Goal: Find specific page/section: Find specific page/section

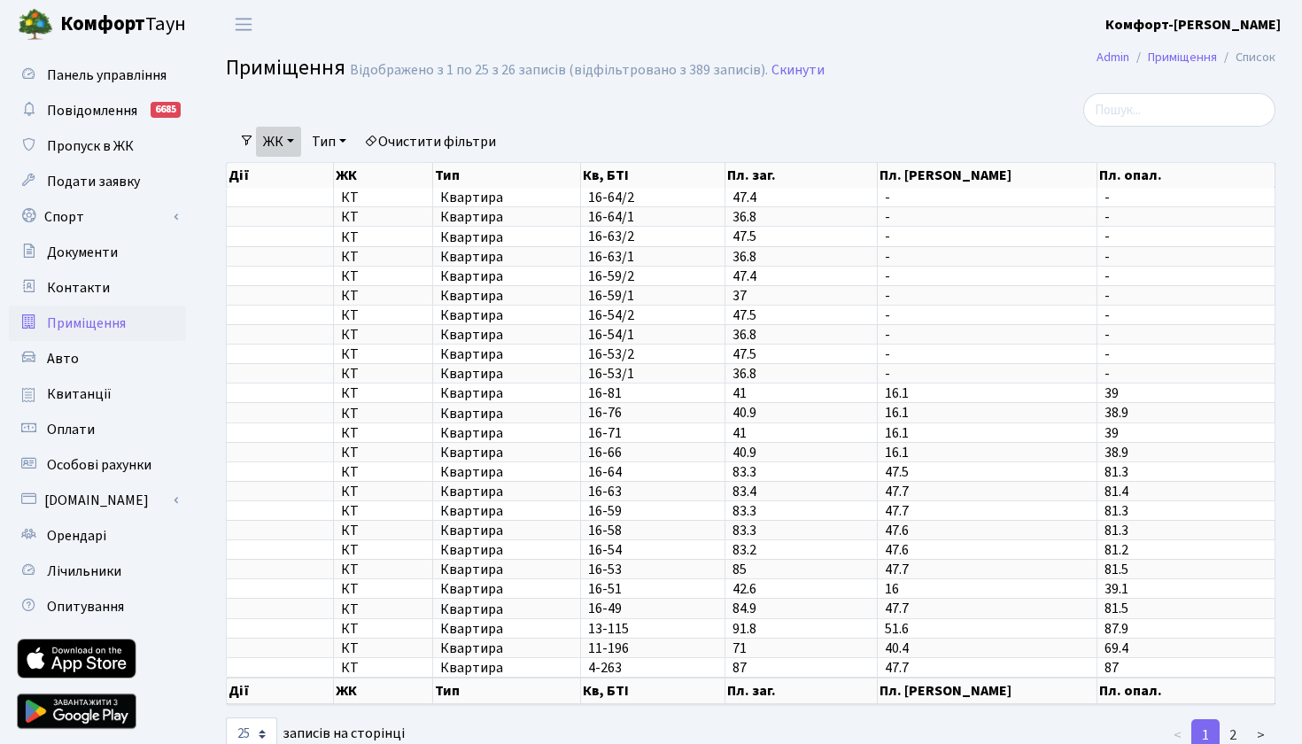
select select "25"
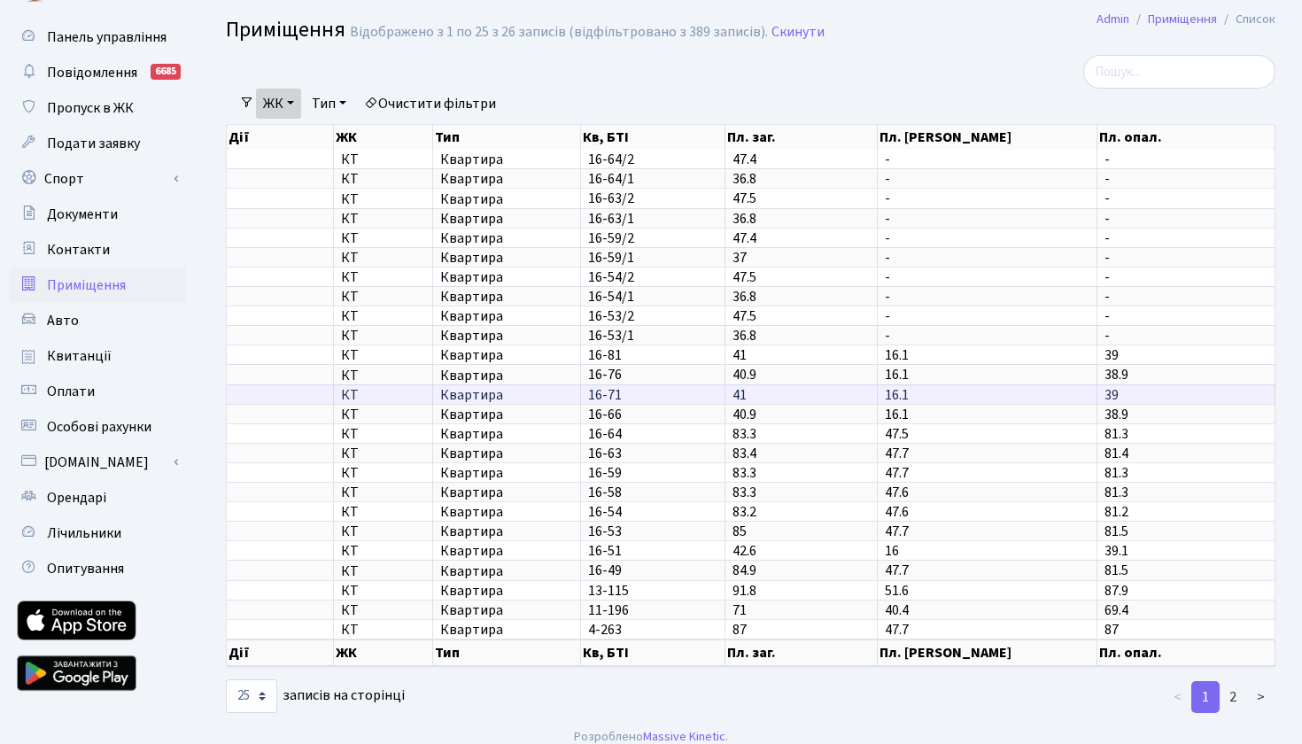
click at [614, 399] on span "16-71" at bounding box center [605, 394] width 34 height 19
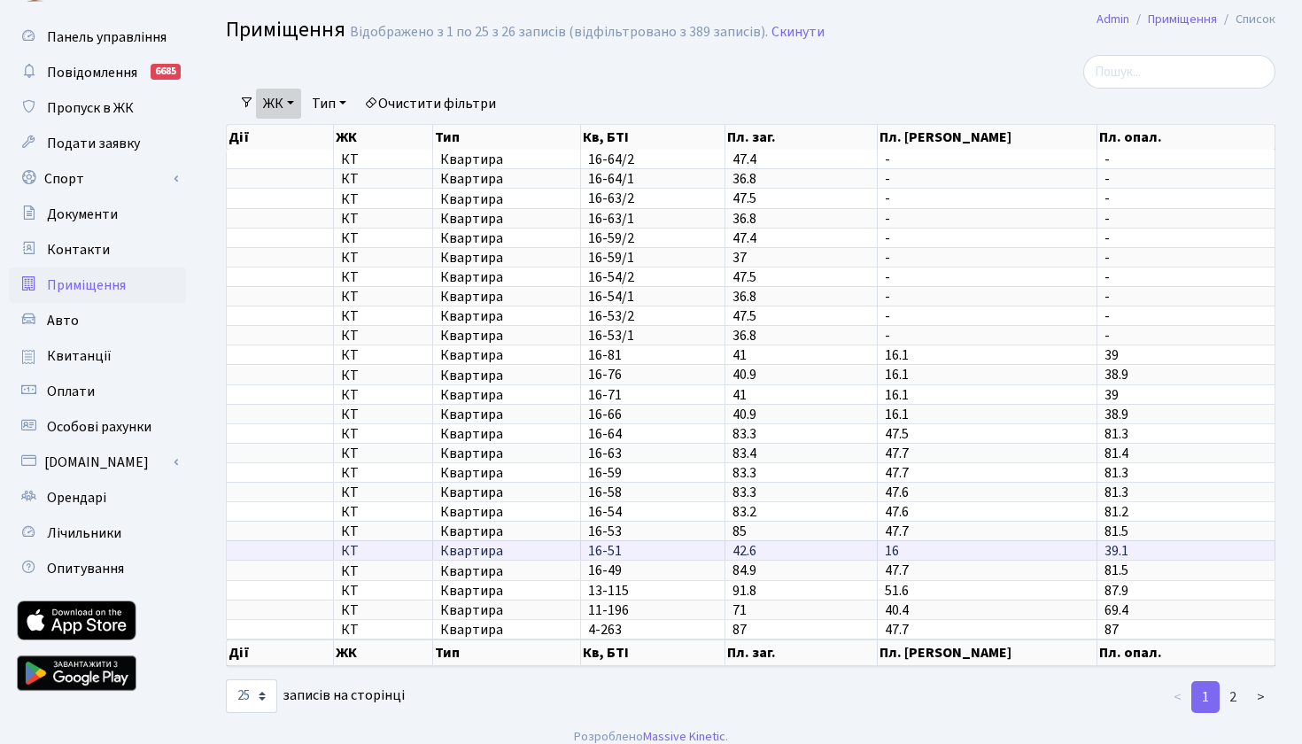
click at [598, 561] on span "16-51" at bounding box center [605, 550] width 34 height 19
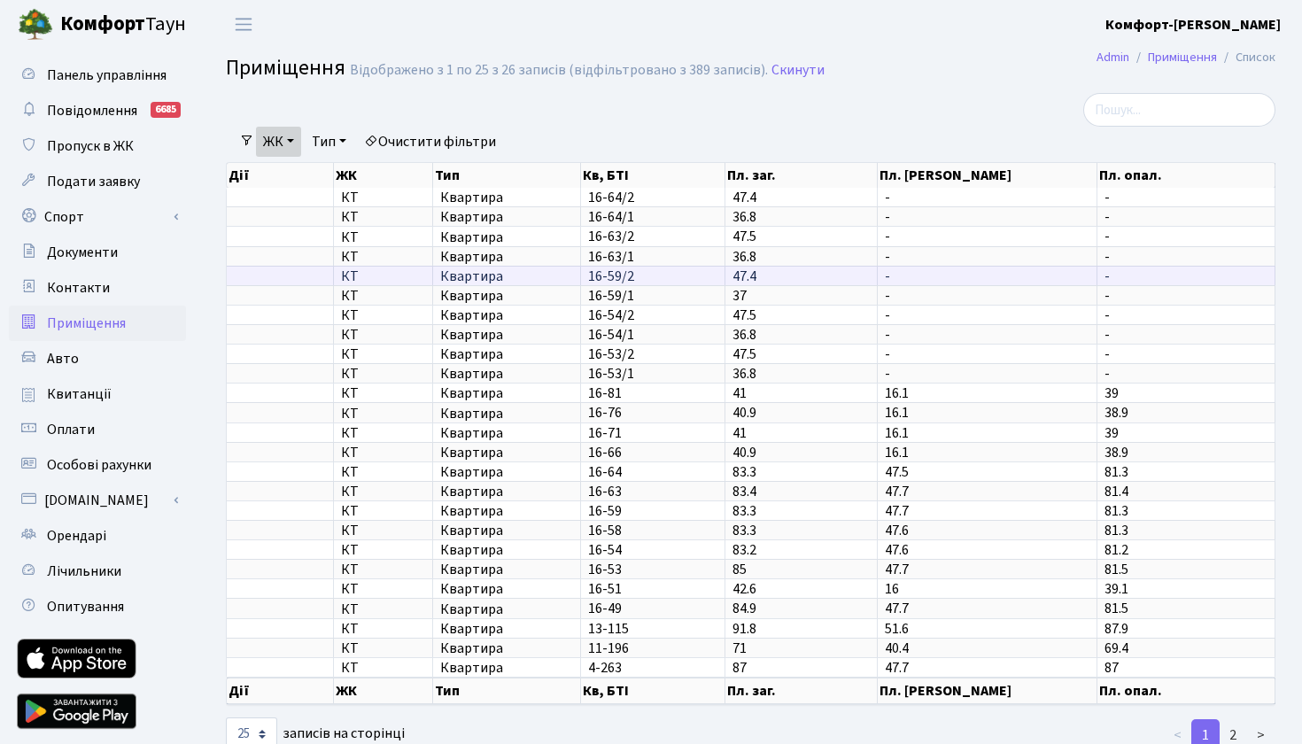
scroll to position [0, 0]
click at [283, 138] on link "ЖК" at bounding box center [278, 142] width 45 height 30
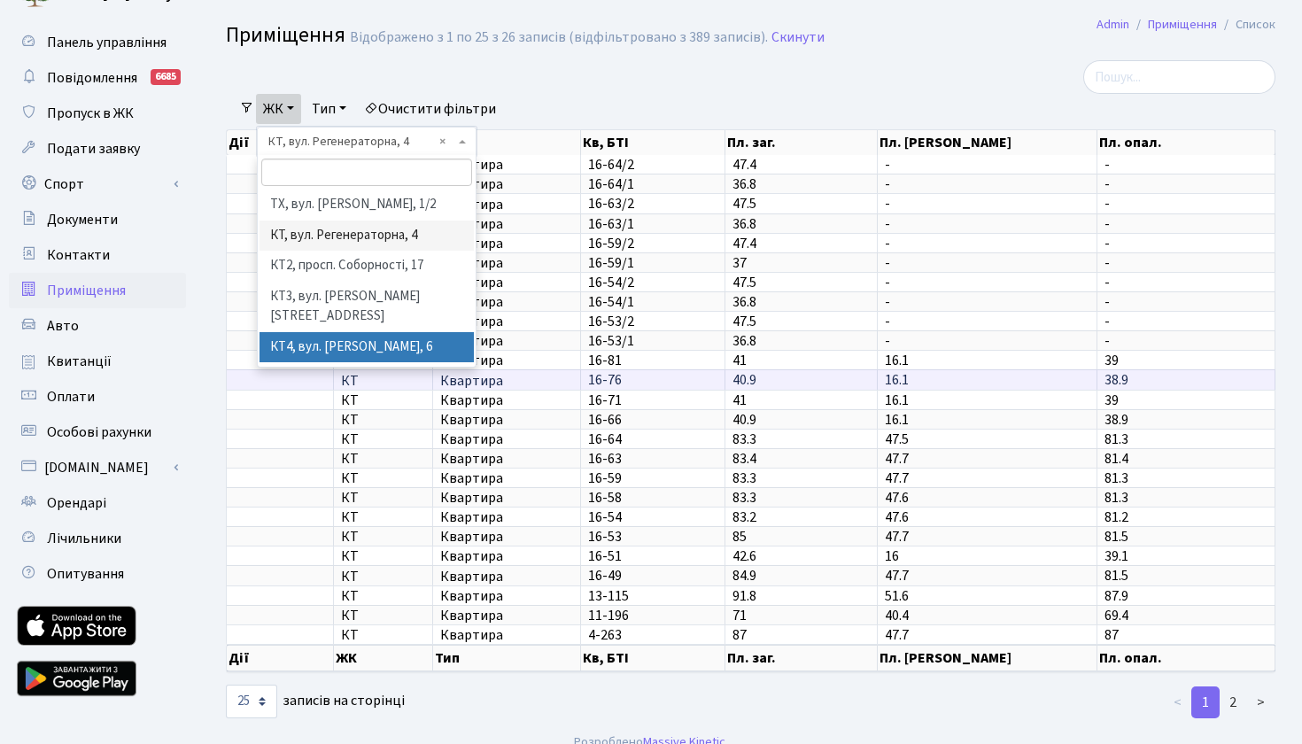
scroll to position [27, 0]
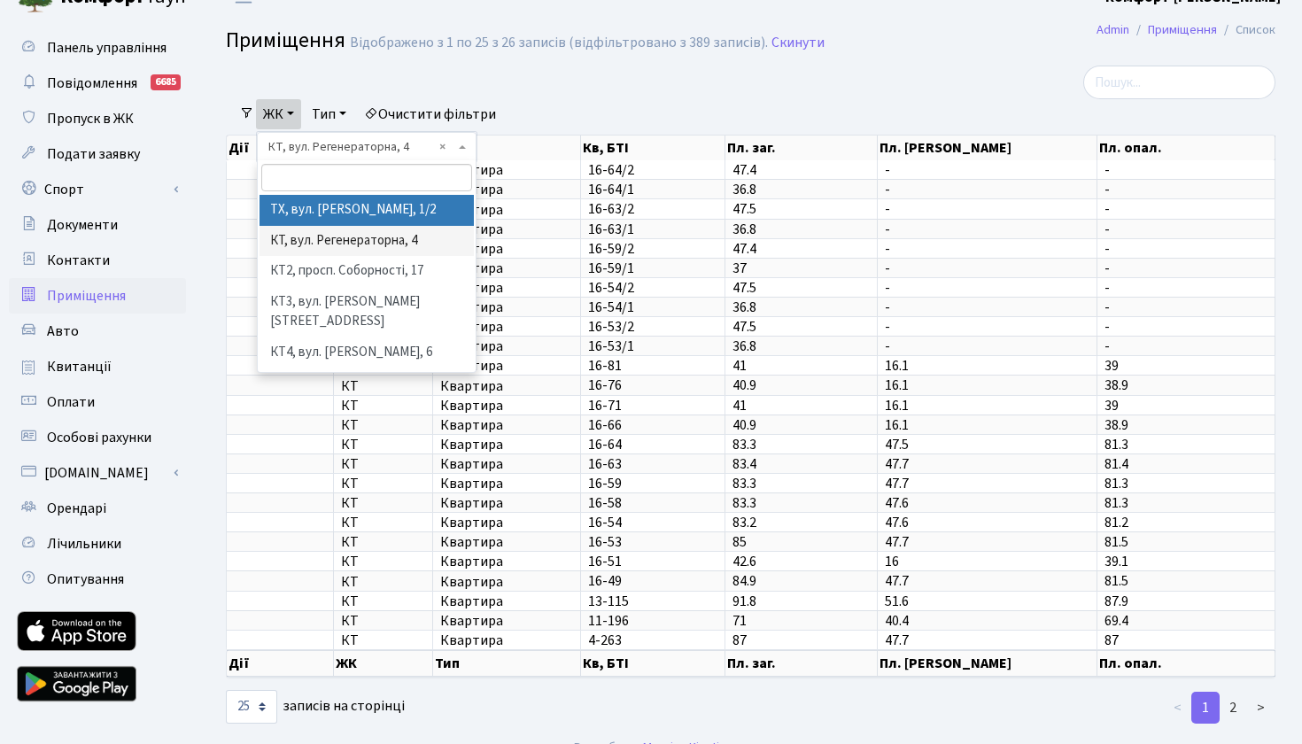
click at [284, 110] on link "ЖК" at bounding box center [278, 114] width 45 height 30
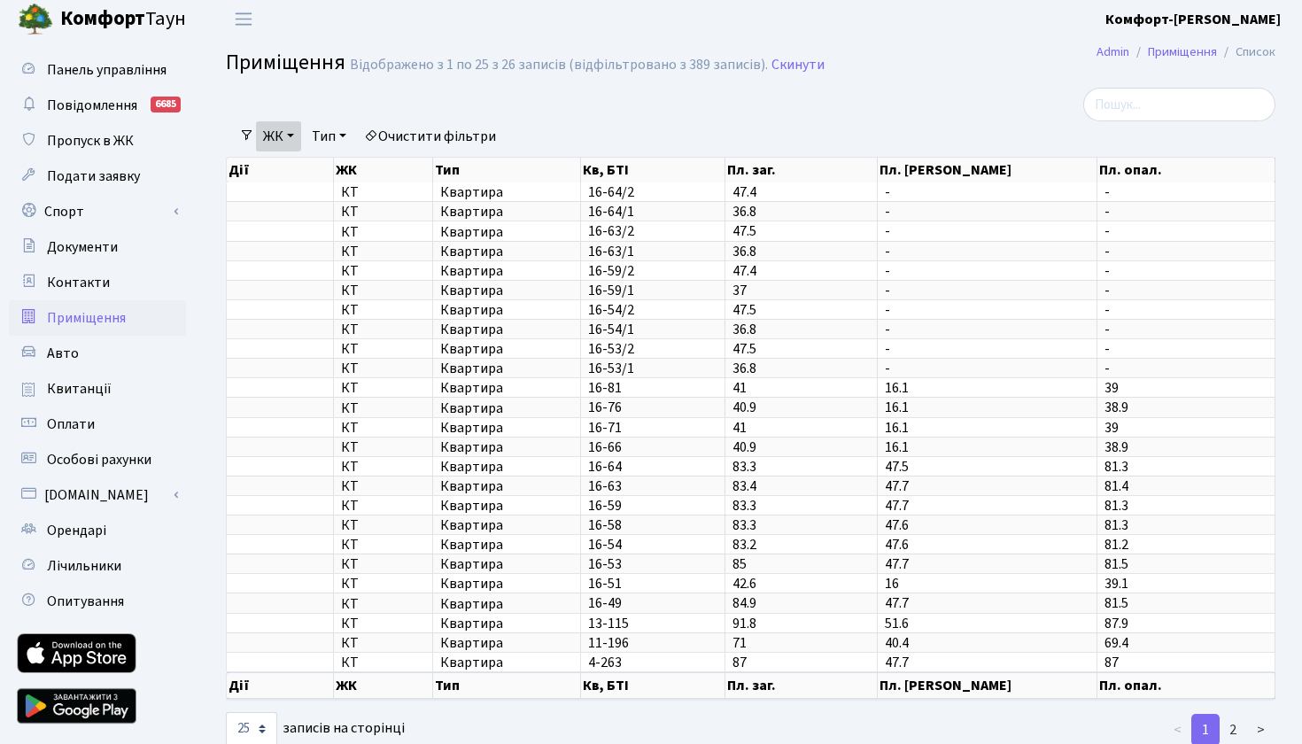
scroll to position [2, 0]
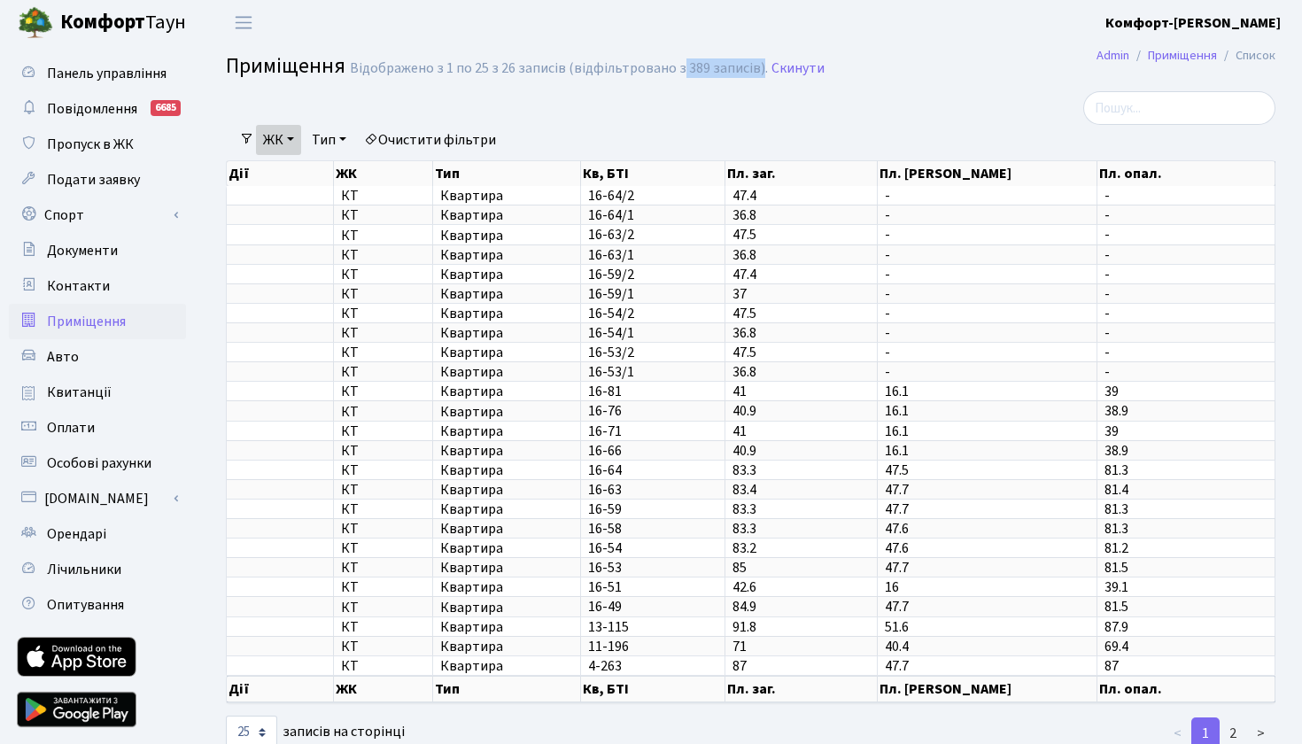
drag, startPoint x: 673, startPoint y: 66, endPoint x: 752, endPoint y: 66, distance: 78.8
click at [752, 66] on div "Відображено з 1 по 25 з 26 записів (відфільтровано з 389 записів)." at bounding box center [559, 68] width 418 height 17
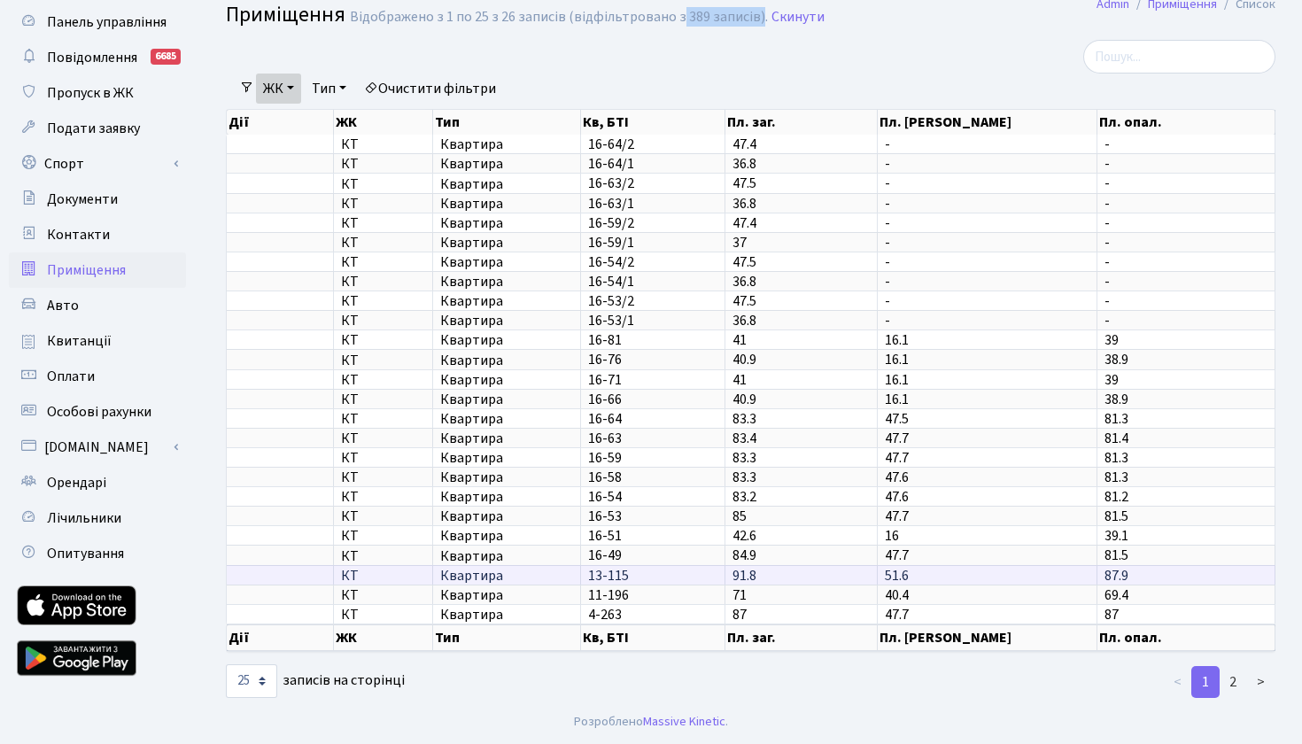
scroll to position [76, 0]
click at [1234, 683] on link "2" at bounding box center [1233, 682] width 28 height 32
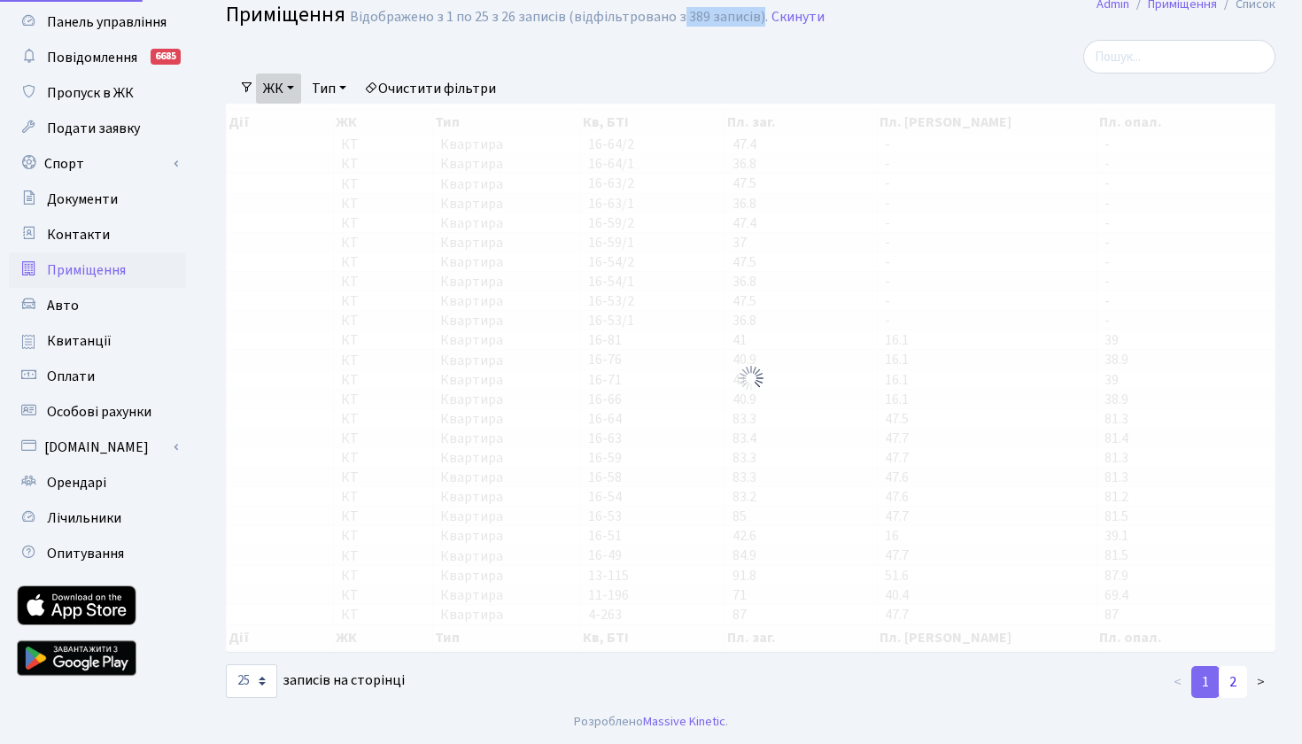
scroll to position [53, 0]
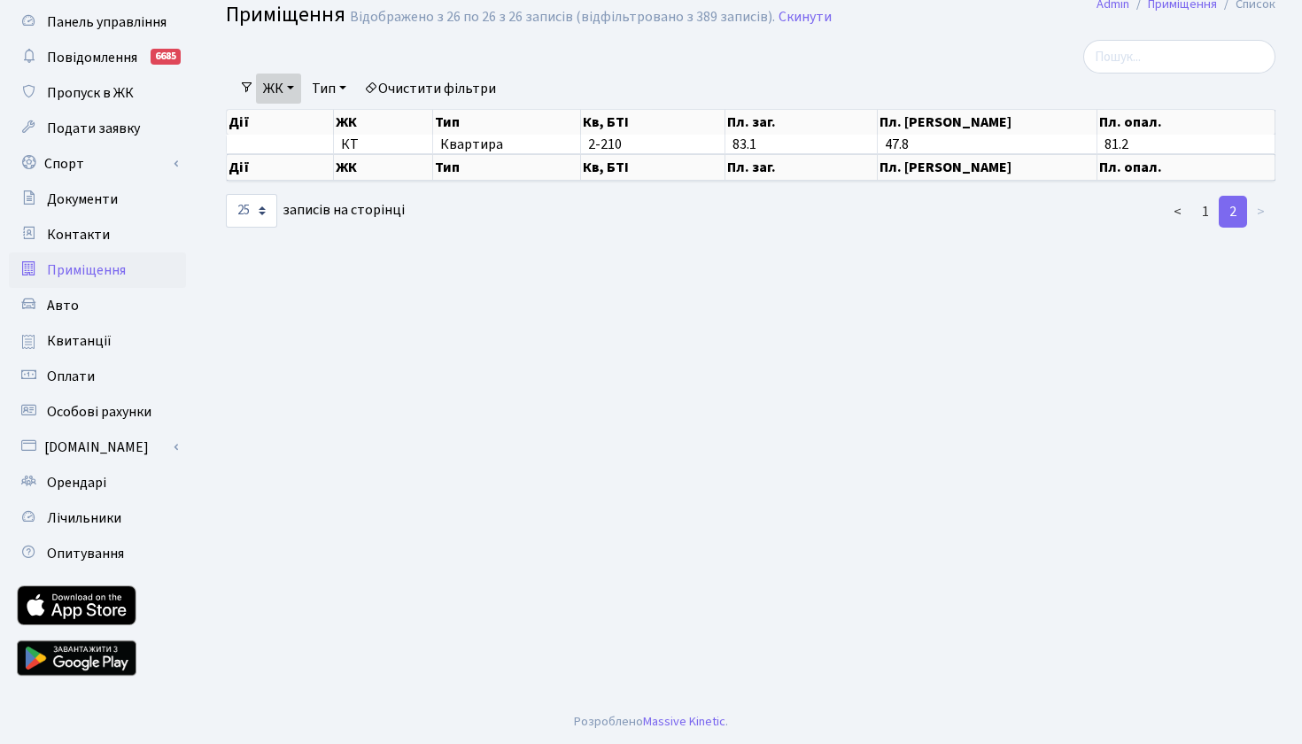
click at [297, 84] on link "ЖК" at bounding box center [278, 89] width 45 height 30
click at [1206, 225] on link "1" at bounding box center [1205, 212] width 28 height 32
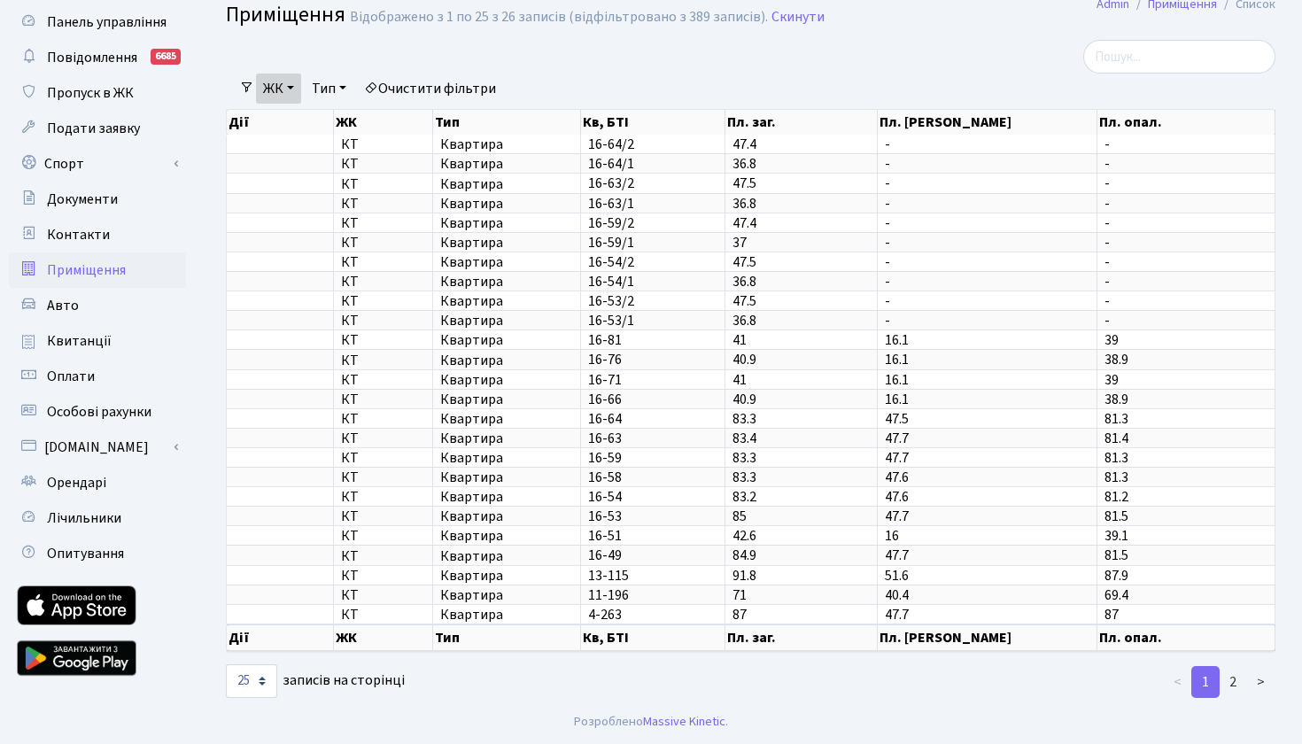
scroll to position [39, 0]
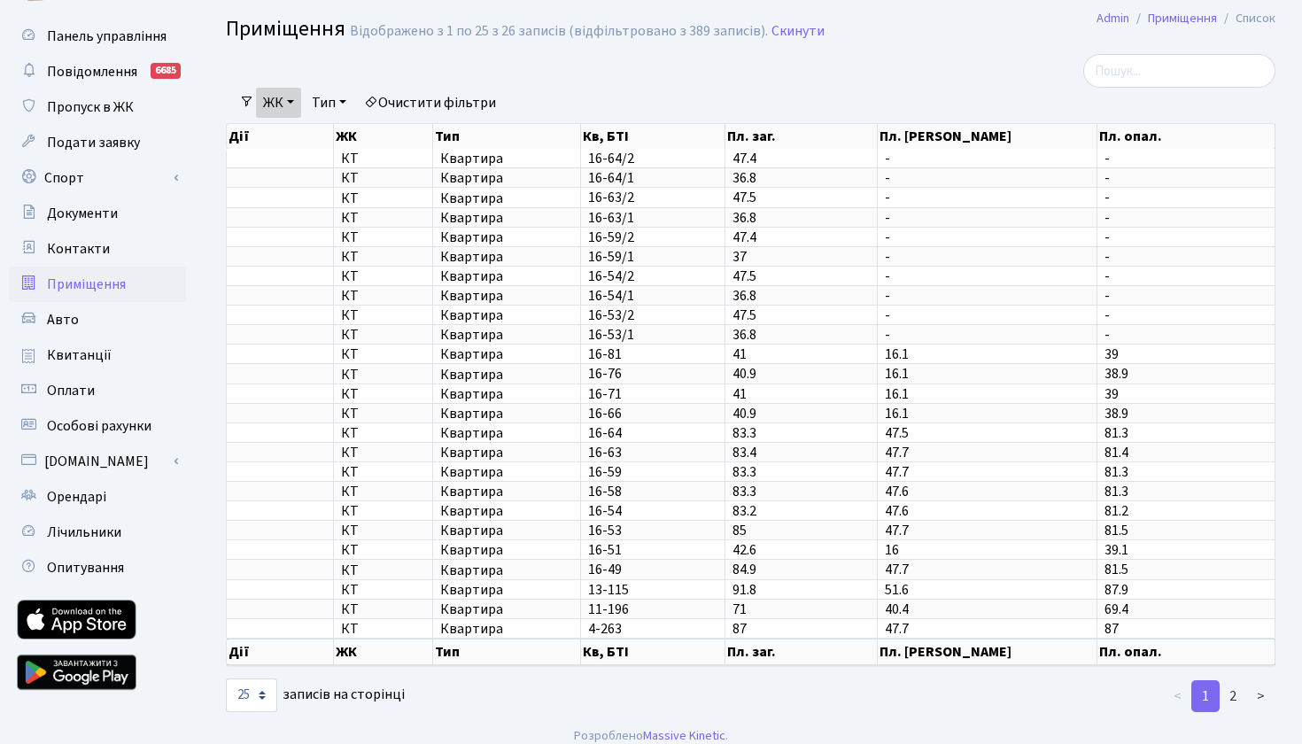
click at [295, 105] on link "ЖК" at bounding box center [278, 103] width 45 height 30
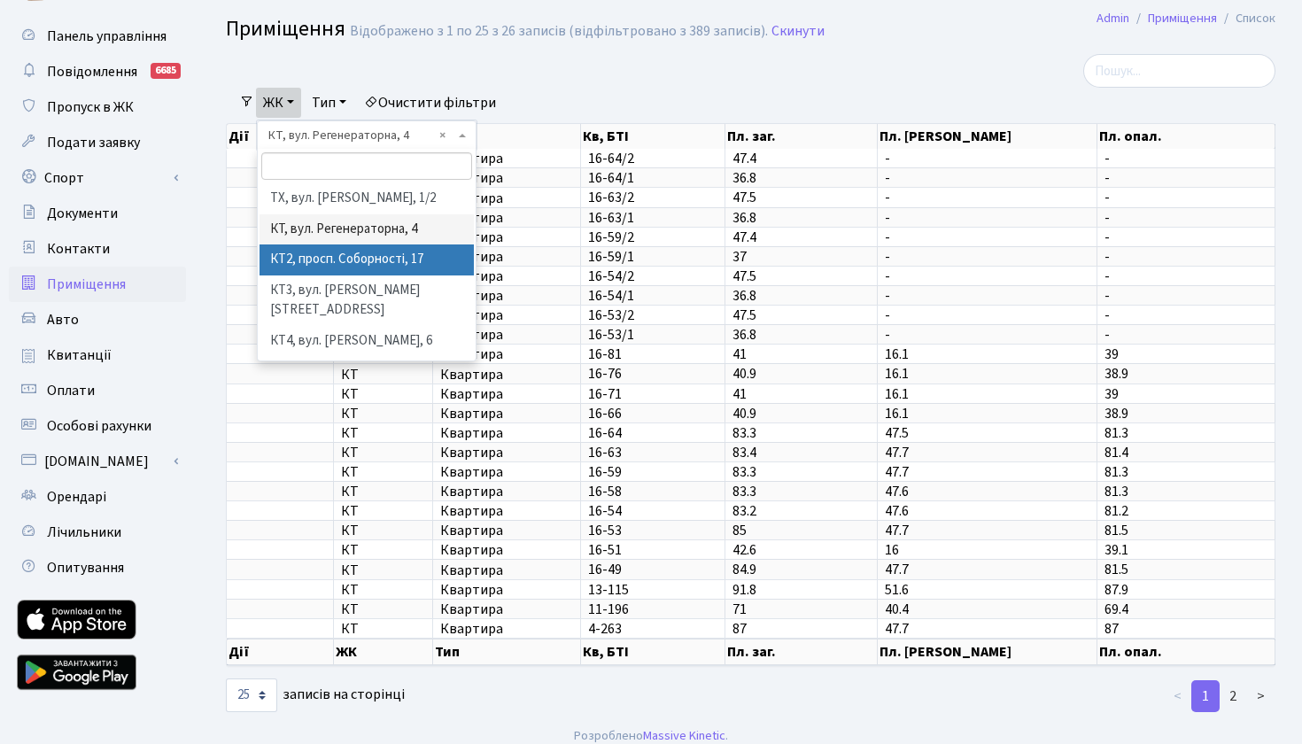
click at [296, 251] on li "КТ2, просп. Соборності, 17" at bounding box center [367, 259] width 214 height 31
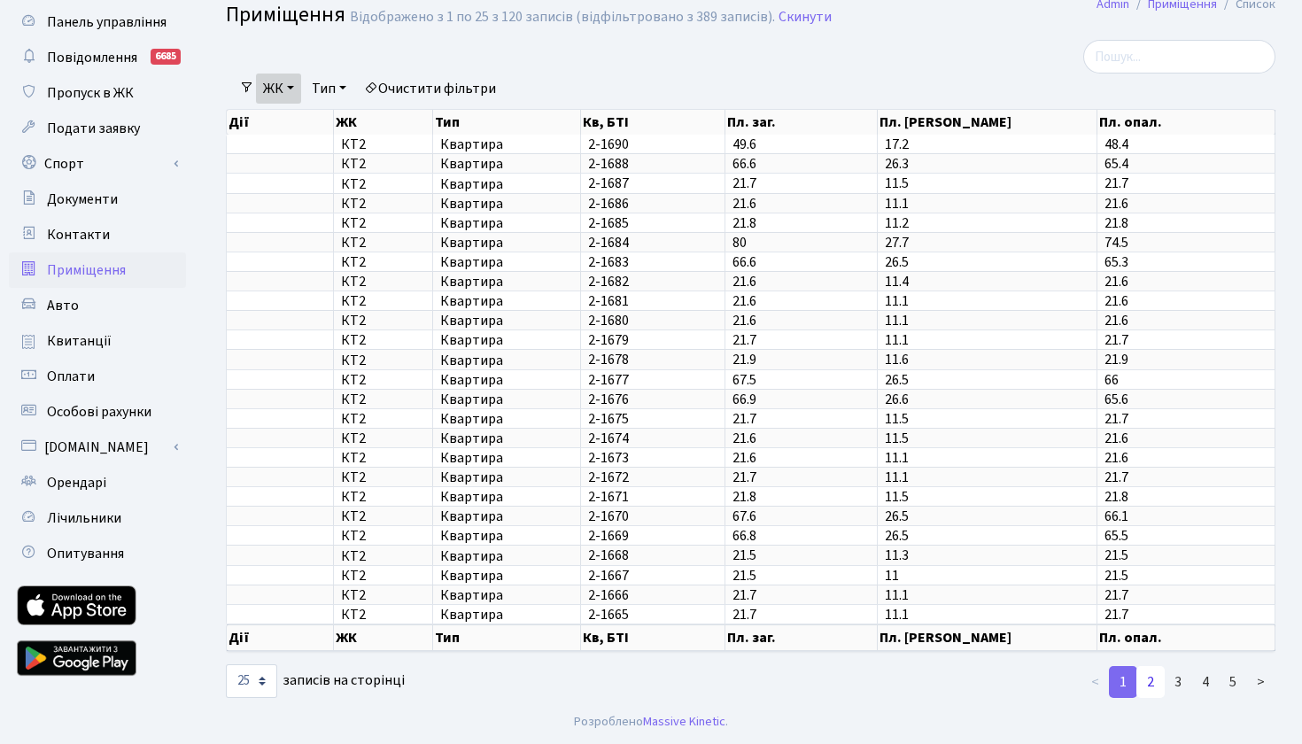
scroll to position [76, 0]
click at [1154, 682] on link "2" at bounding box center [1150, 682] width 28 height 32
click at [1177, 678] on link "3" at bounding box center [1178, 682] width 28 height 32
click at [1202, 679] on link "4" at bounding box center [1205, 682] width 28 height 32
click at [1236, 684] on link "5" at bounding box center [1233, 682] width 28 height 32
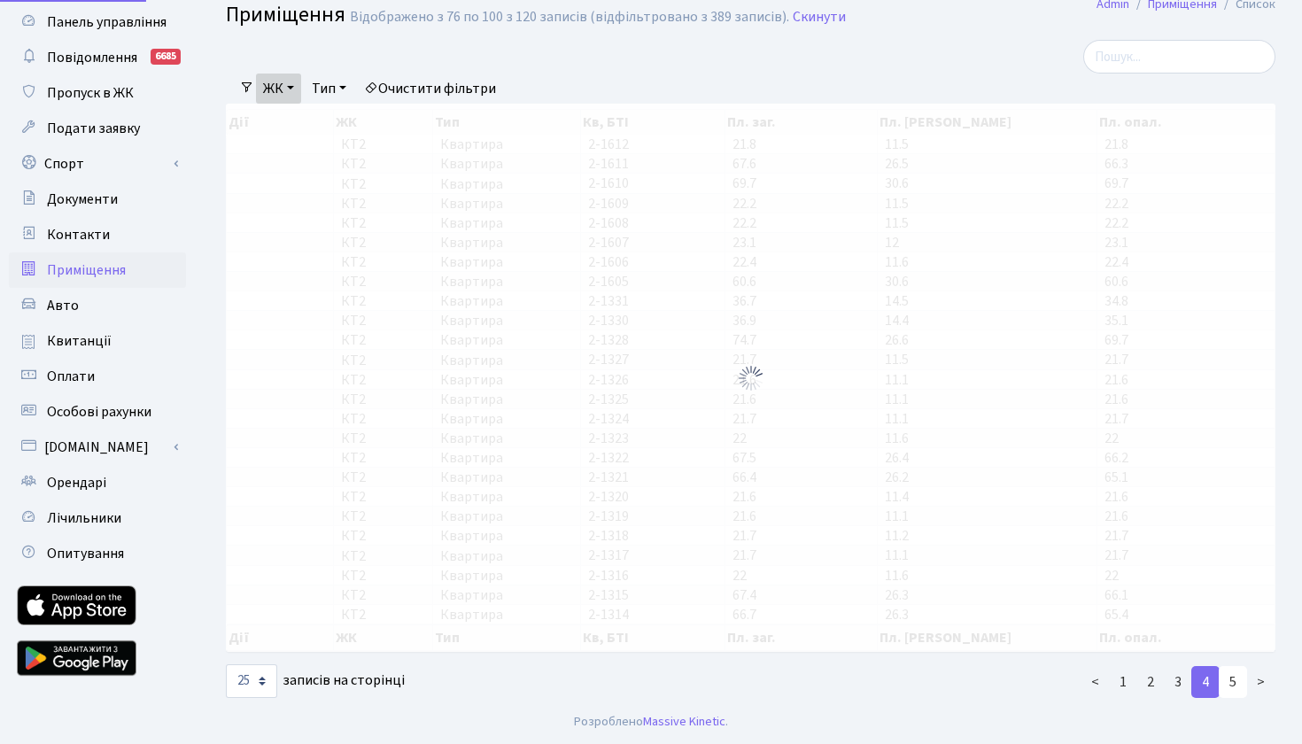
scroll to position [53, 0]
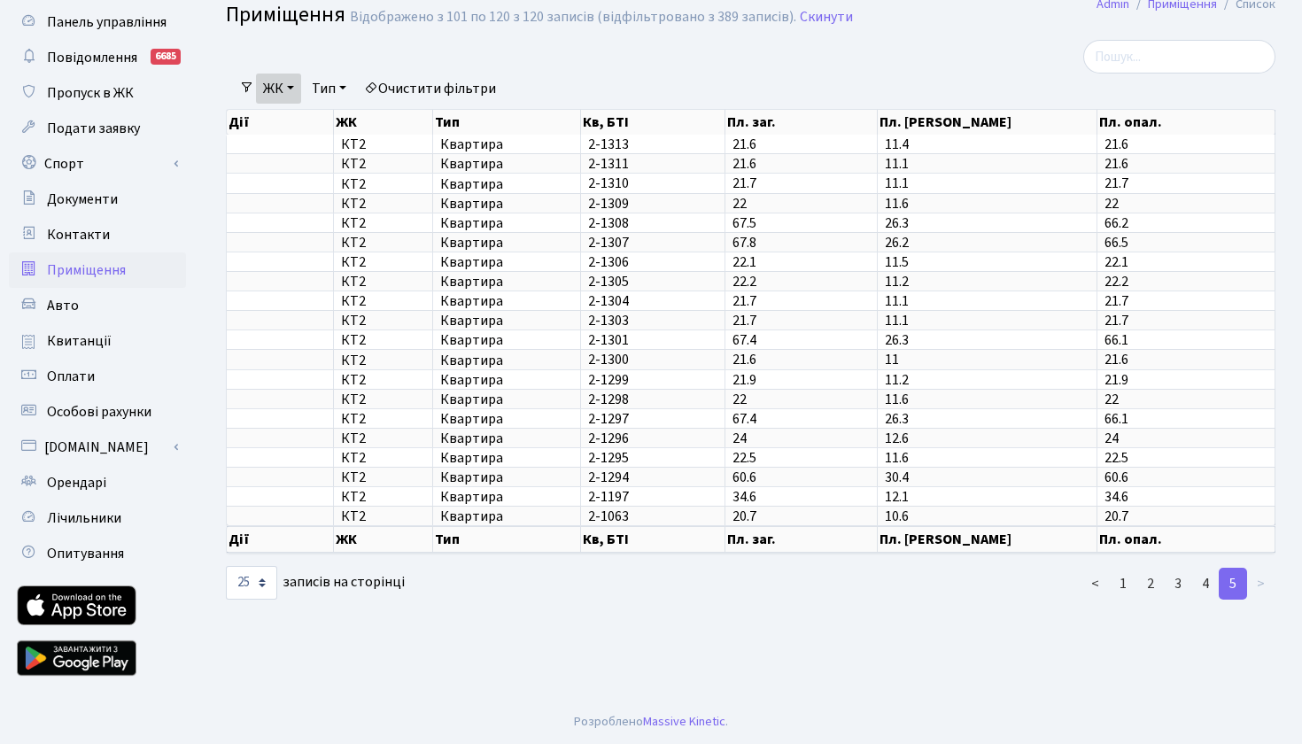
click at [293, 88] on link "ЖК" at bounding box center [278, 89] width 45 height 30
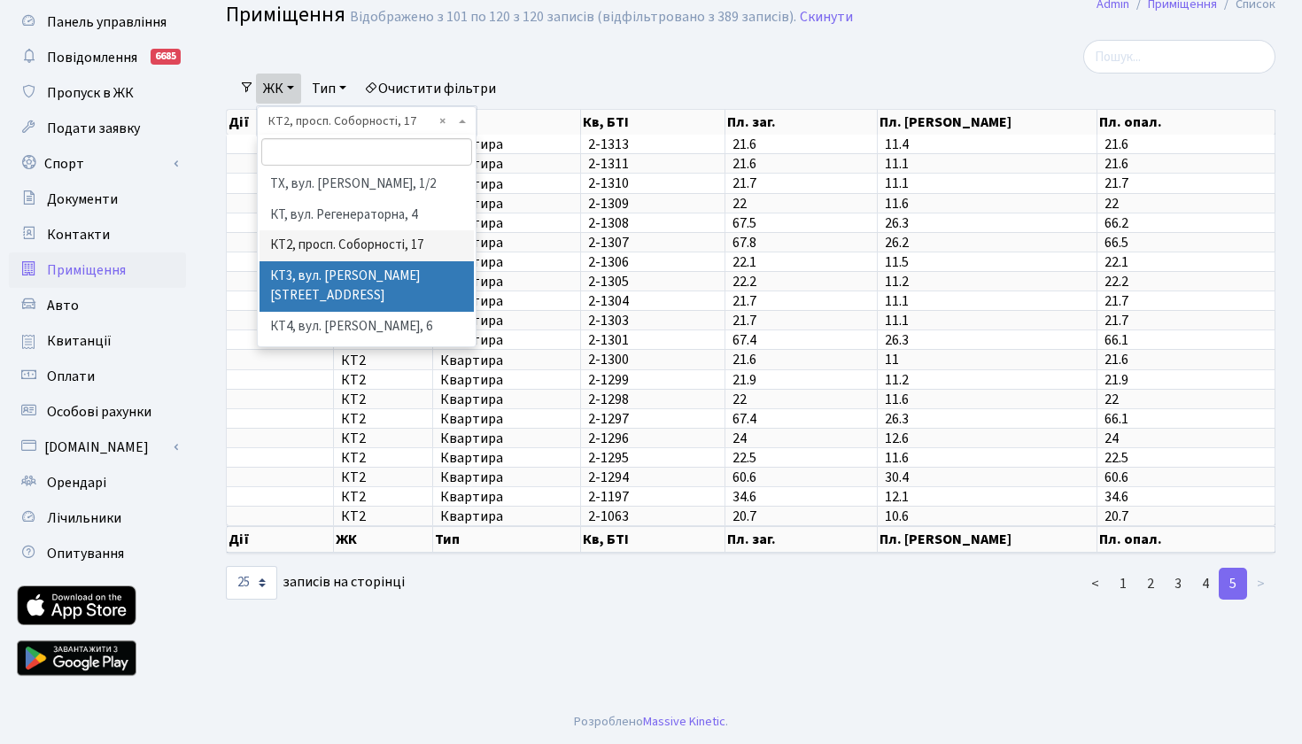
click at [298, 274] on li "КТ3, вул. [PERSON_NAME][STREET_ADDRESS]" at bounding box center [367, 286] width 214 height 50
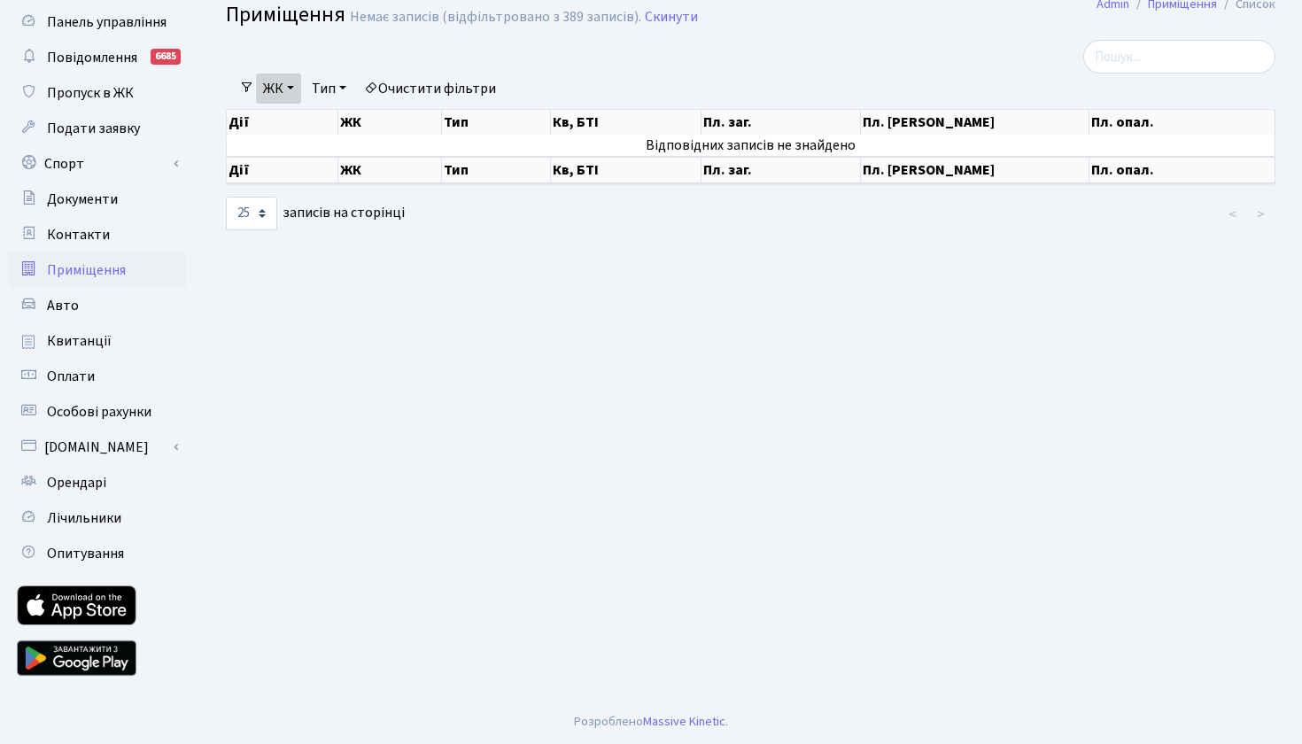
click at [295, 87] on link "ЖК" at bounding box center [278, 89] width 45 height 30
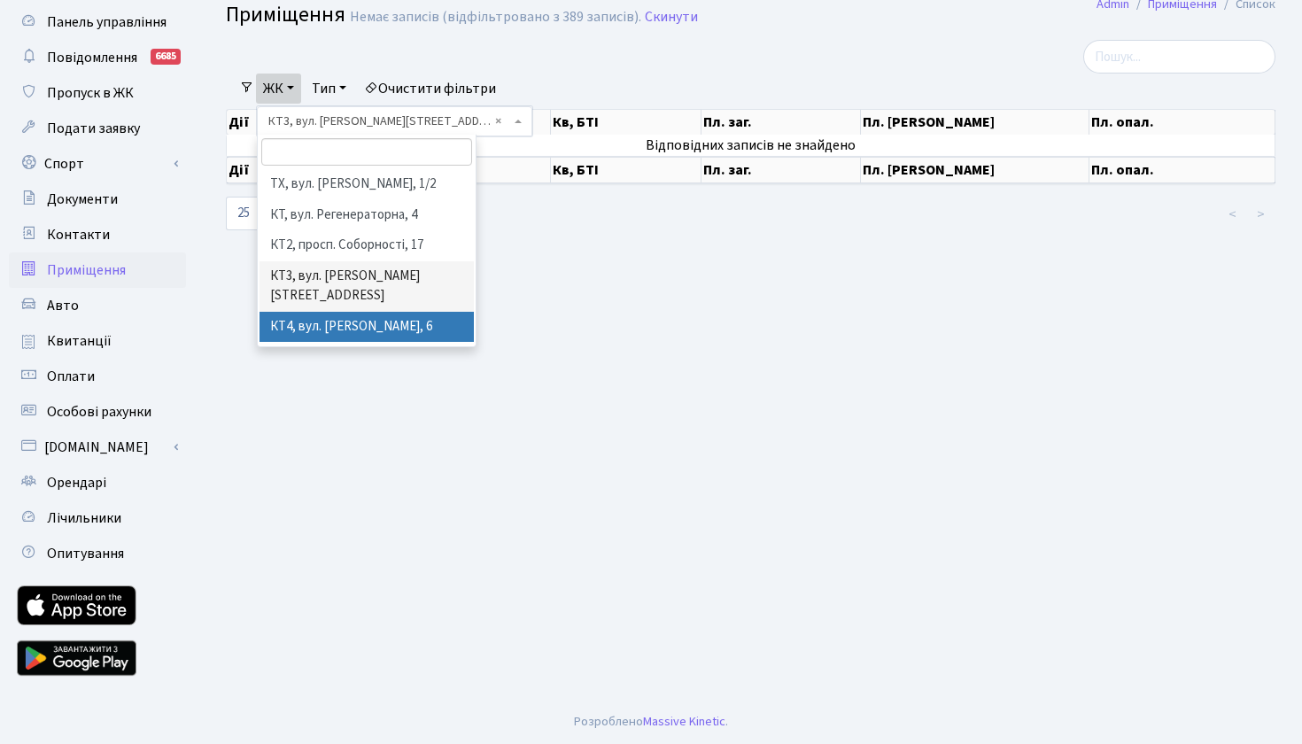
click at [352, 312] on li "КТ4, вул. [PERSON_NAME], 6" at bounding box center [367, 327] width 214 height 31
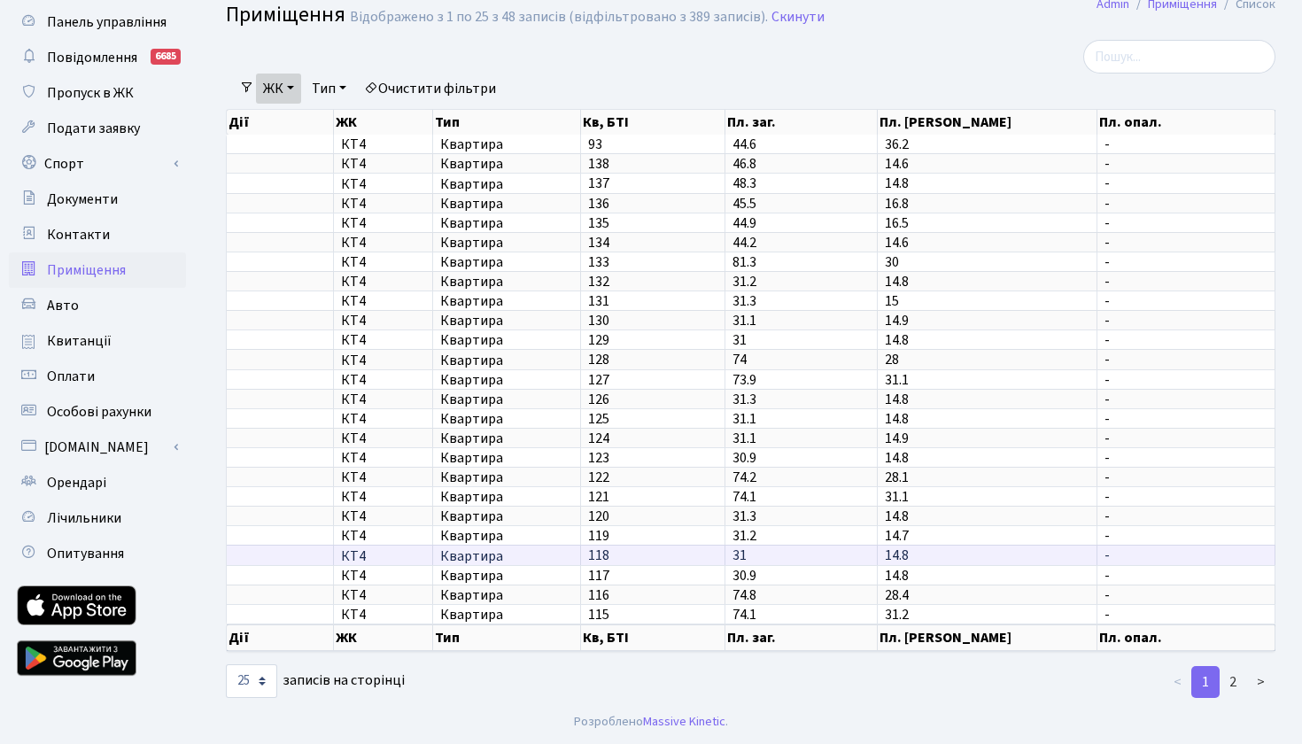
scroll to position [75, 0]
click at [1238, 679] on link "2" at bounding box center [1233, 682] width 28 height 32
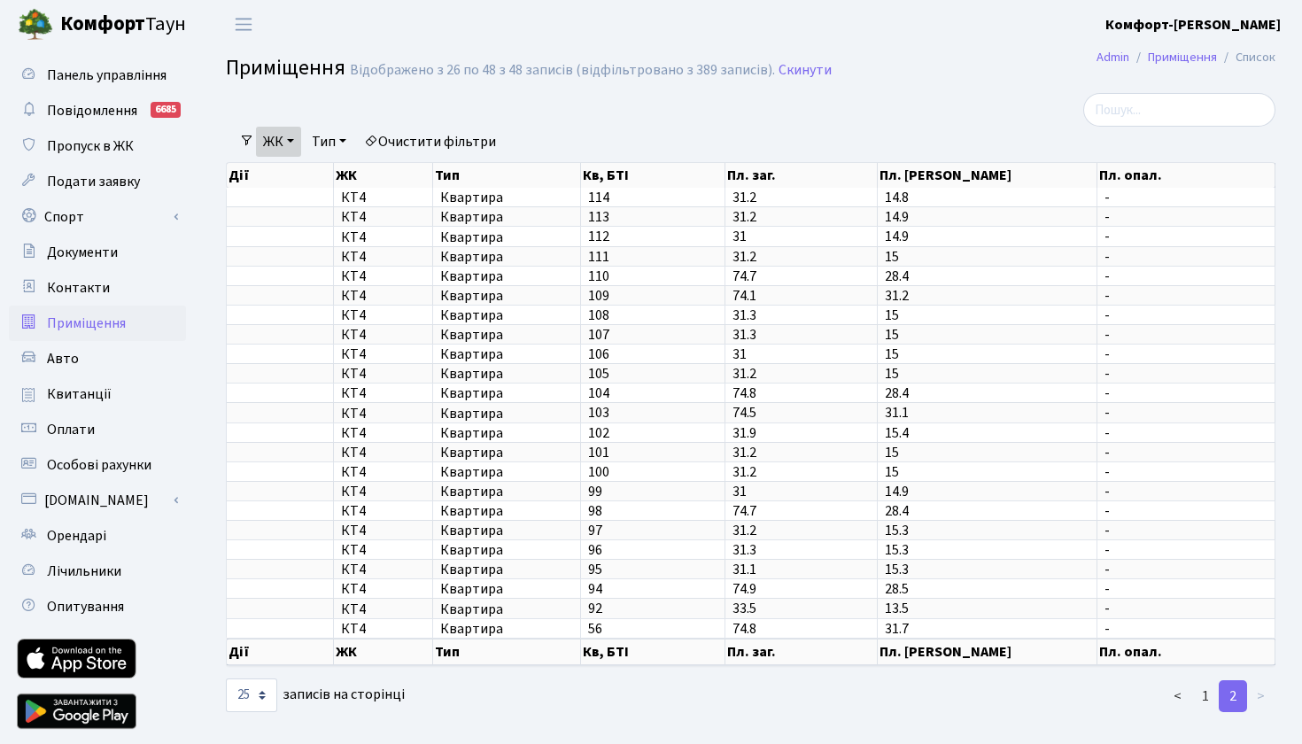
scroll to position [0, 0]
click at [296, 141] on link "ЖК" at bounding box center [278, 142] width 45 height 30
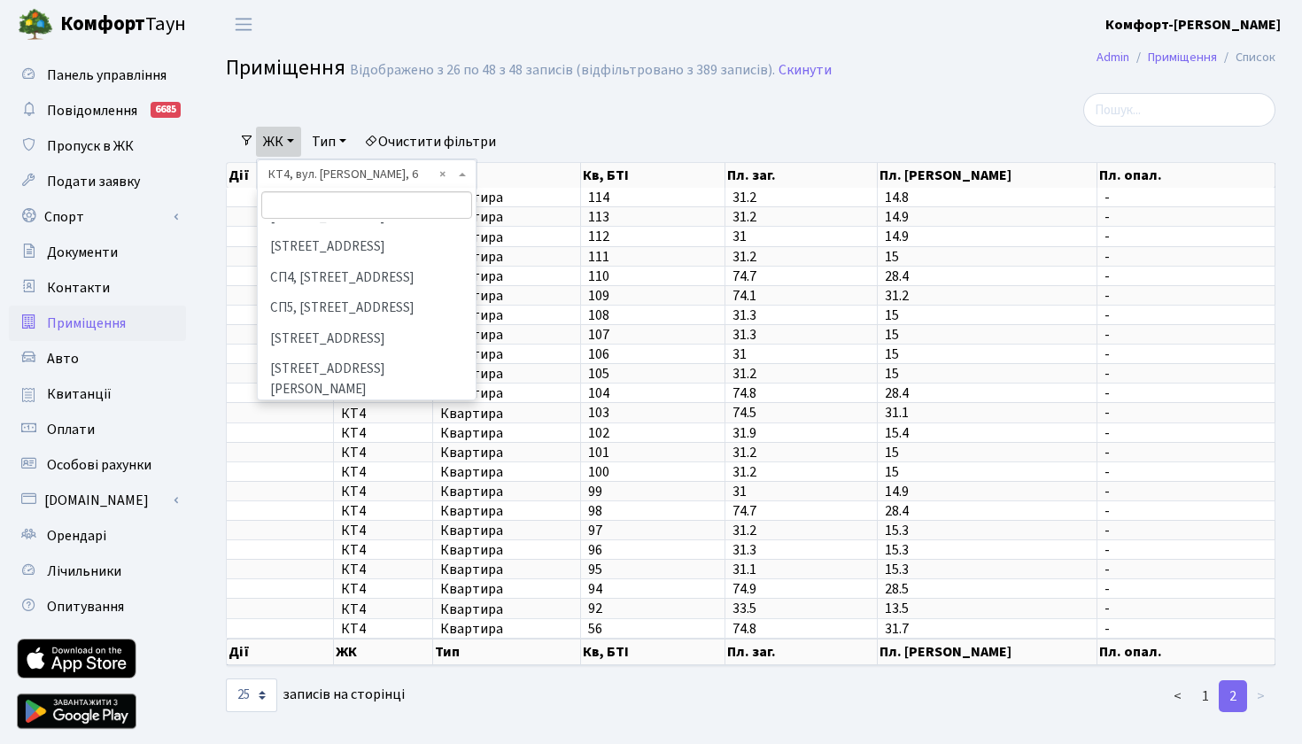
scroll to position [384, 0]
click at [342, 407] on li "МП, м. [GEOGRAPHIC_DATA], вул. Академіка Заболотного, 1-Б" at bounding box center [367, 432] width 214 height 50
select select "340"
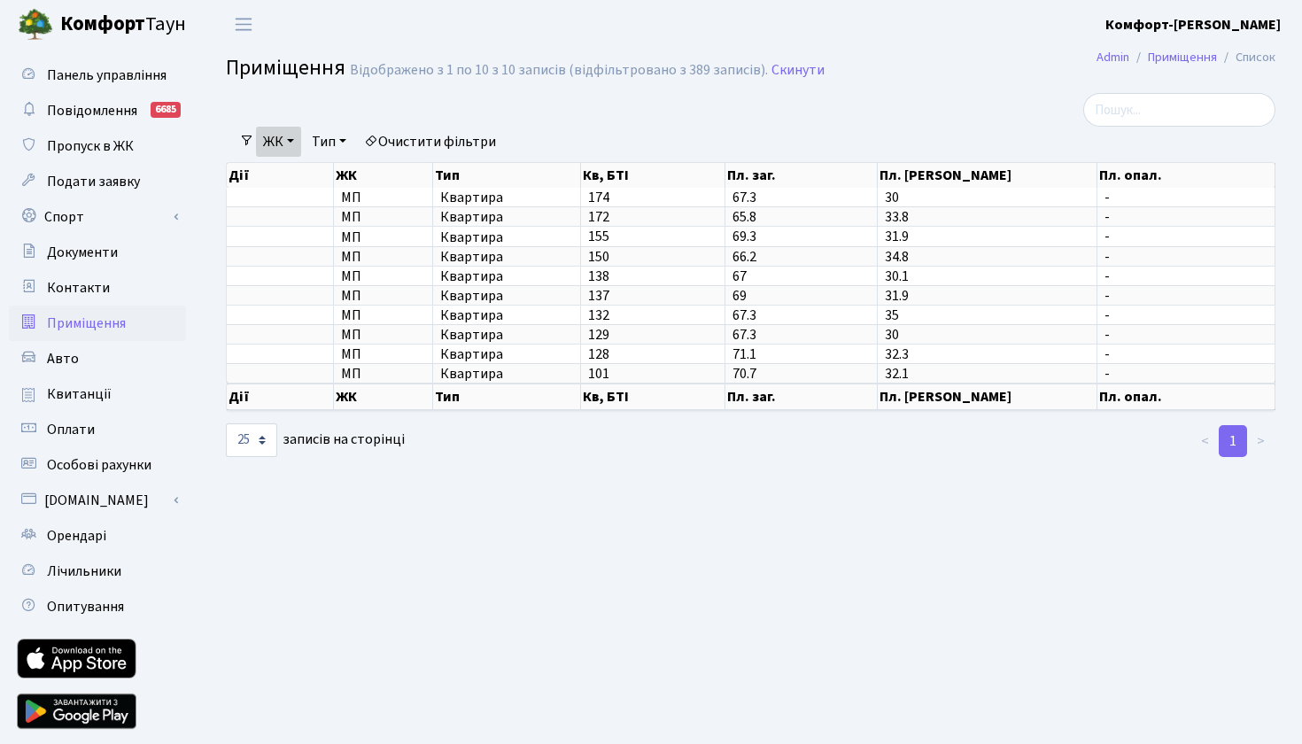
click at [297, 134] on link "ЖК" at bounding box center [278, 142] width 45 height 30
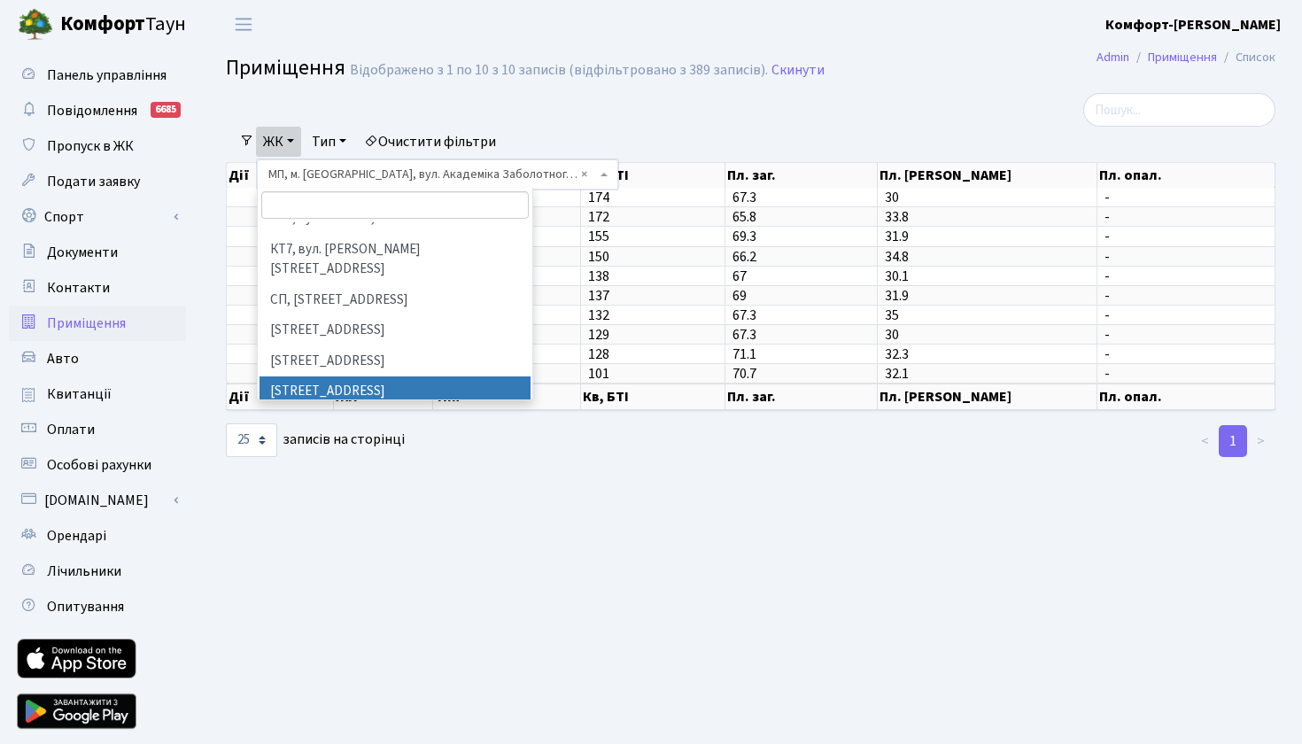
scroll to position [241, 0]
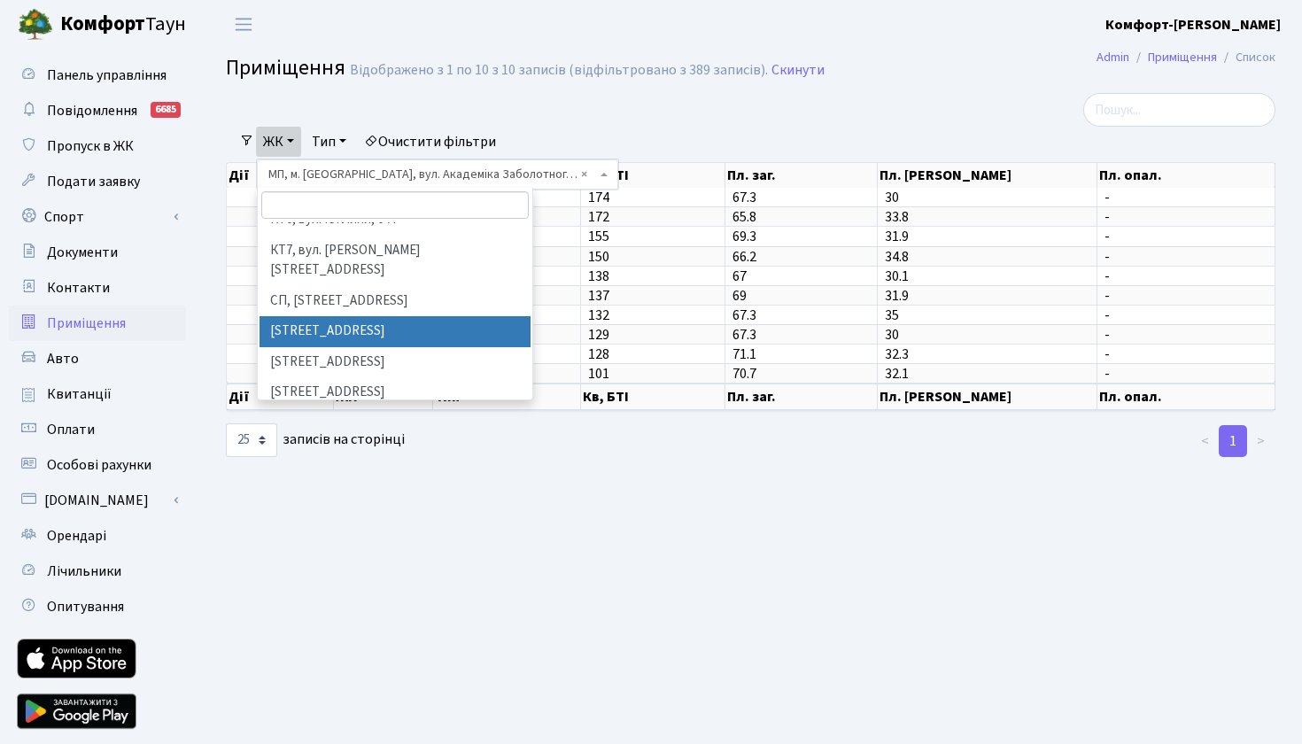
click at [345, 316] on li "[STREET_ADDRESS]" at bounding box center [395, 331] width 271 height 31
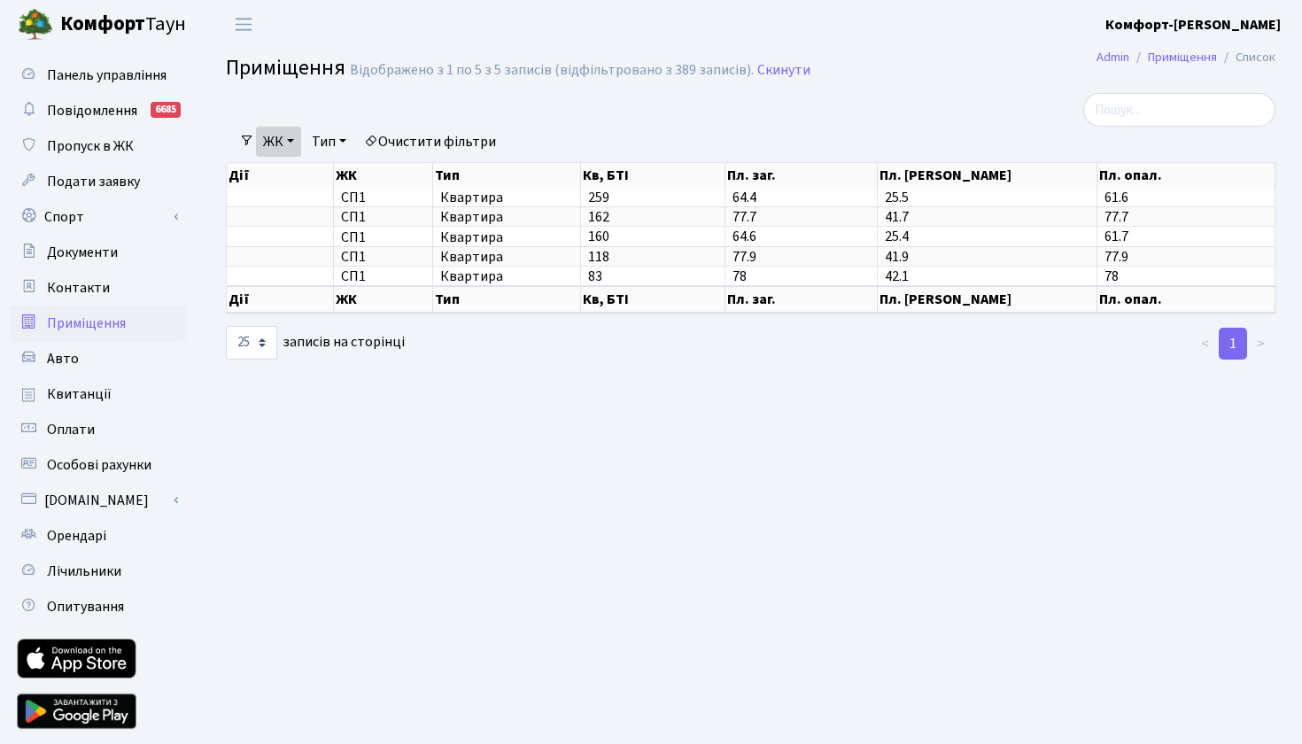
click at [296, 136] on link "ЖК" at bounding box center [278, 142] width 45 height 30
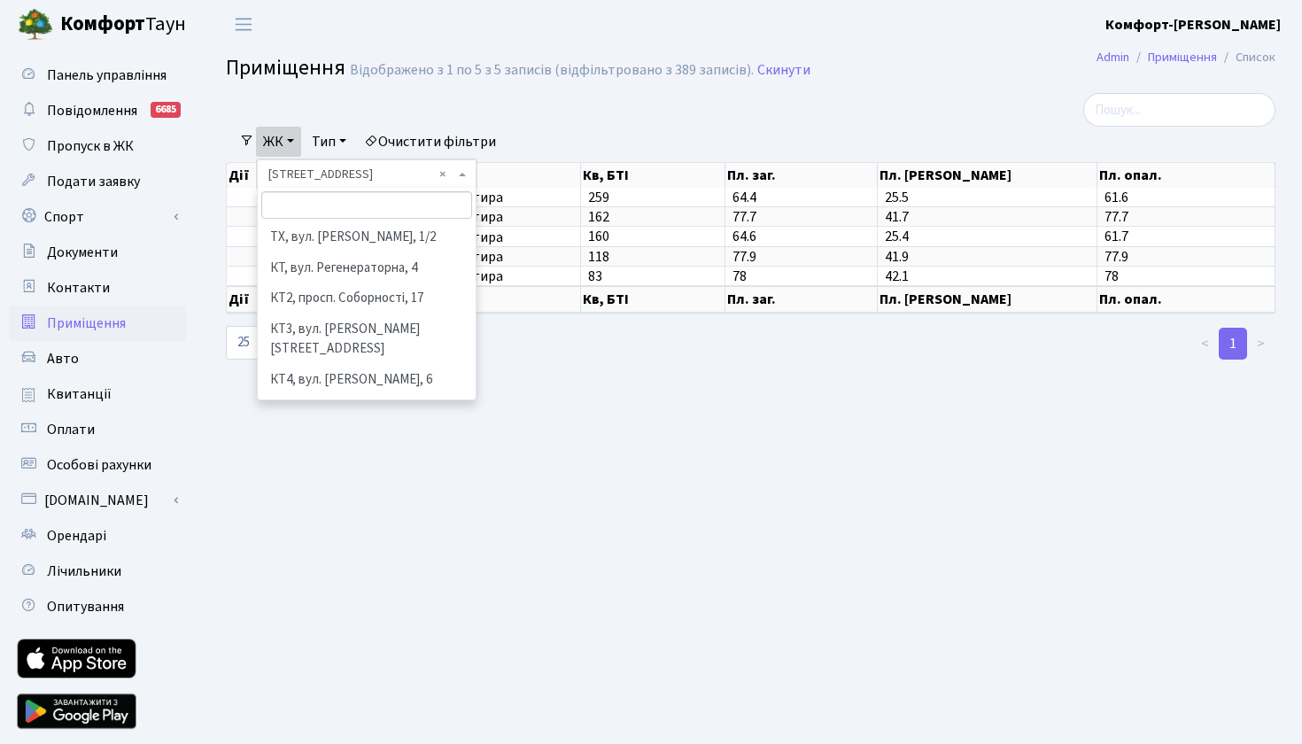
scroll to position [241, 0]
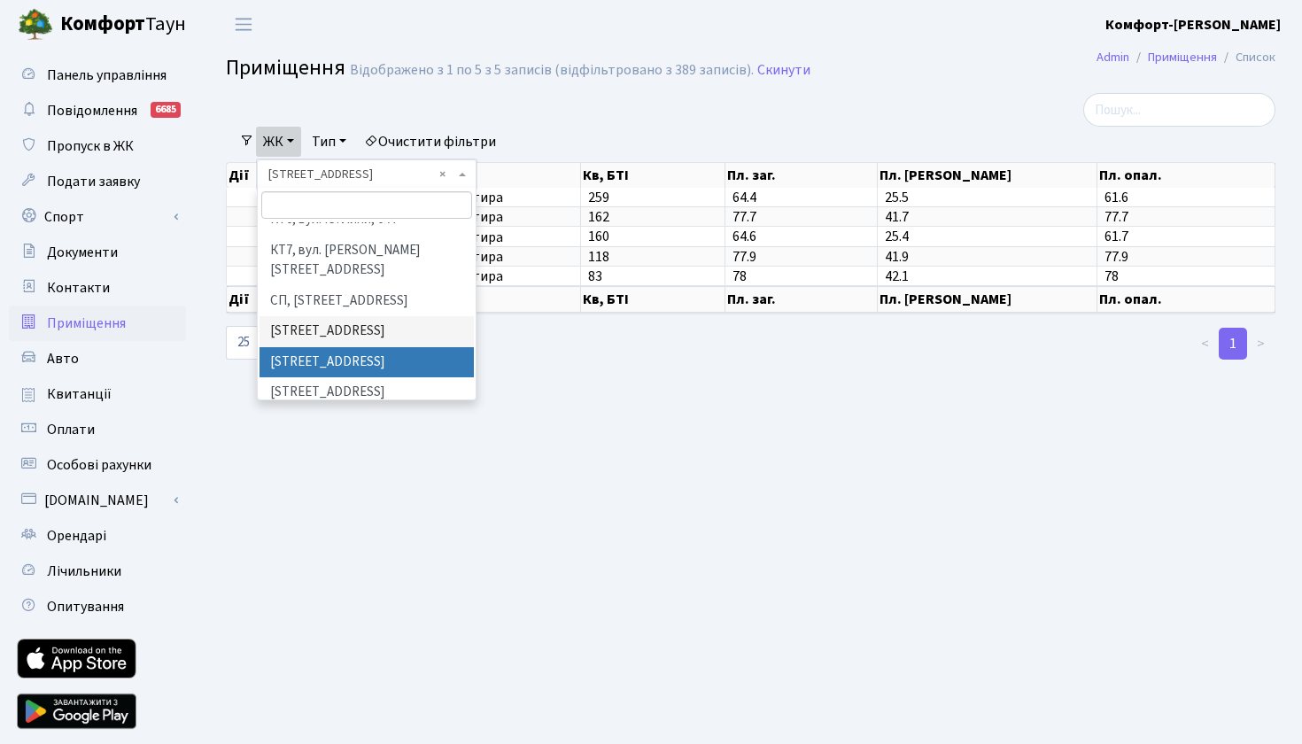
click at [298, 347] on li "[STREET_ADDRESS]" at bounding box center [367, 362] width 214 height 31
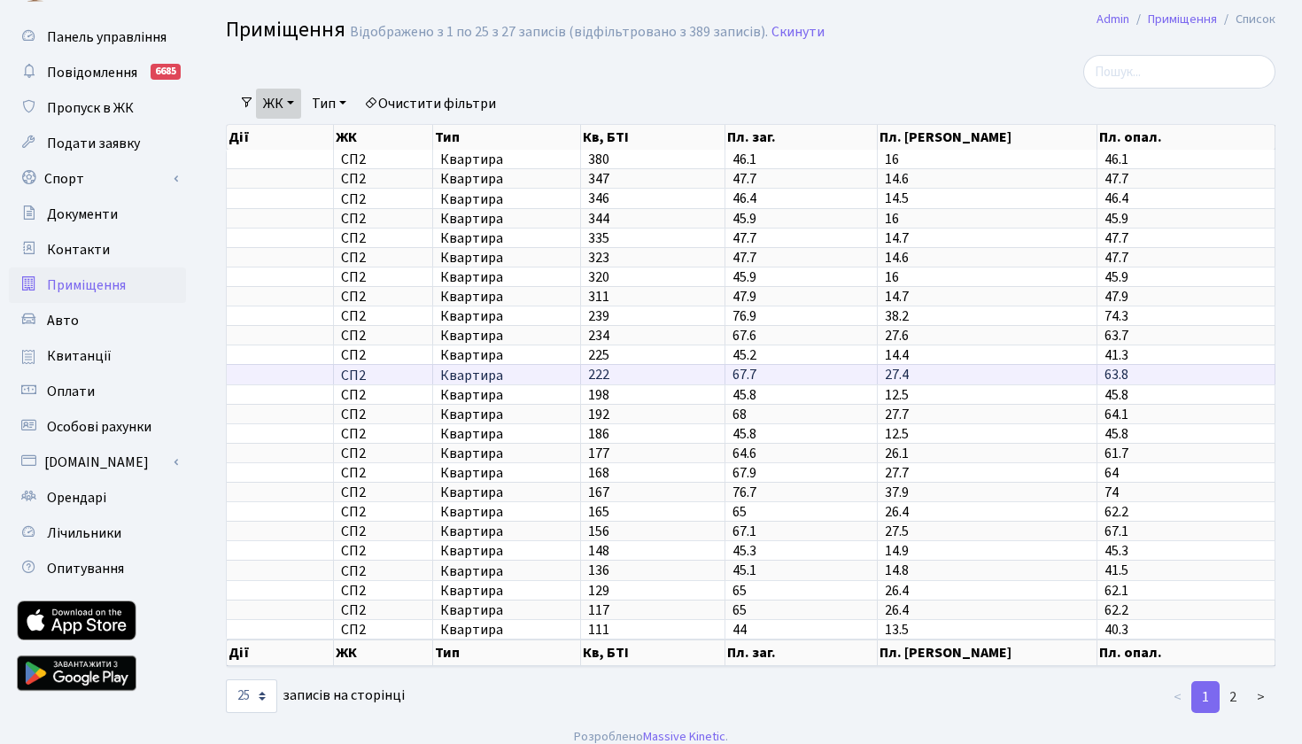
scroll to position [40, 0]
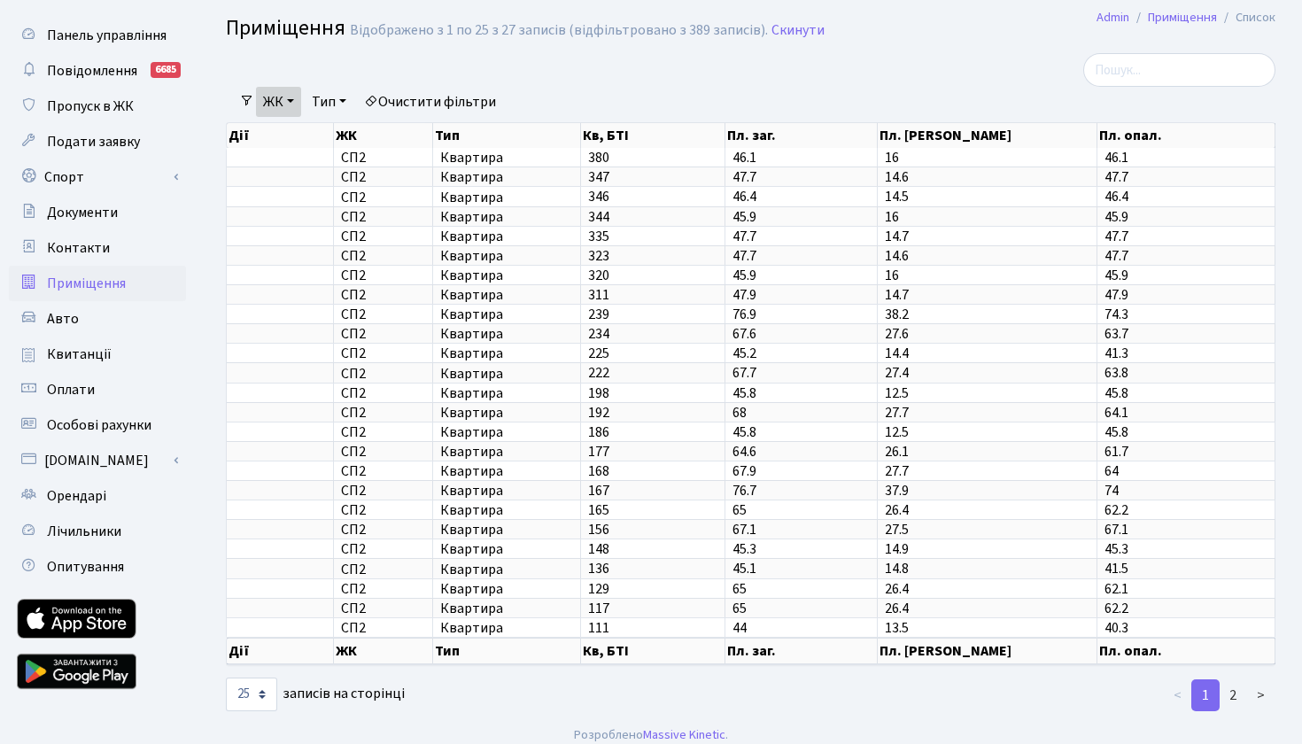
click at [295, 99] on link "ЖК" at bounding box center [278, 102] width 45 height 30
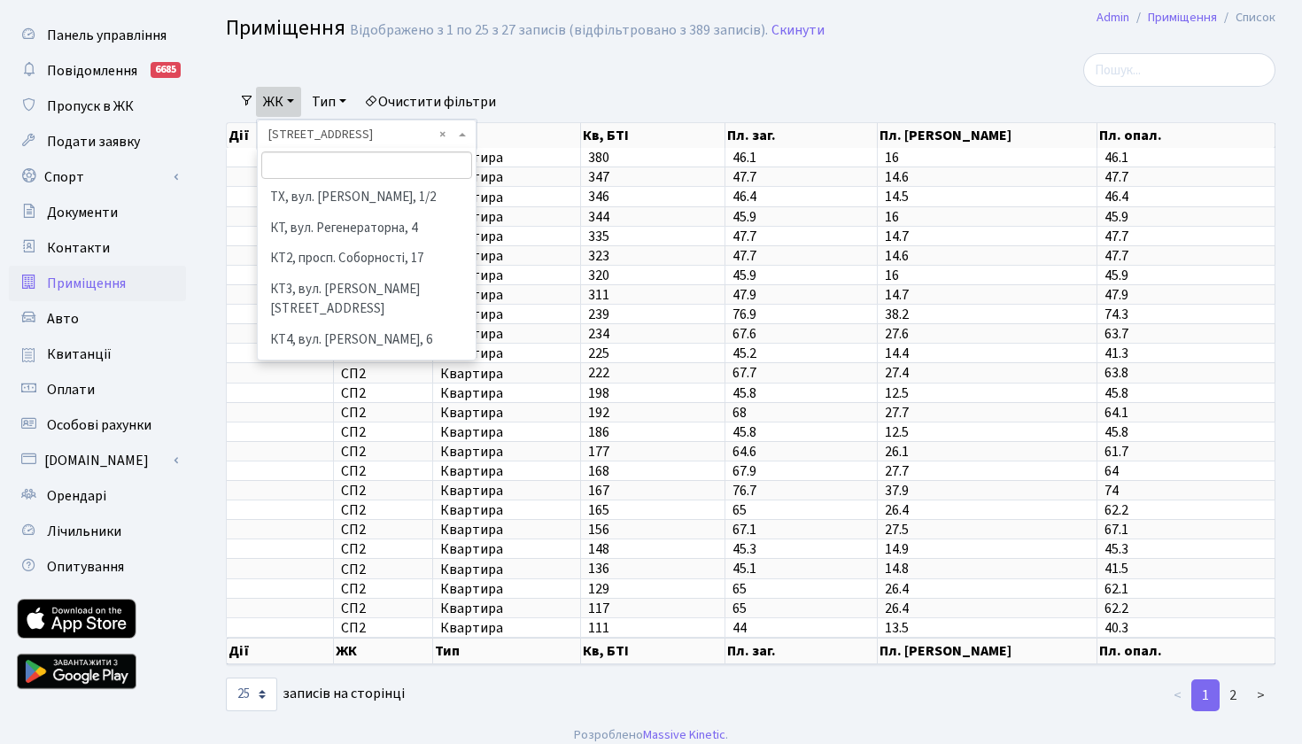
scroll to position [271, 0]
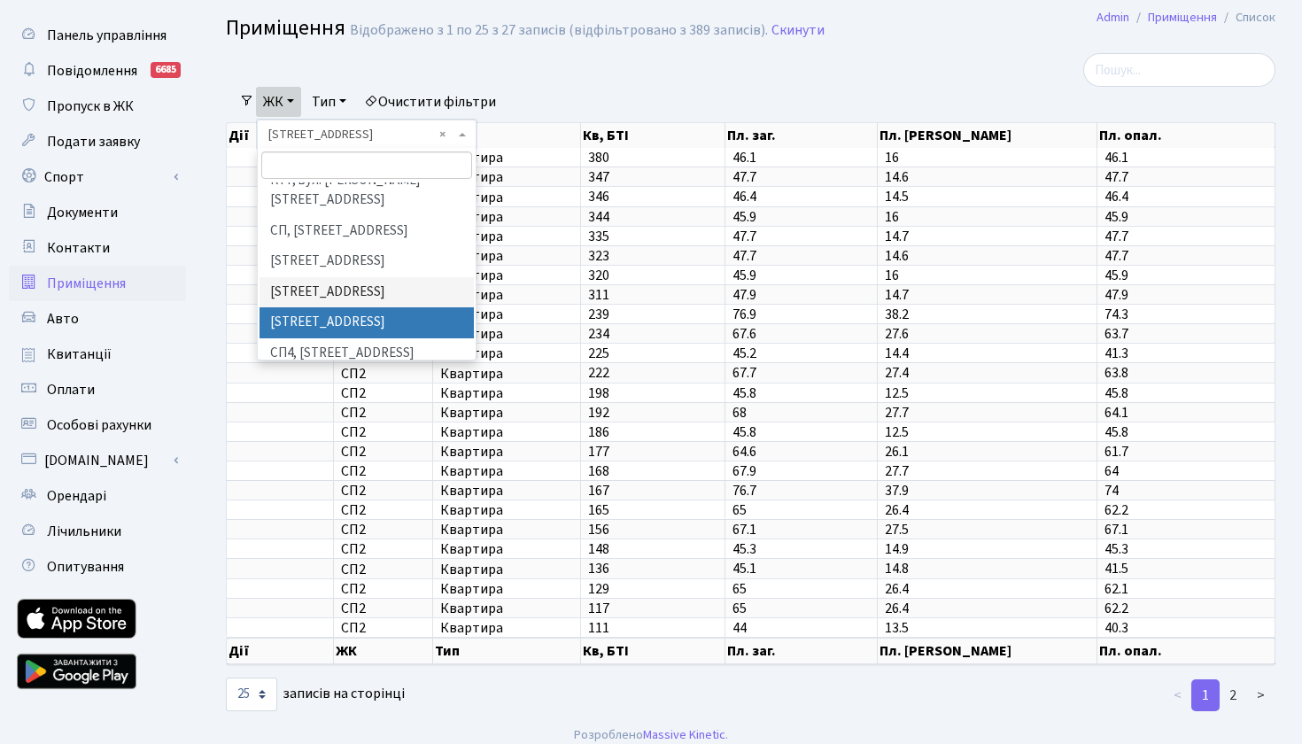
click at [317, 307] on li "[STREET_ADDRESS]" at bounding box center [367, 322] width 214 height 31
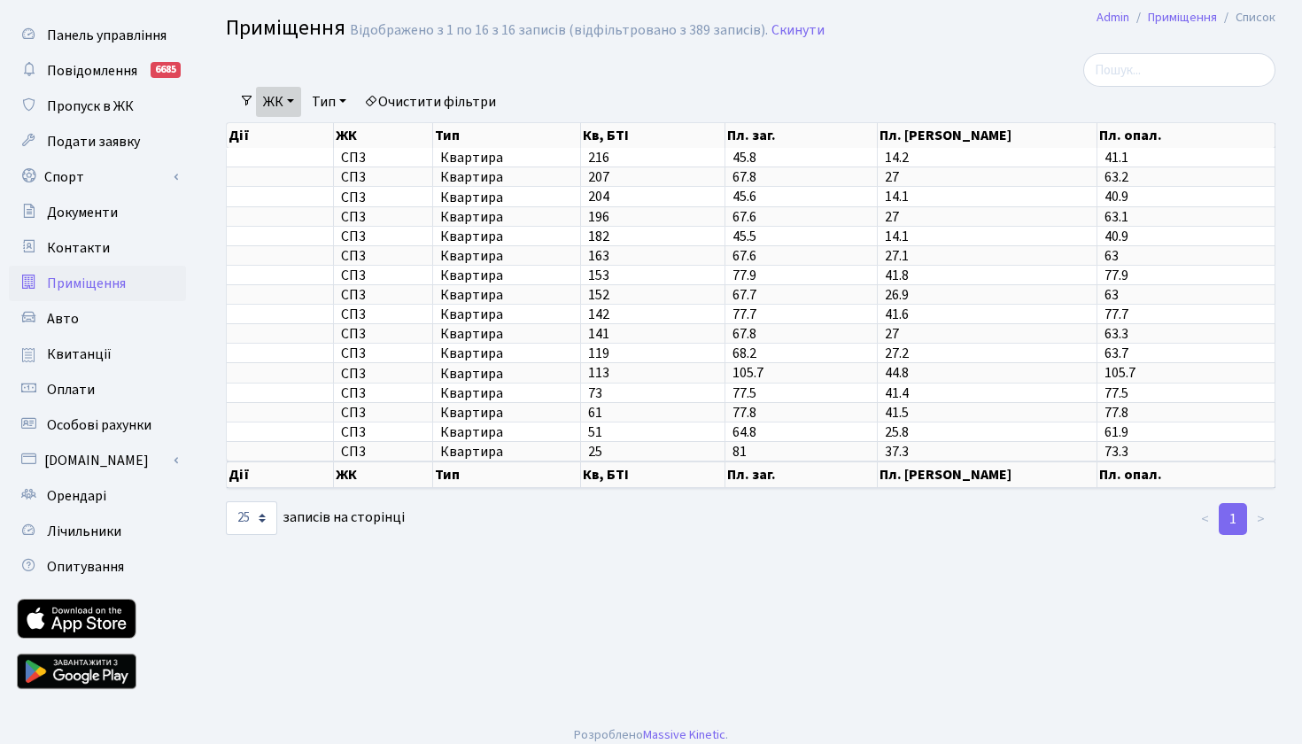
click at [296, 94] on link "ЖК" at bounding box center [278, 102] width 45 height 30
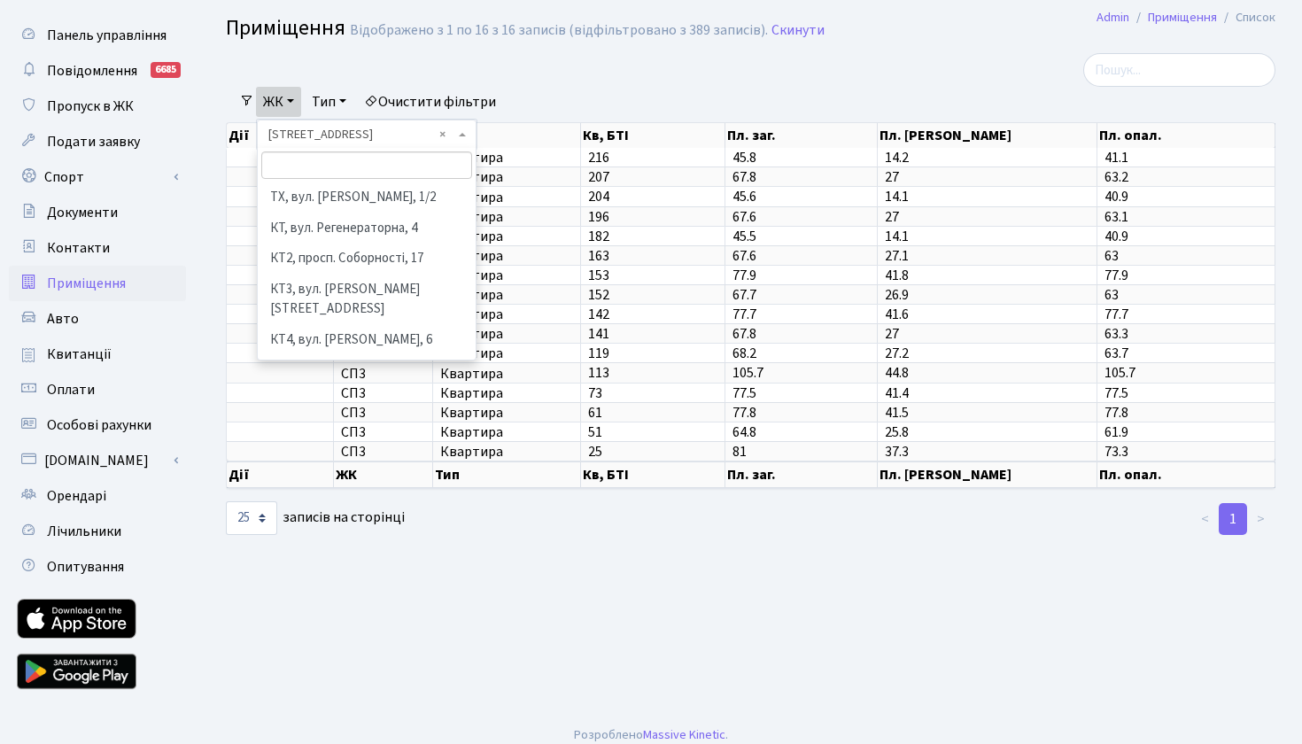
scroll to position [301, 0]
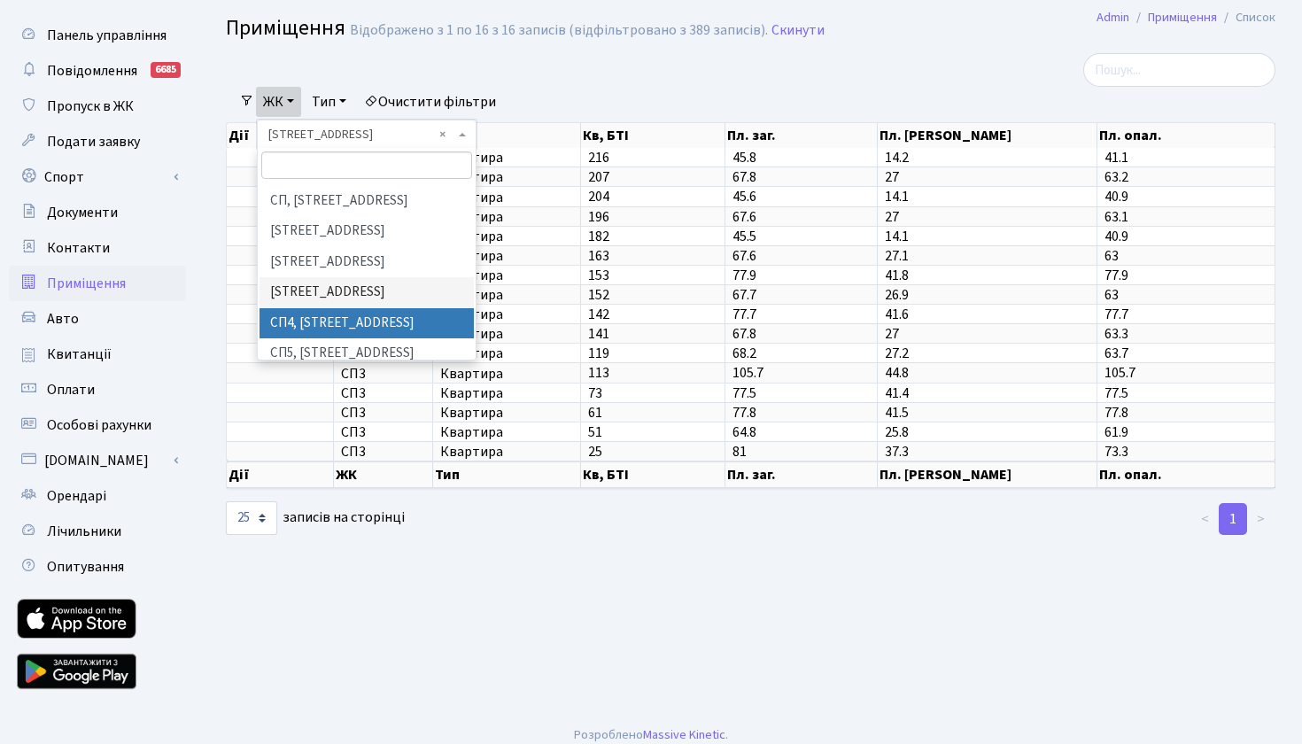
click at [343, 308] on li "СП4, [STREET_ADDRESS]" at bounding box center [367, 323] width 214 height 31
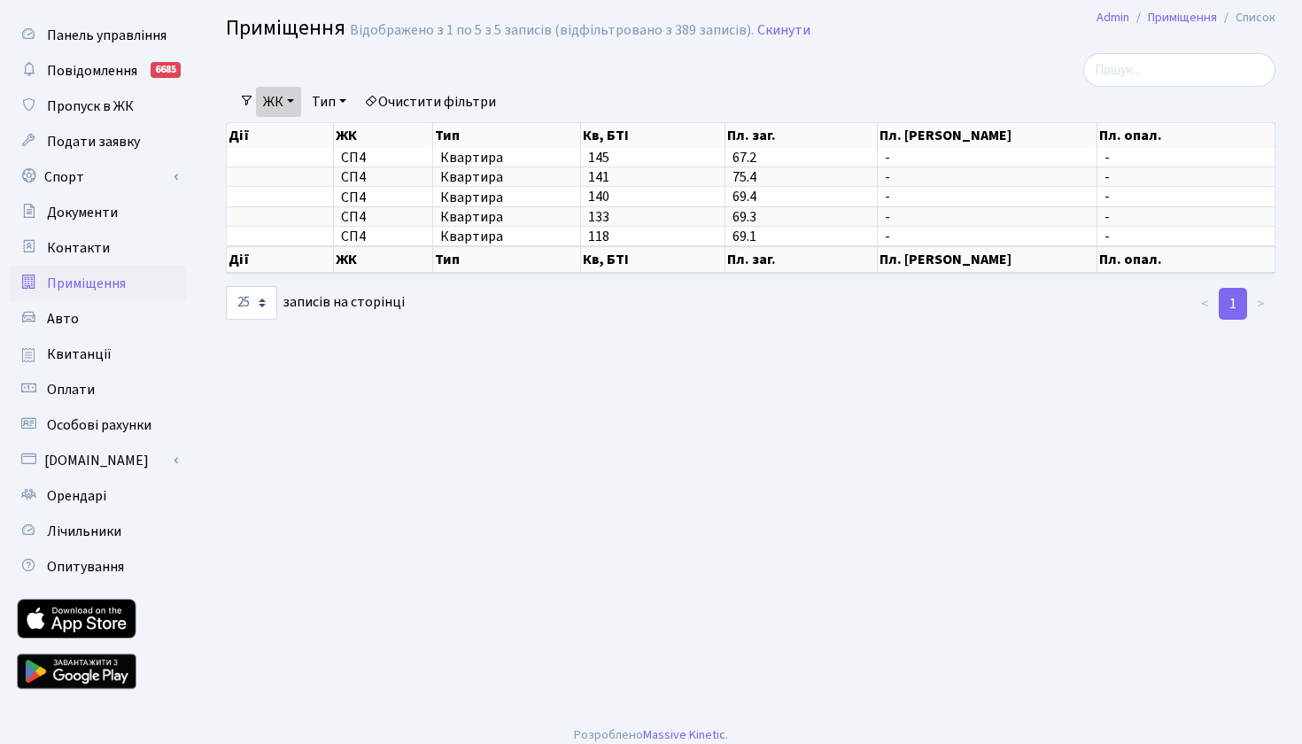
click at [296, 102] on link "ЖК" at bounding box center [278, 102] width 45 height 30
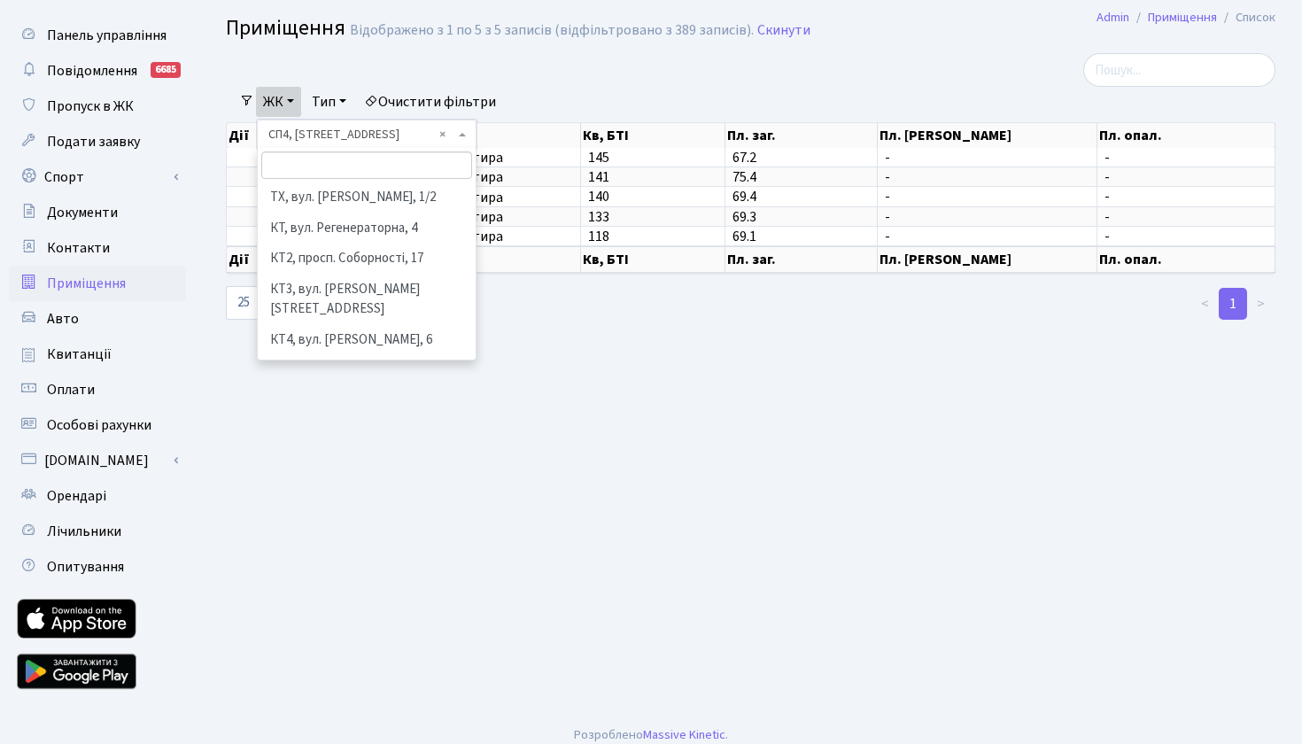
scroll to position [331, 0]
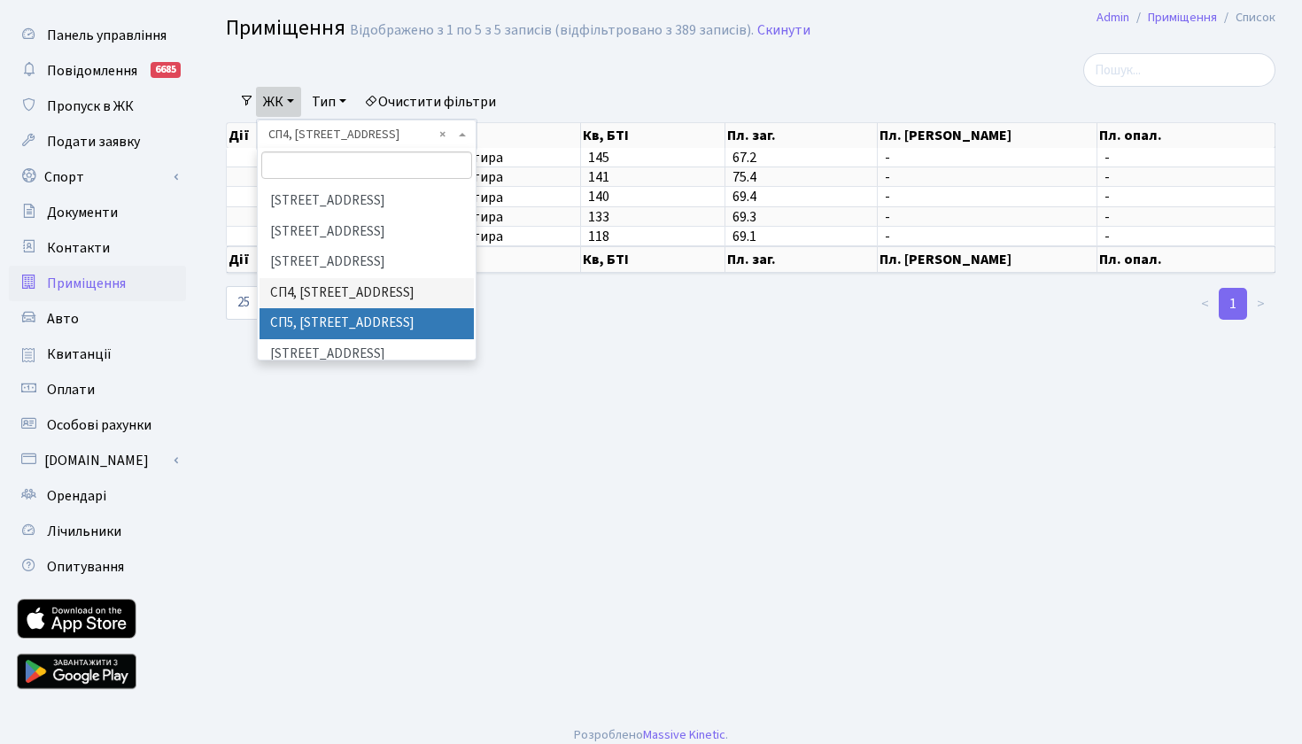
click at [305, 308] on li "СП5, [STREET_ADDRESS]" at bounding box center [367, 323] width 214 height 31
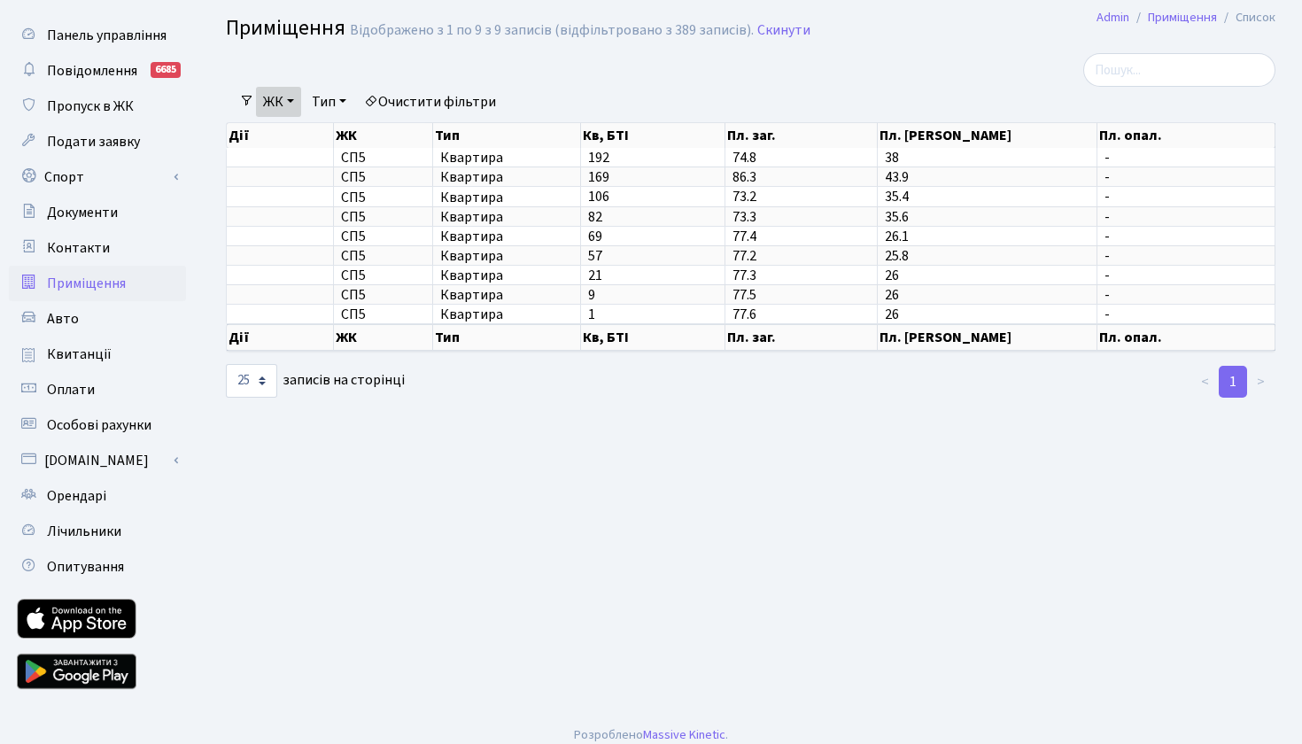
click at [296, 101] on link "ЖК" at bounding box center [278, 102] width 45 height 30
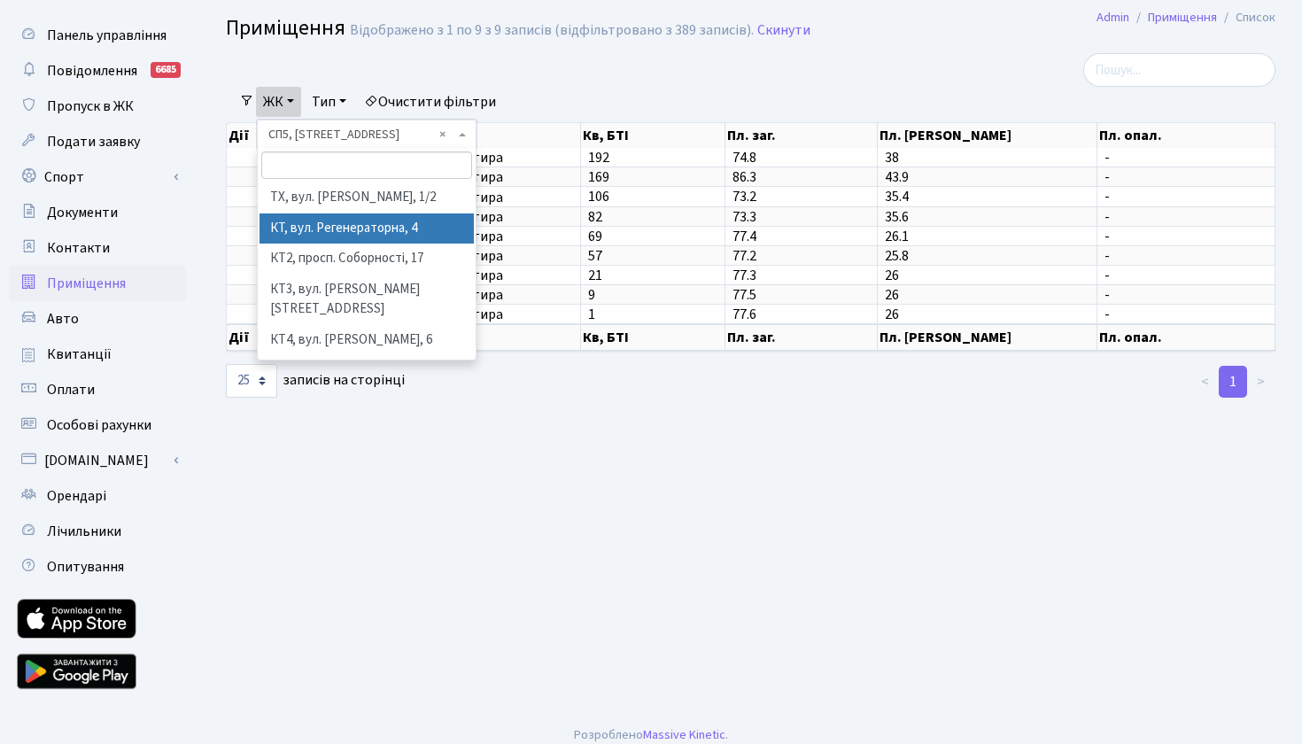
click at [337, 218] on li "КТ, вул. Регенераторна, 4" at bounding box center [367, 228] width 214 height 31
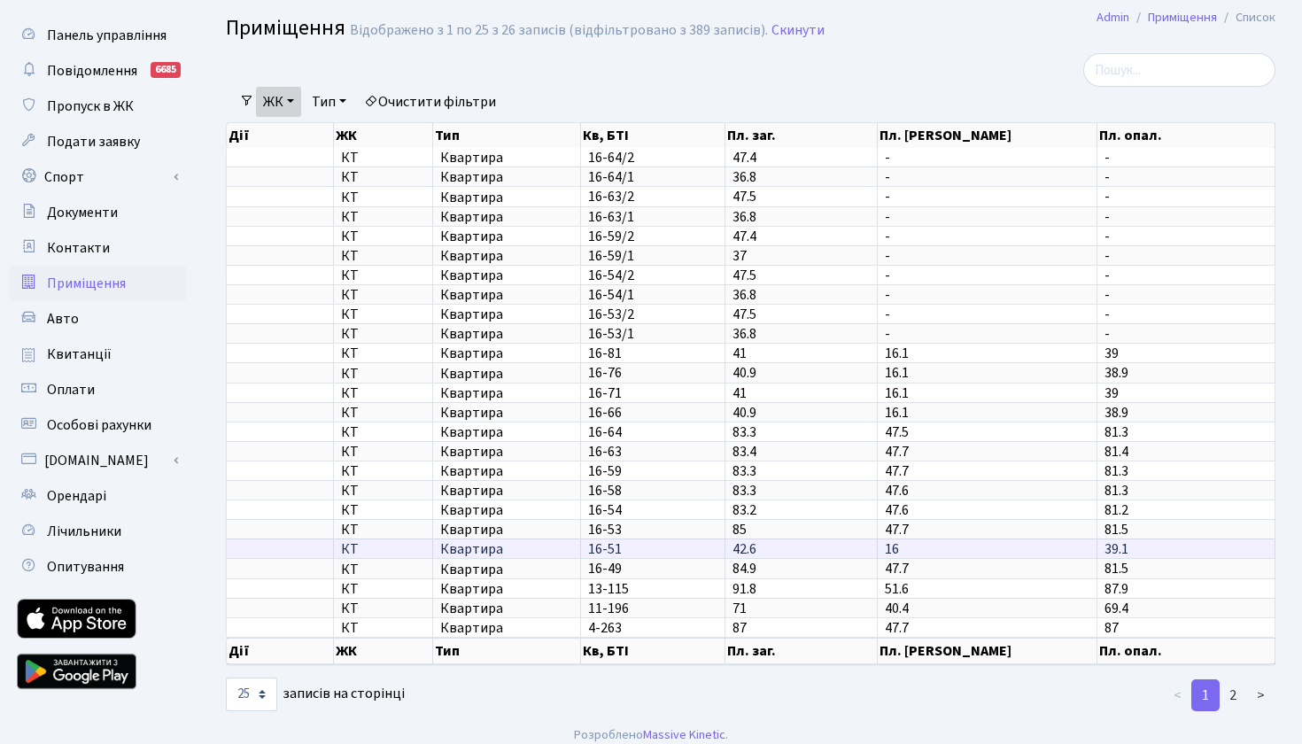
click at [585, 558] on td "16-51" at bounding box center [653, 548] width 144 height 19
click at [295, 97] on link "ЖК" at bounding box center [278, 102] width 45 height 30
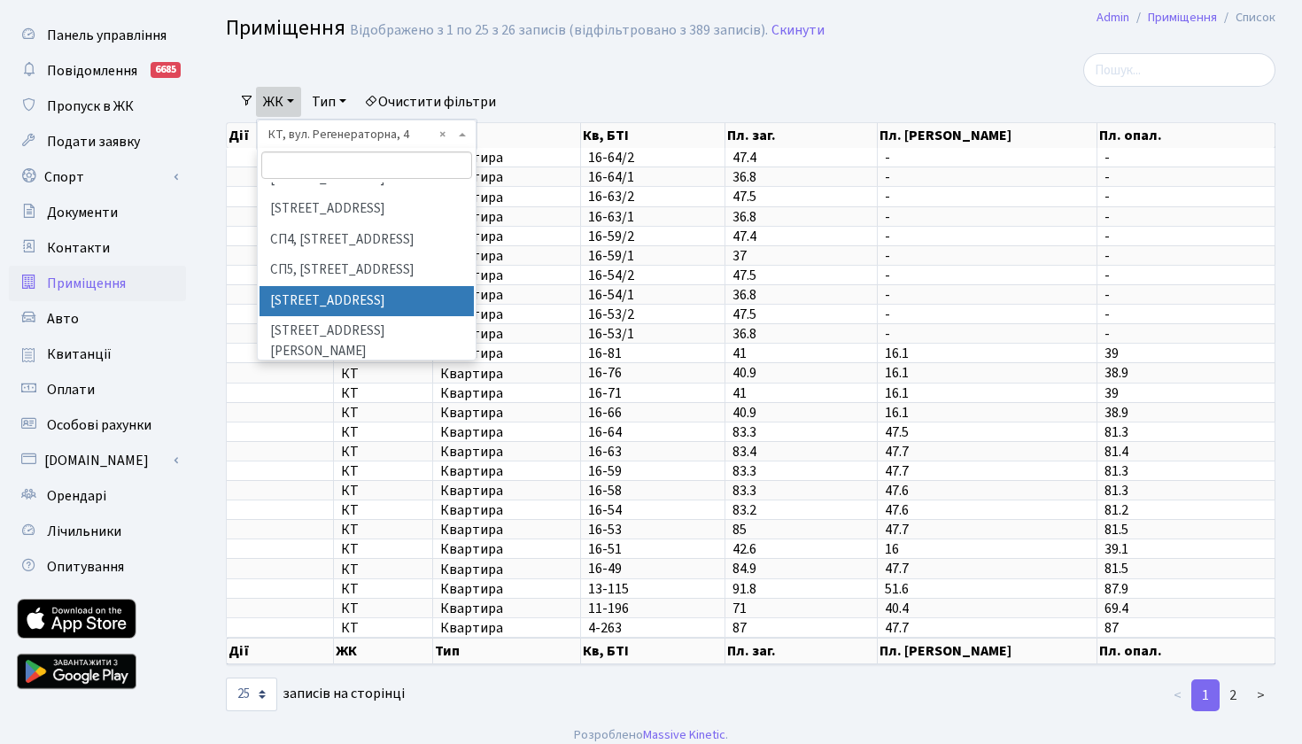
scroll to position [384, 0]
click at [360, 417] on li "ЦП, вул. [PERSON_NAME], 7" at bounding box center [367, 432] width 214 height 31
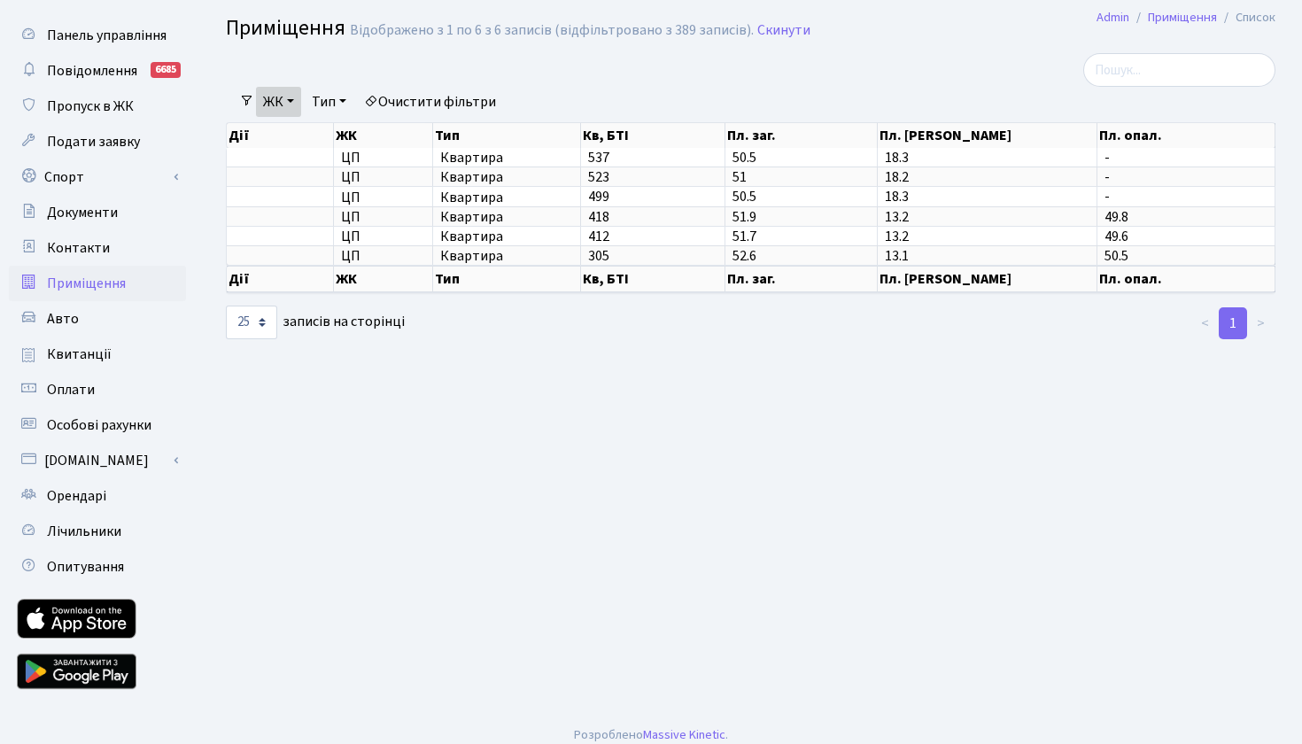
click at [296, 98] on link "ЖК" at bounding box center [278, 102] width 45 height 30
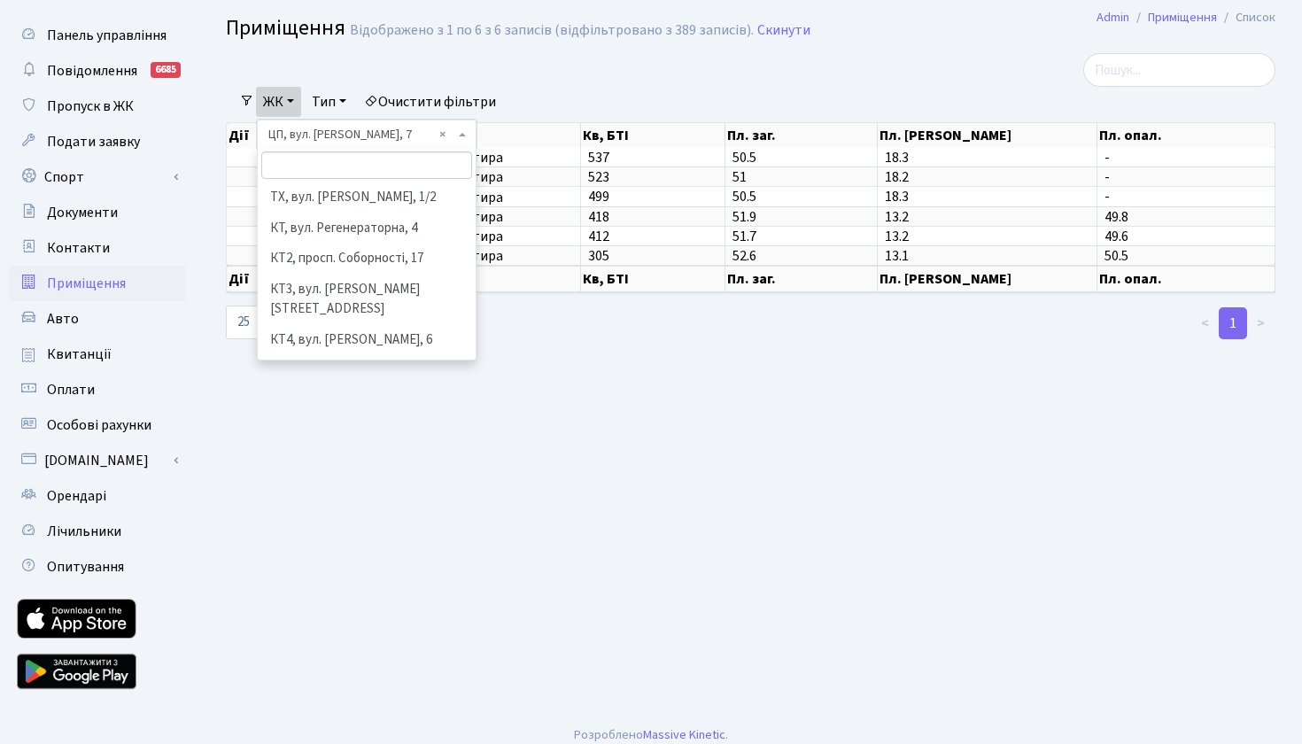
scroll to position [384, 0]
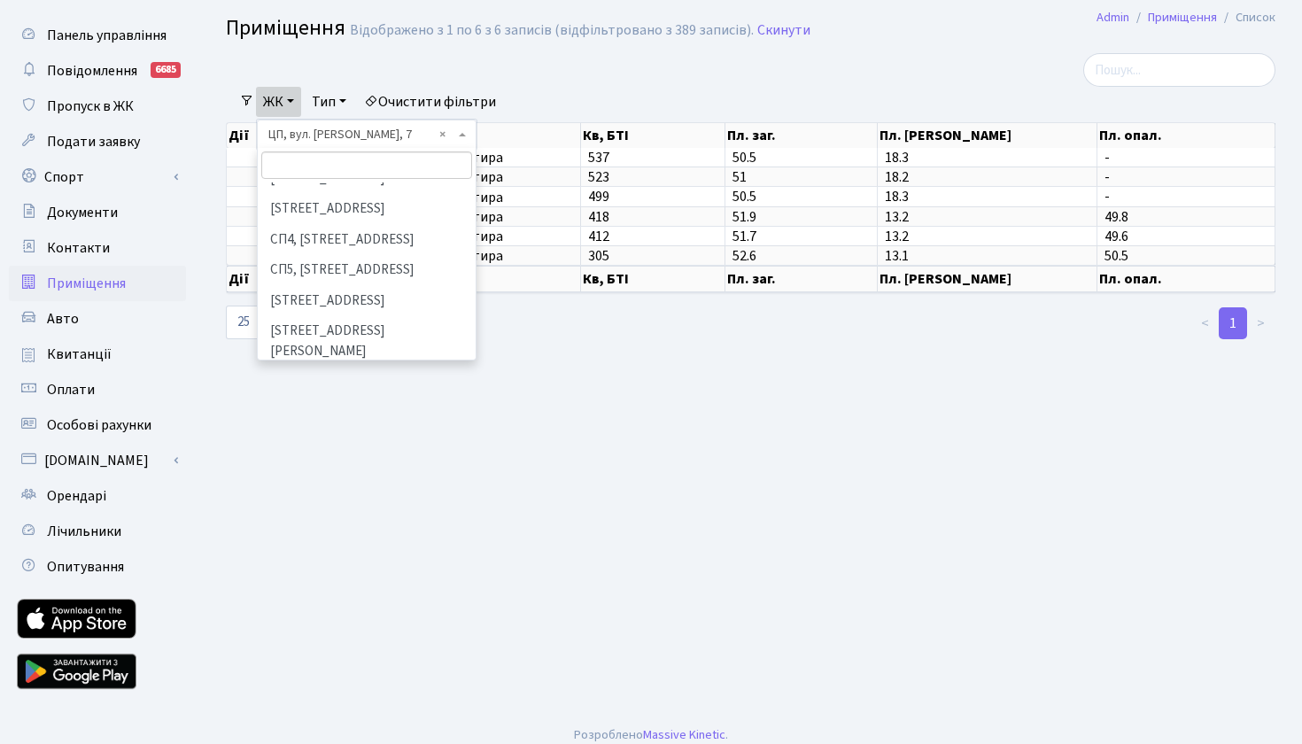
click at [327, 367] on li "МП, м. [GEOGRAPHIC_DATA], вул. Академіка Заболотного, 1-Б" at bounding box center [367, 392] width 214 height 50
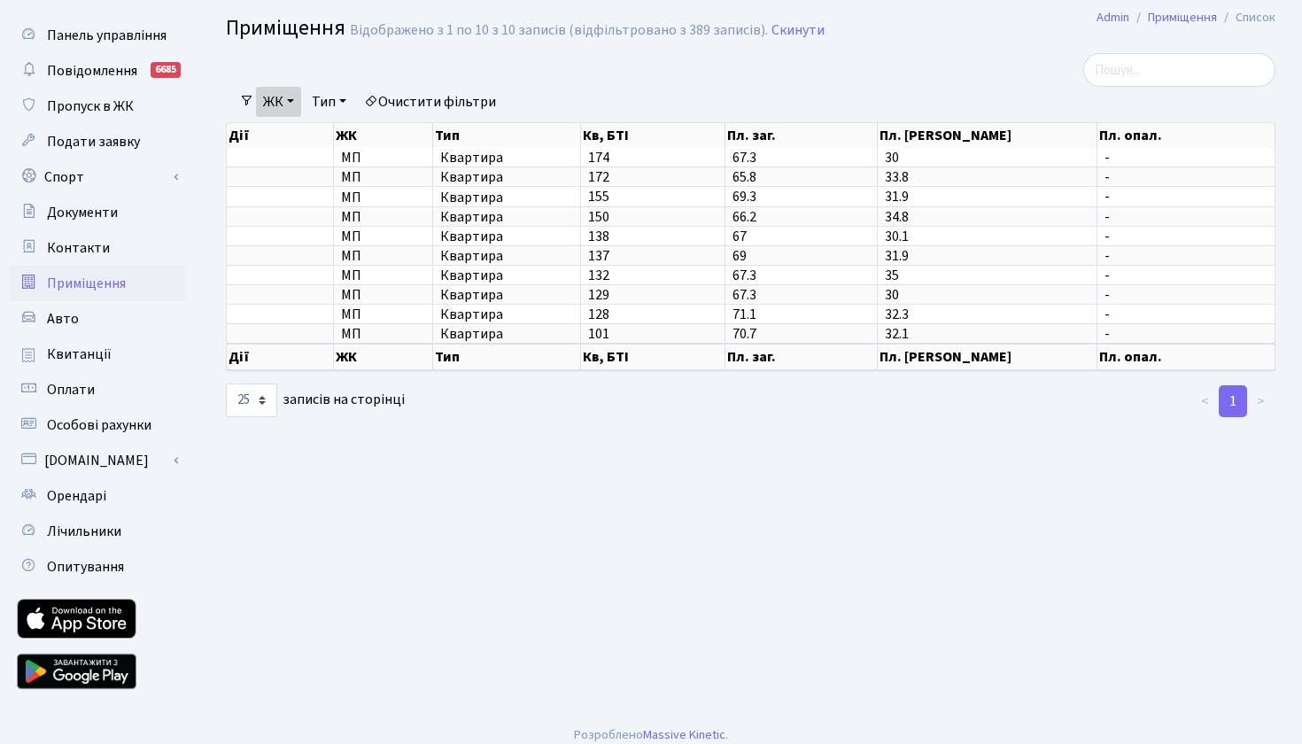
click at [300, 94] on link "ЖК" at bounding box center [278, 102] width 45 height 30
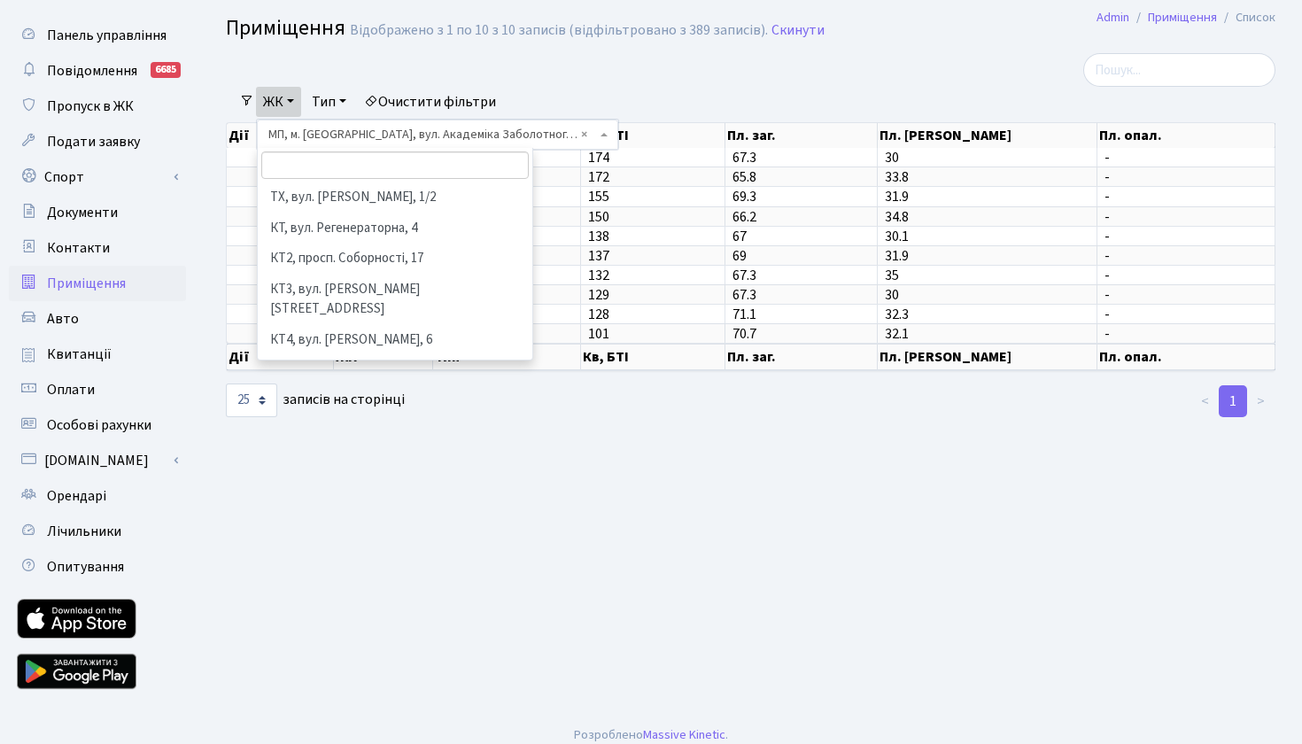
scroll to position [384, 0]
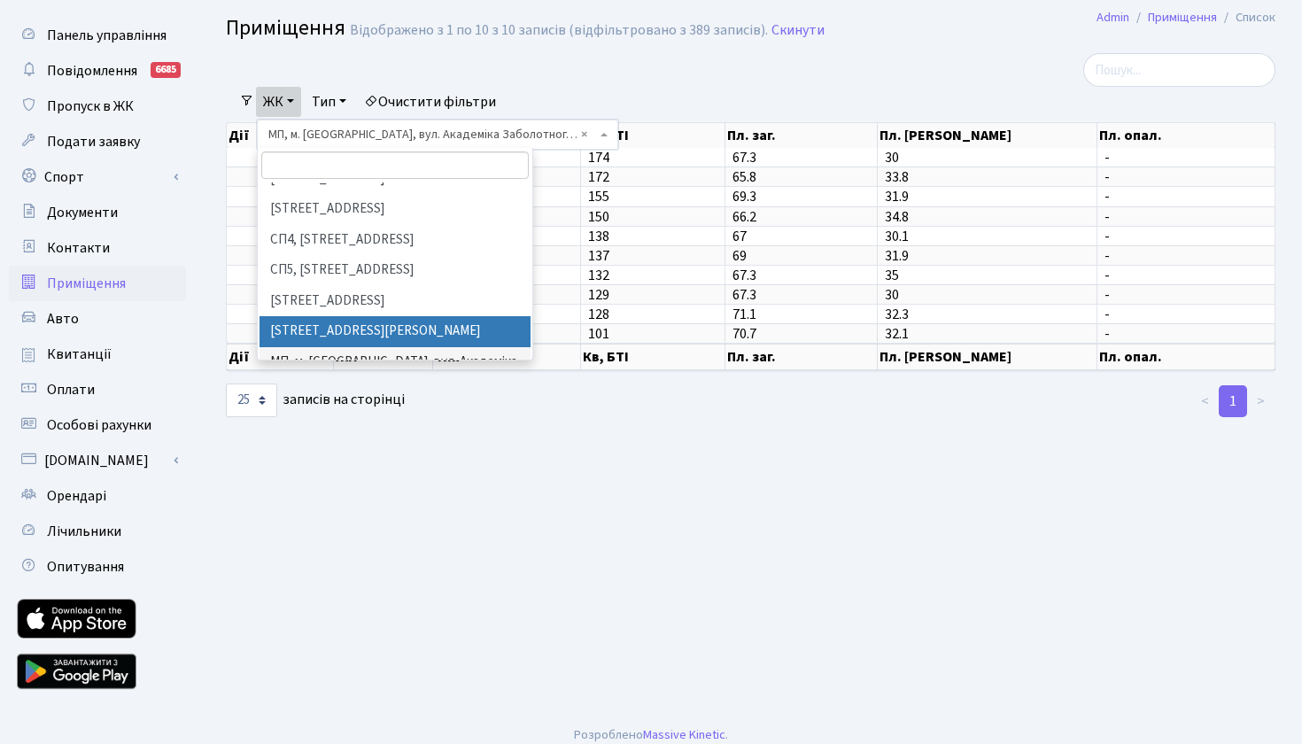
click at [307, 316] on li "[STREET_ADDRESS][PERSON_NAME]" at bounding box center [395, 331] width 271 height 31
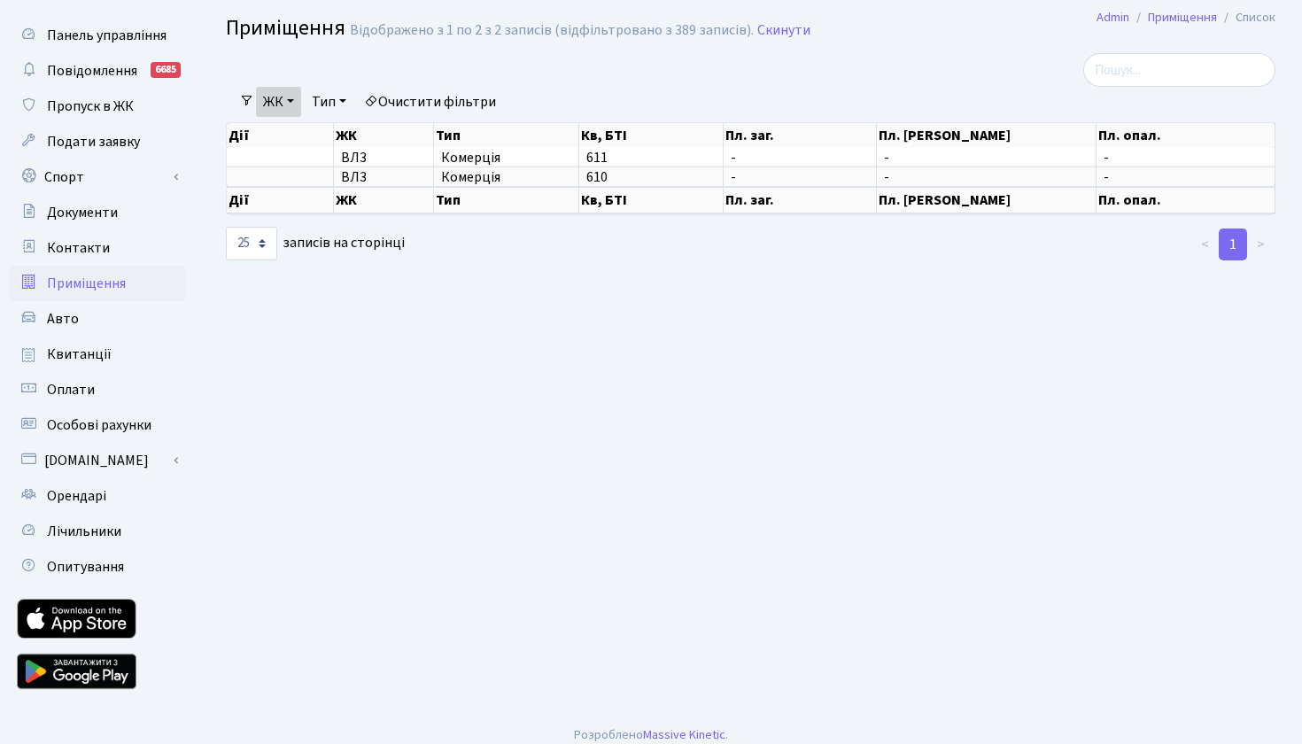
click at [295, 97] on link "ЖК" at bounding box center [278, 102] width 45 height 30
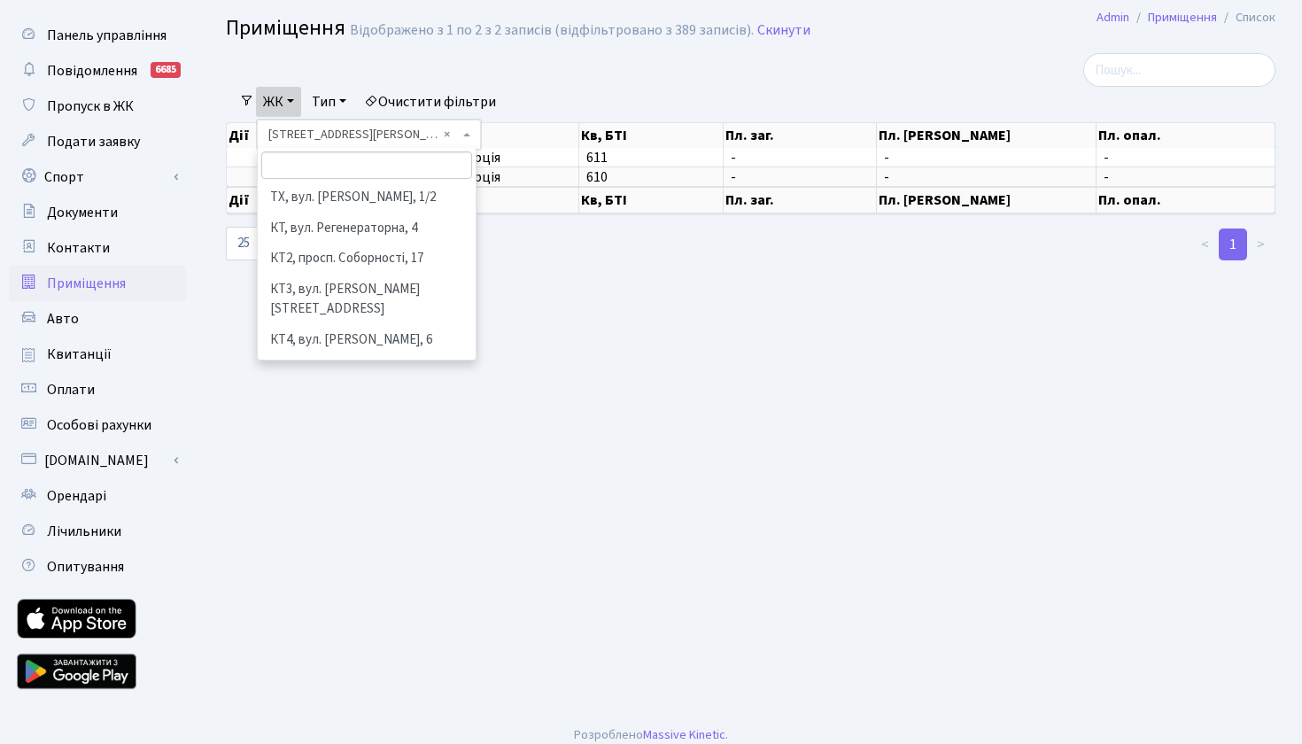
scroll to position [384, 0]
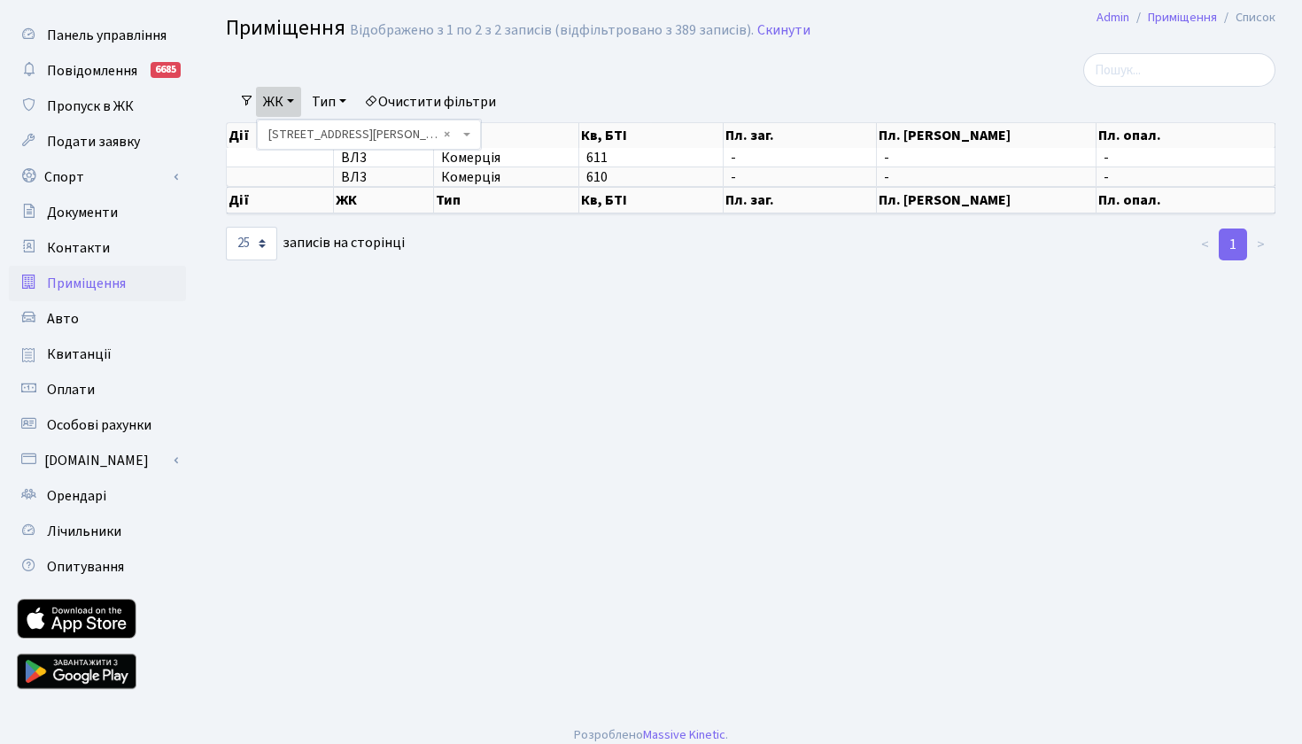
click at [291, 98] on link "ЖК" at bounding box center [278, 102] width 45 height 30
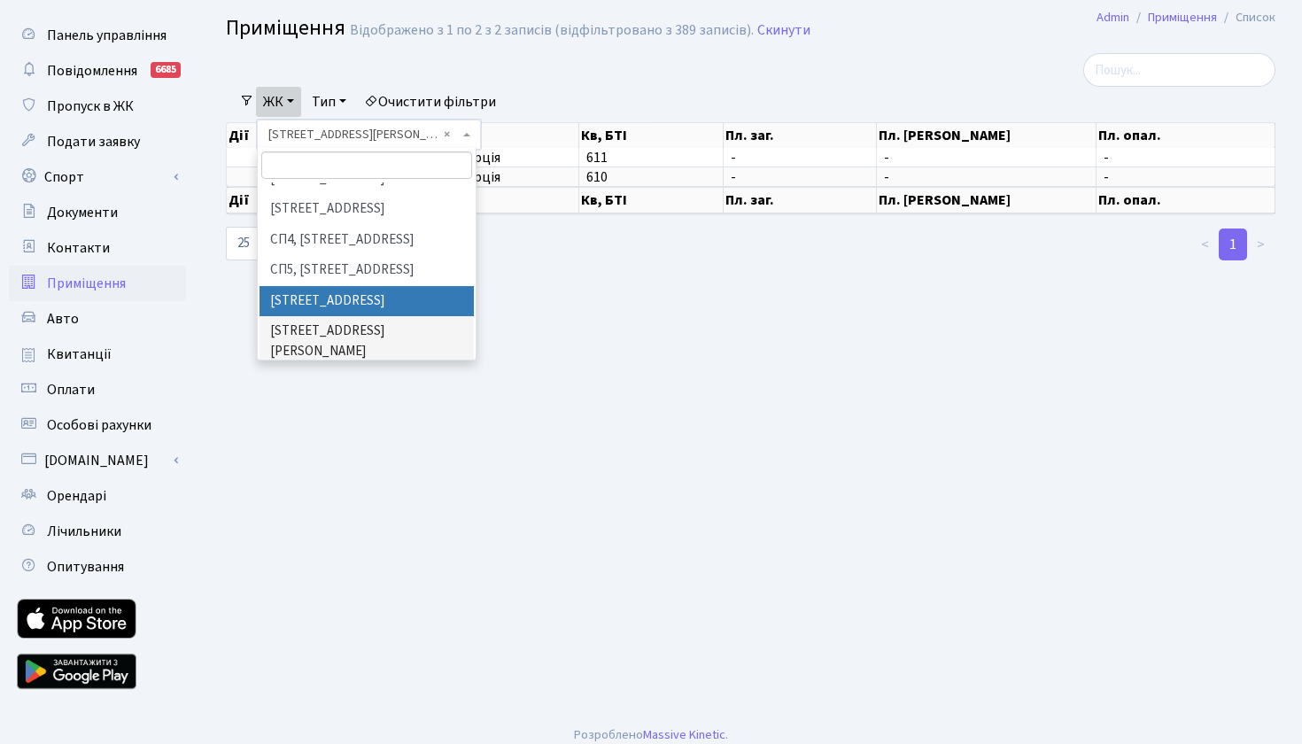
click at [332, 286] on li "[STREET_ADDRESS]" at bounding box center [367, 301] width 214 height 31
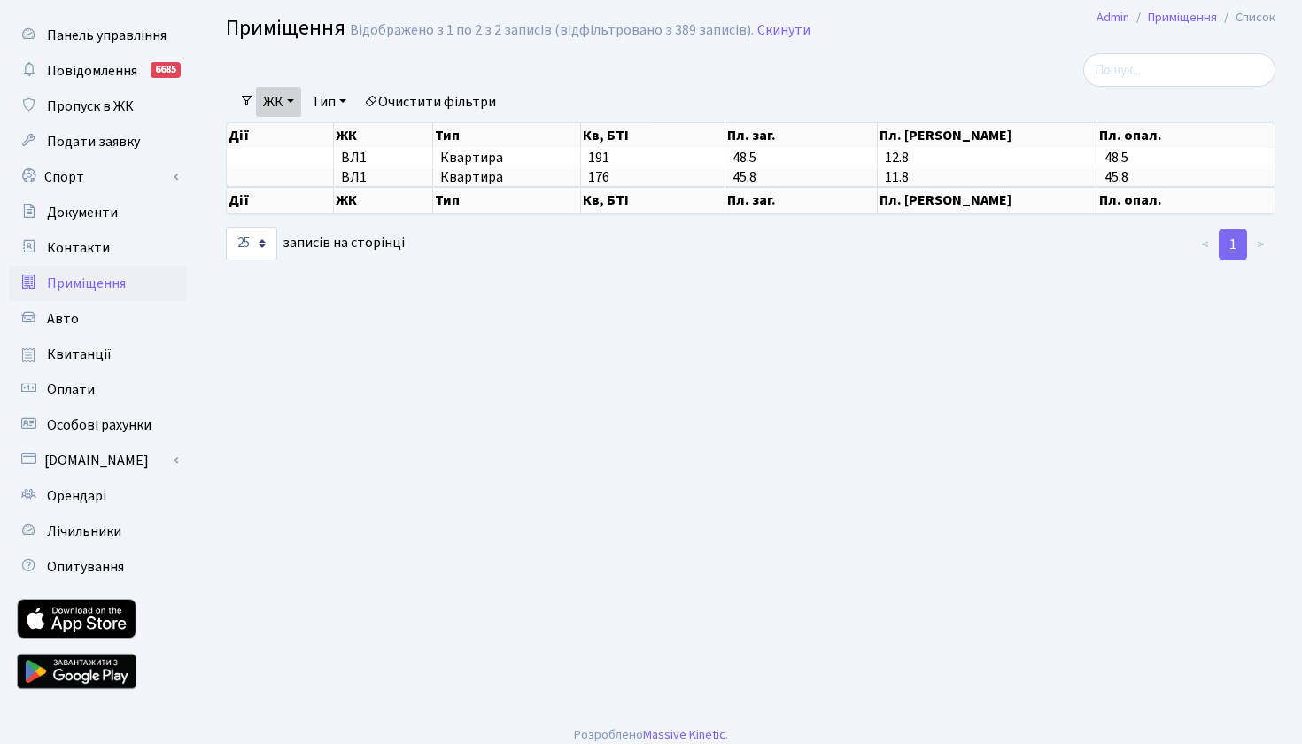
click at [298, 94] on link "ЖК" at bounding box center [278, 102] width 45 height 30
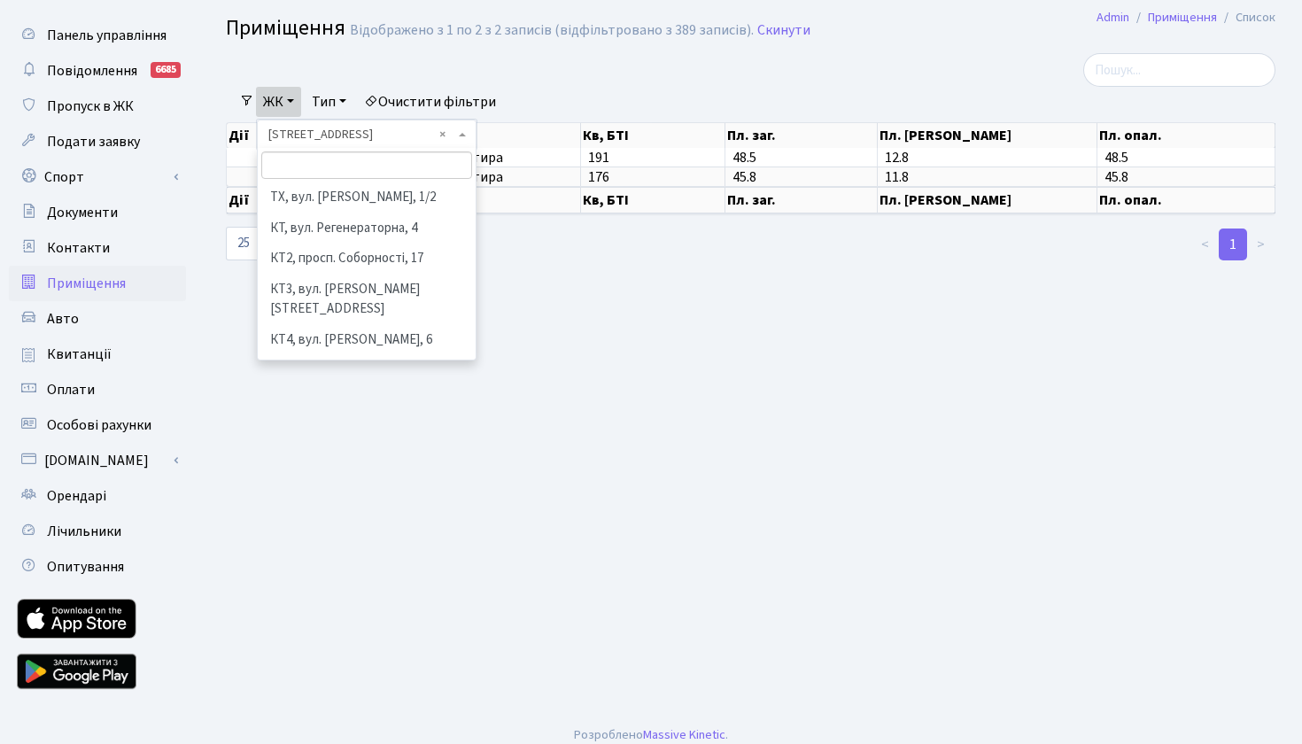
scroll to position [384, 0]
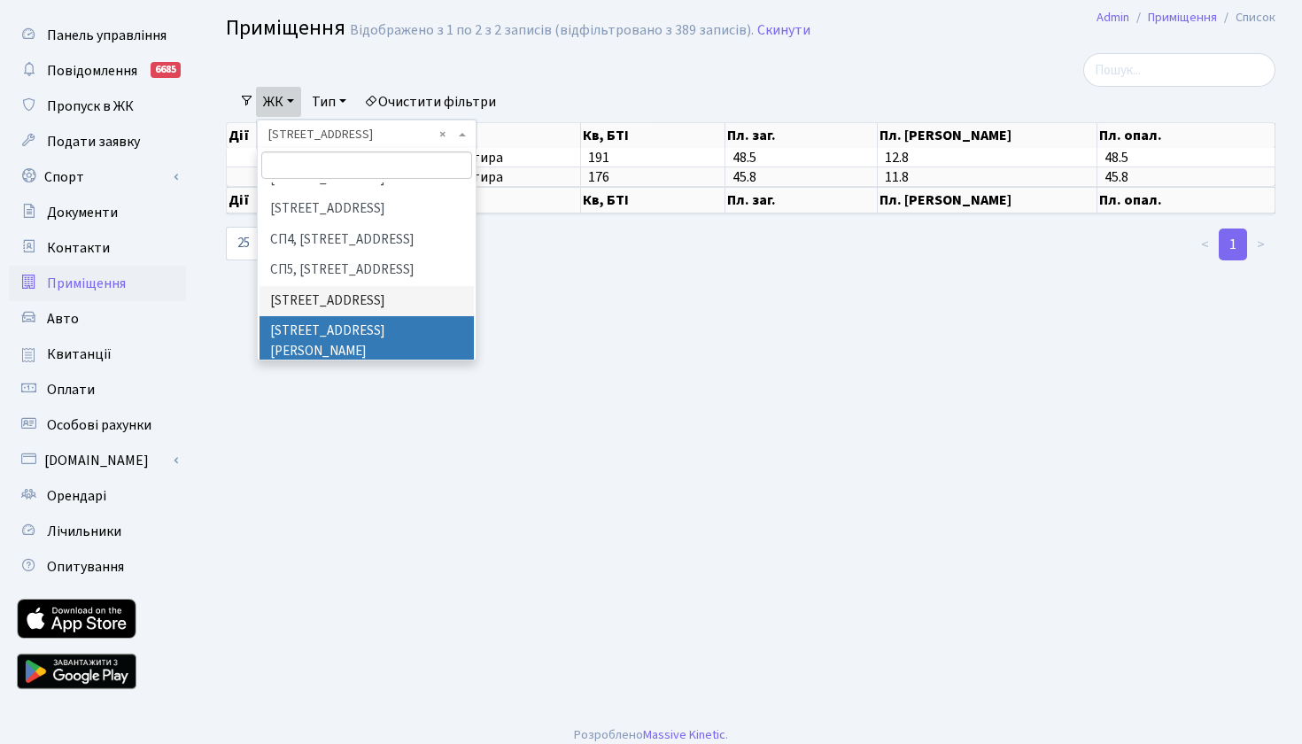
click at [307, 316] on li "[STREET_ADDRESS][PERSON_NAME]" at bounding box center [367, 341] width 214 height 50
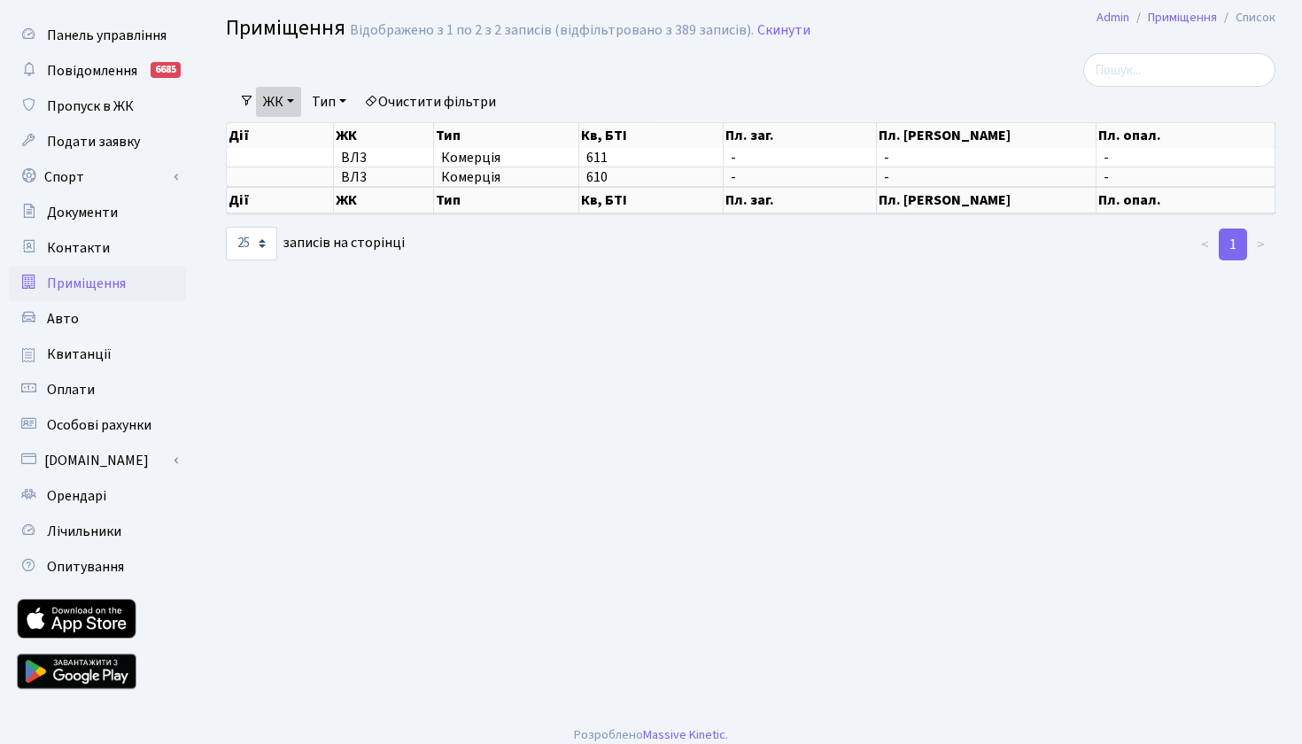
click at [298, 98] on link "ЖК" at bounding box center [278, 102] width 45 height 30
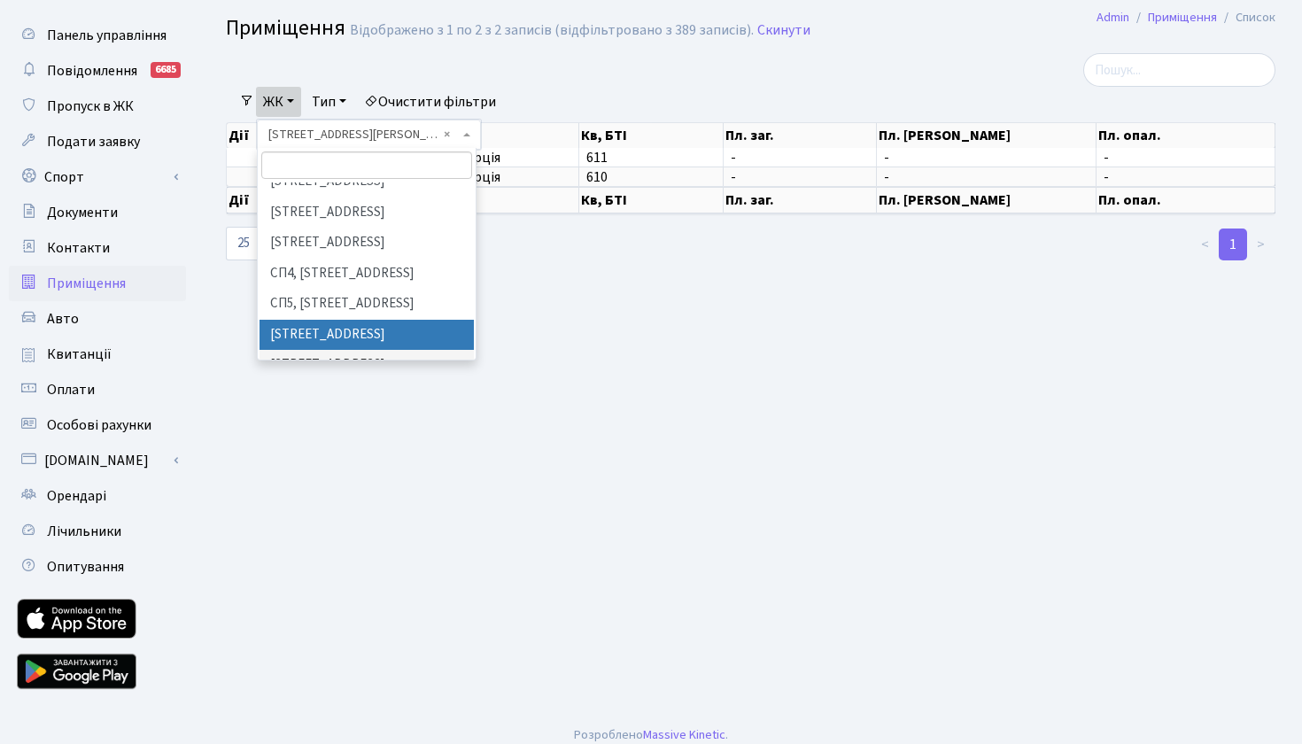
scroll to position [353, 0]
click at [608, 385] on main "Admin Приміщення Список Приміщення Відображено з 1 по 2 з 2 записів (відфільтро…" at bounding box center [750, 361] width 1103 height 704
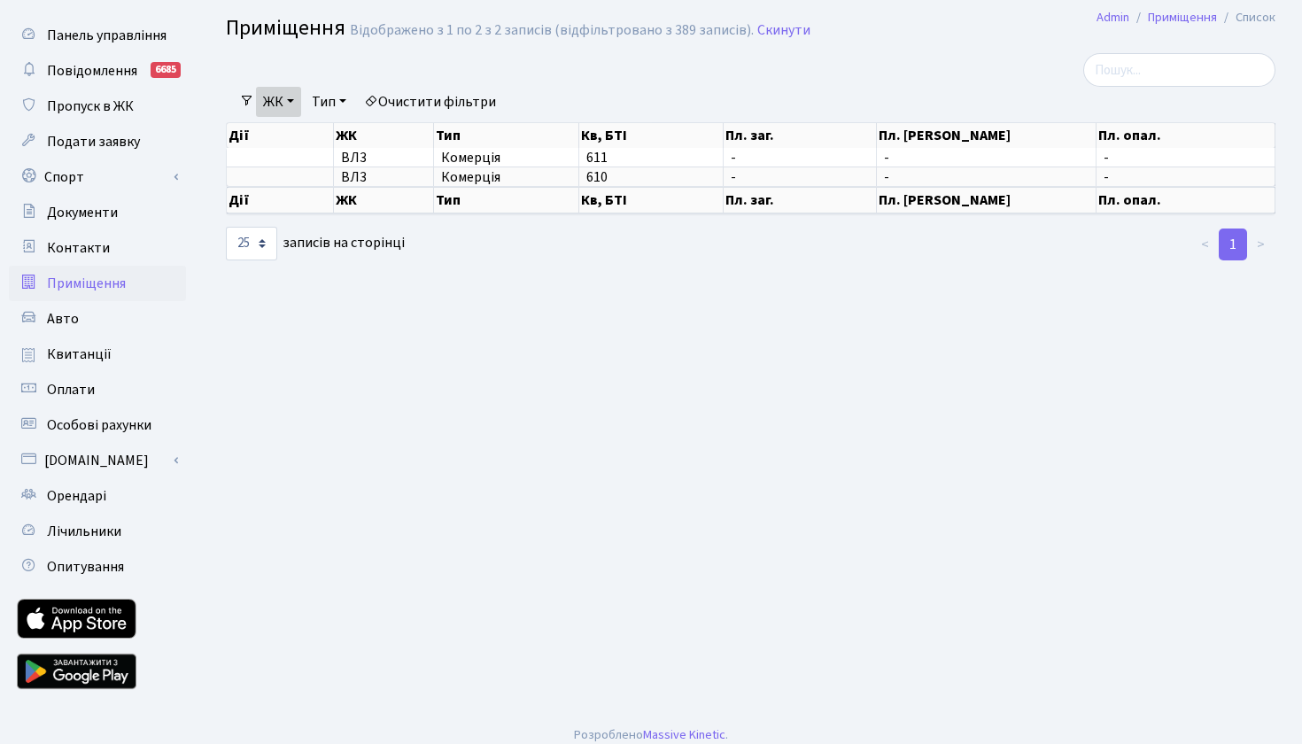
click at [293, 99] on link "ЖК" at bounding box center [278, 102] width 45 height 30
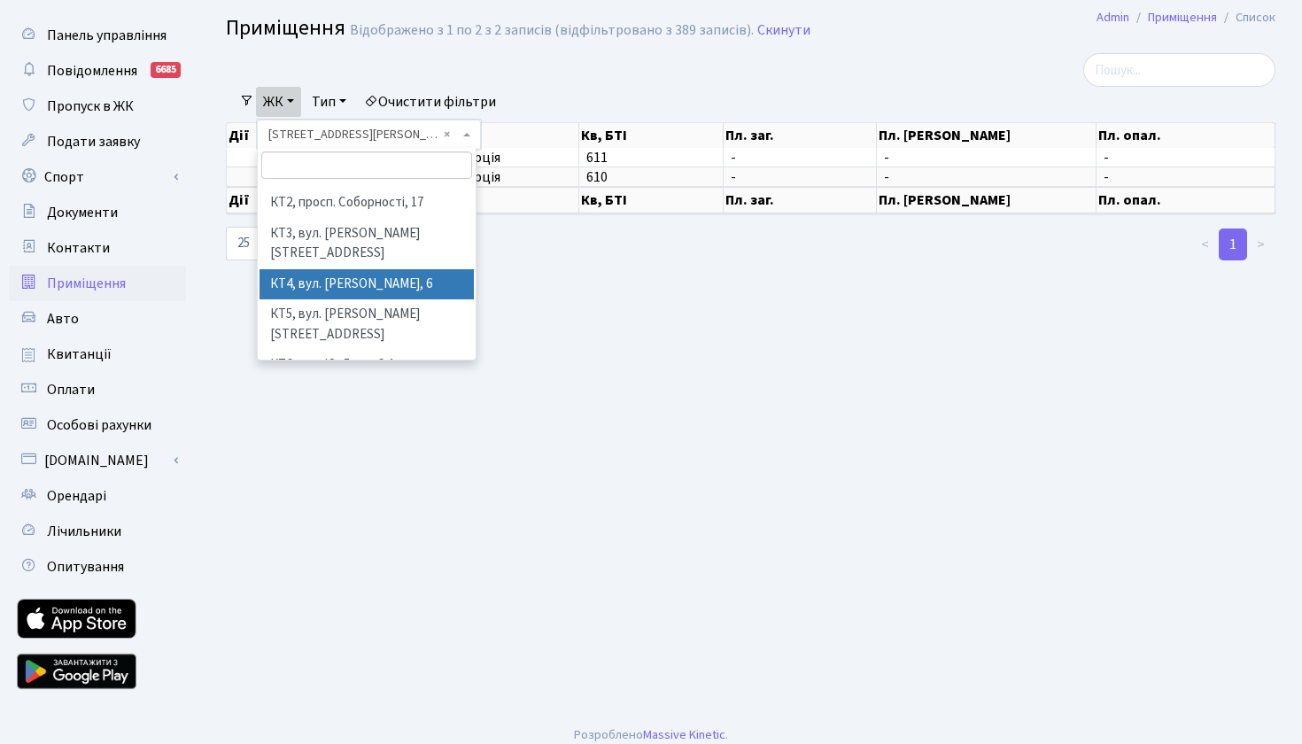
scroll to position [58, 0]
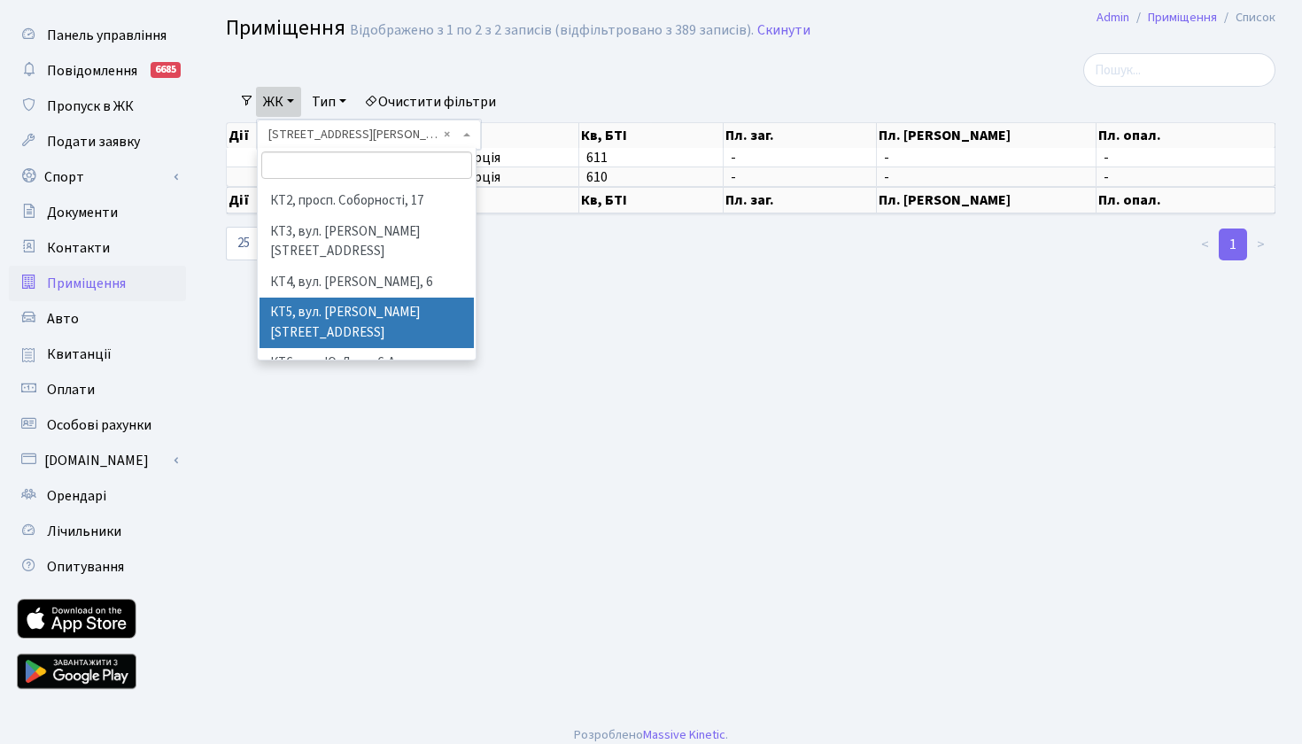
click at [337, 298] on li "КТ5, вул. [PERSON_NAME][STREET_ADDRESS]" at bounding box center [367, 323] width 214 height 50
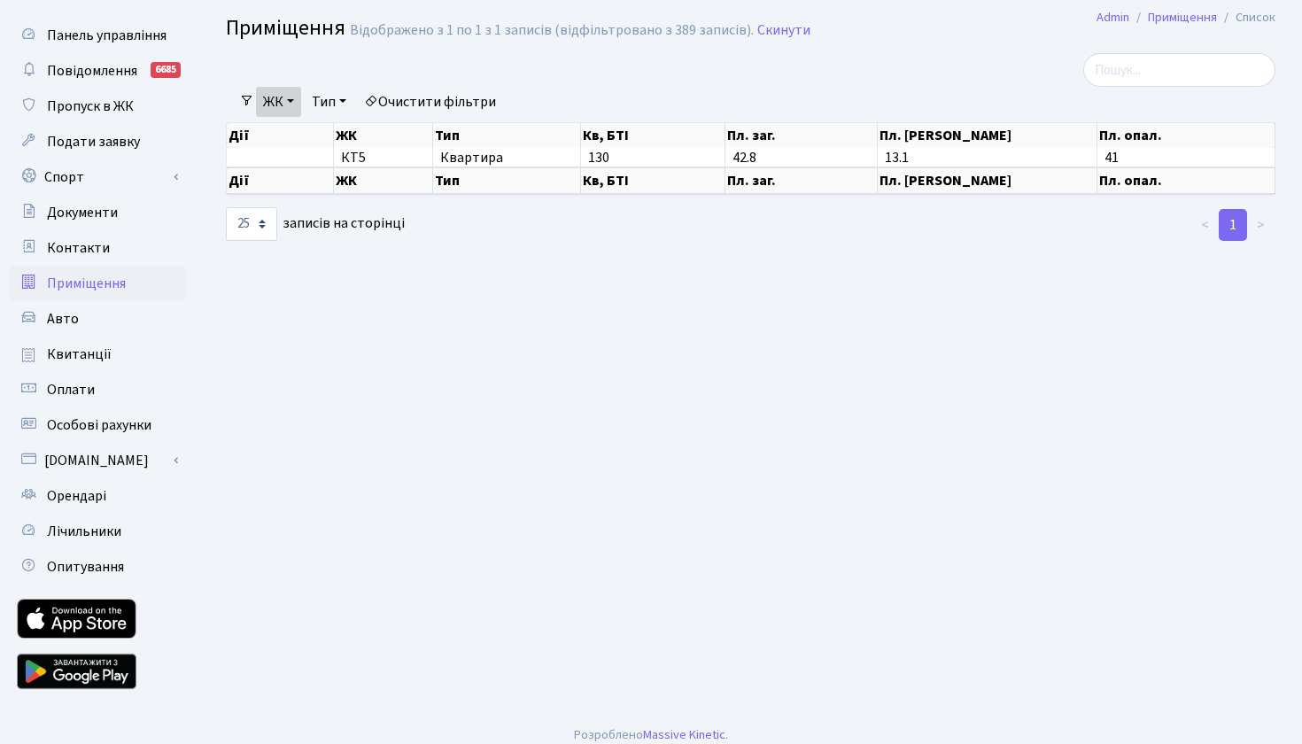
click at [293, 101] on link "ЖК" at bounding box center [278, 102] width 45 height 30
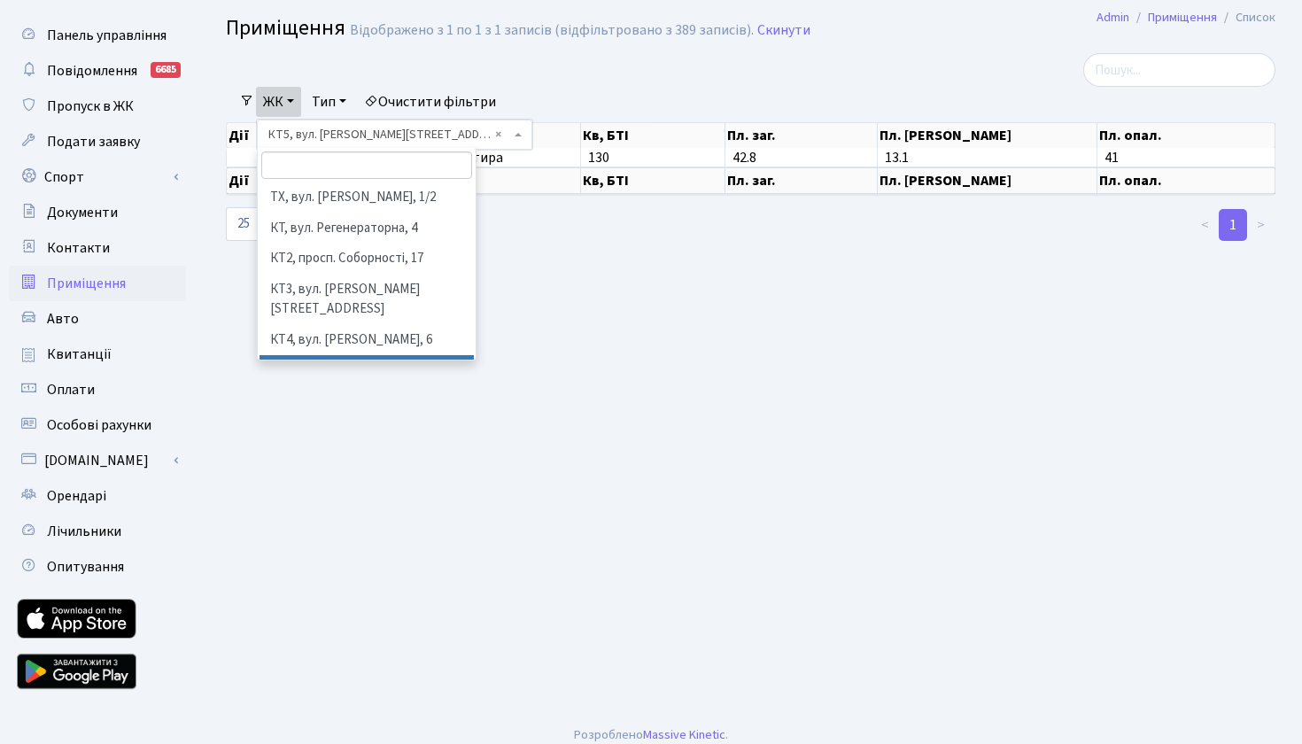
scroll to position [120, 0]
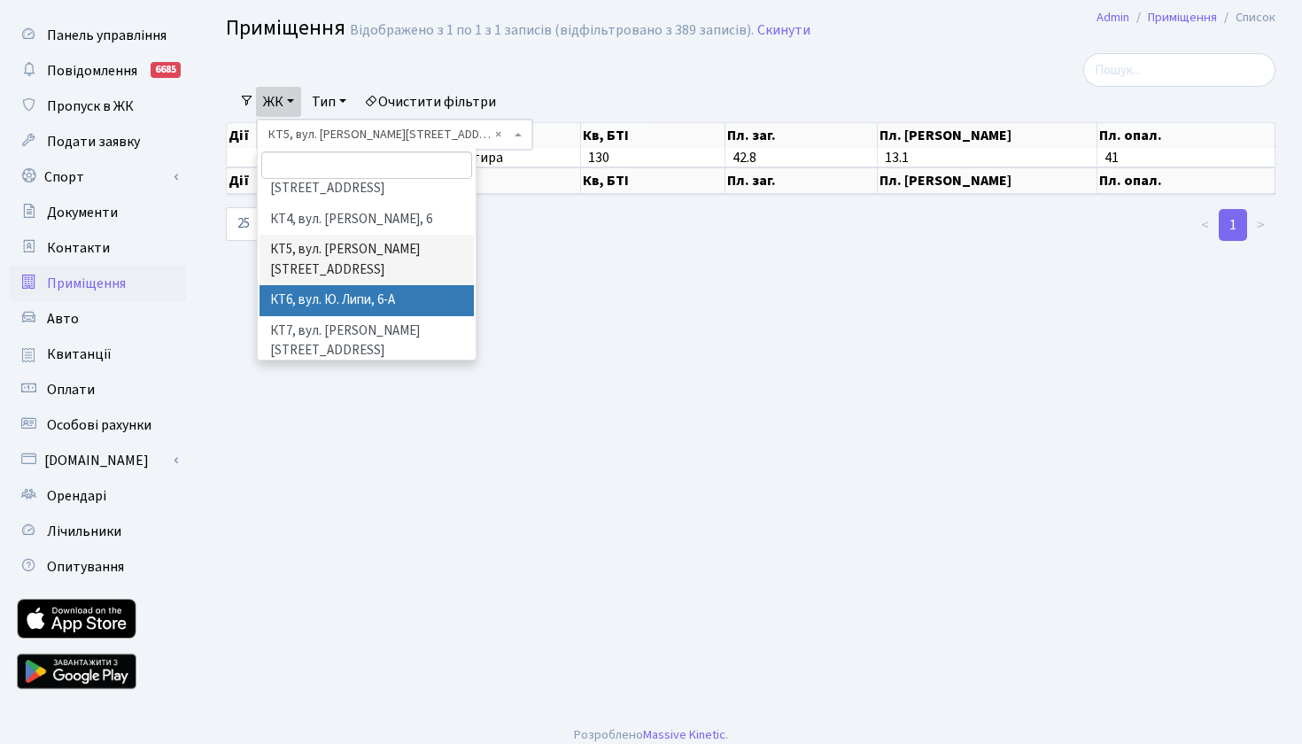
click at [333, 285] on li "КТ6, вул. Ю. Липи, 6-А" at bounding box center [367, 300] width 214 height 31
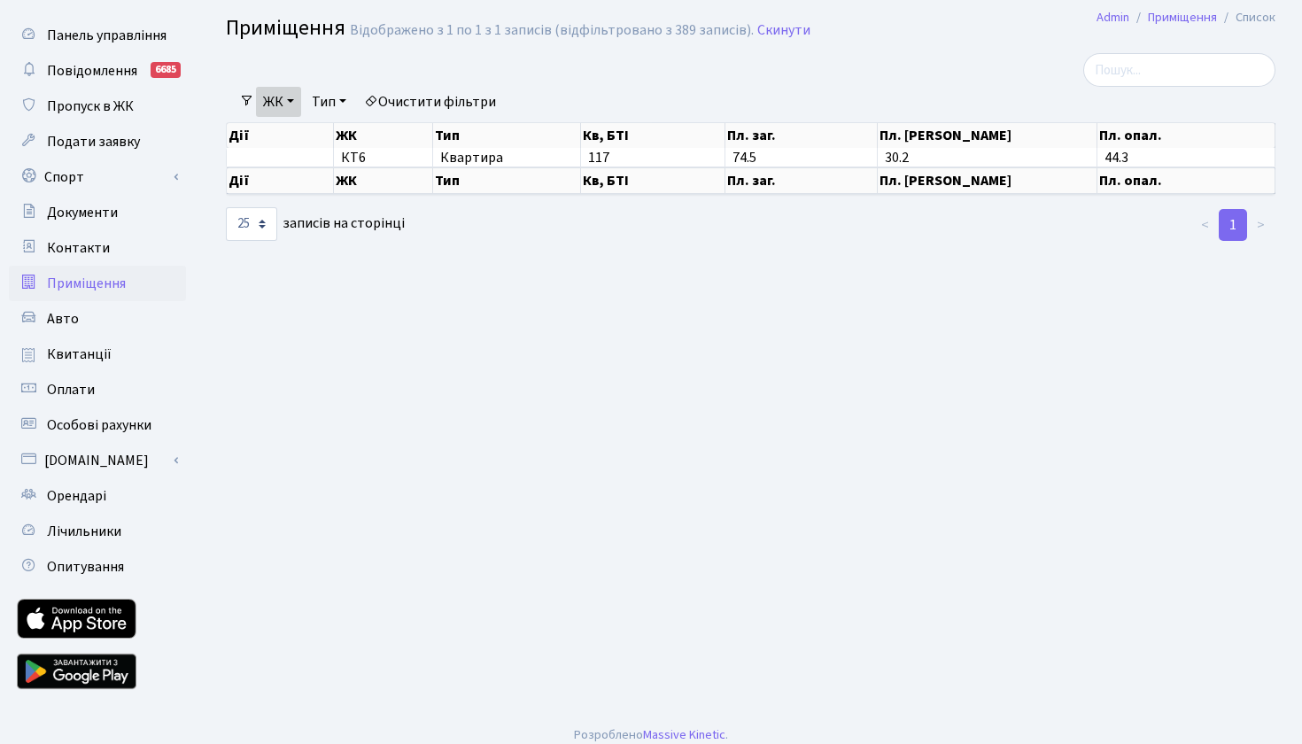
click at [295, 105] on link "ЖК" at bounding box center [278, 102] width 45 height 30
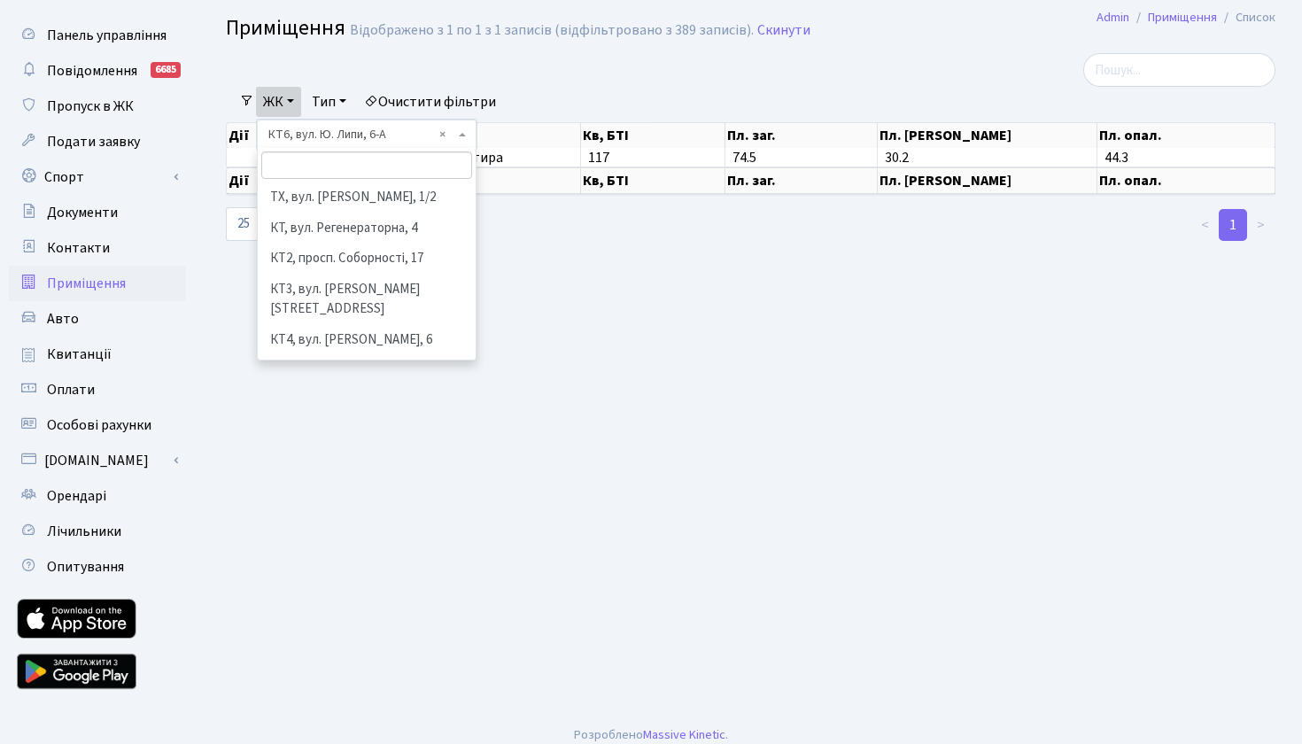
scroll to position [151, 0]
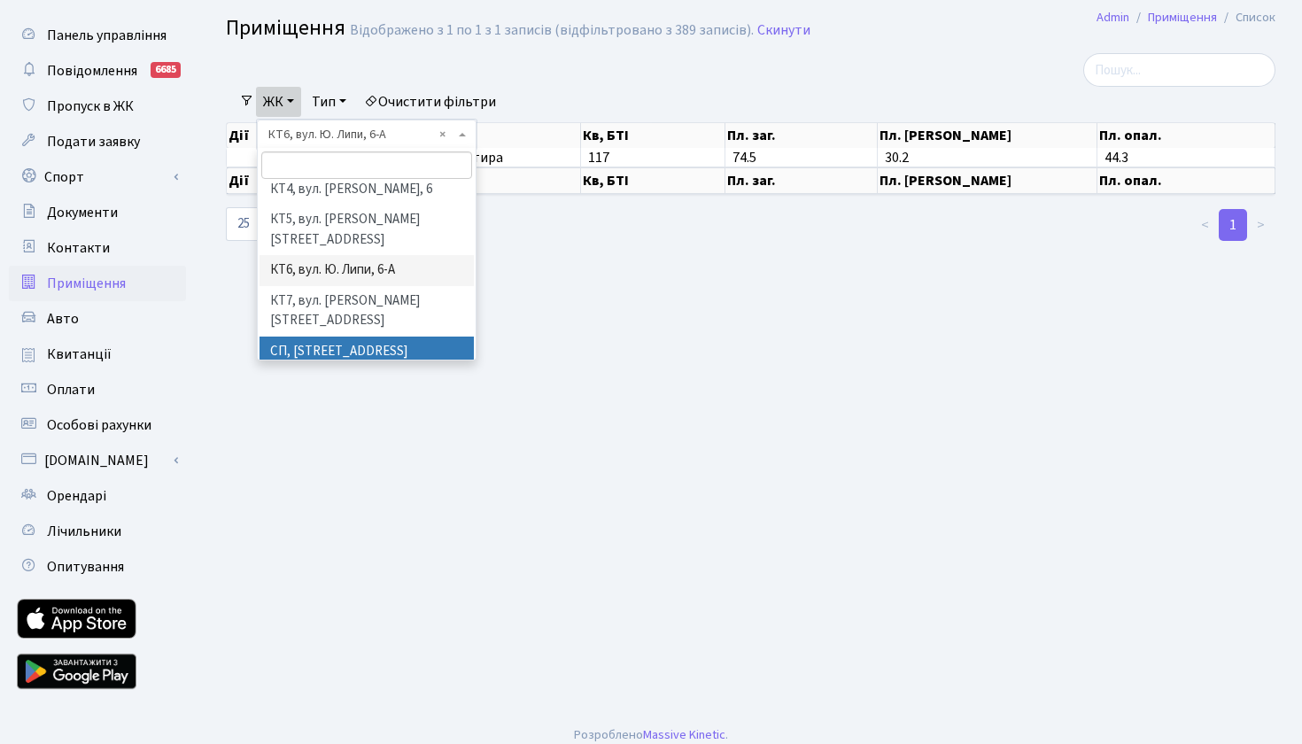
click at [315, 337] on li "СП, [STREET_ADDRESS]" at bounding box center [367, 352] width 214 height 31
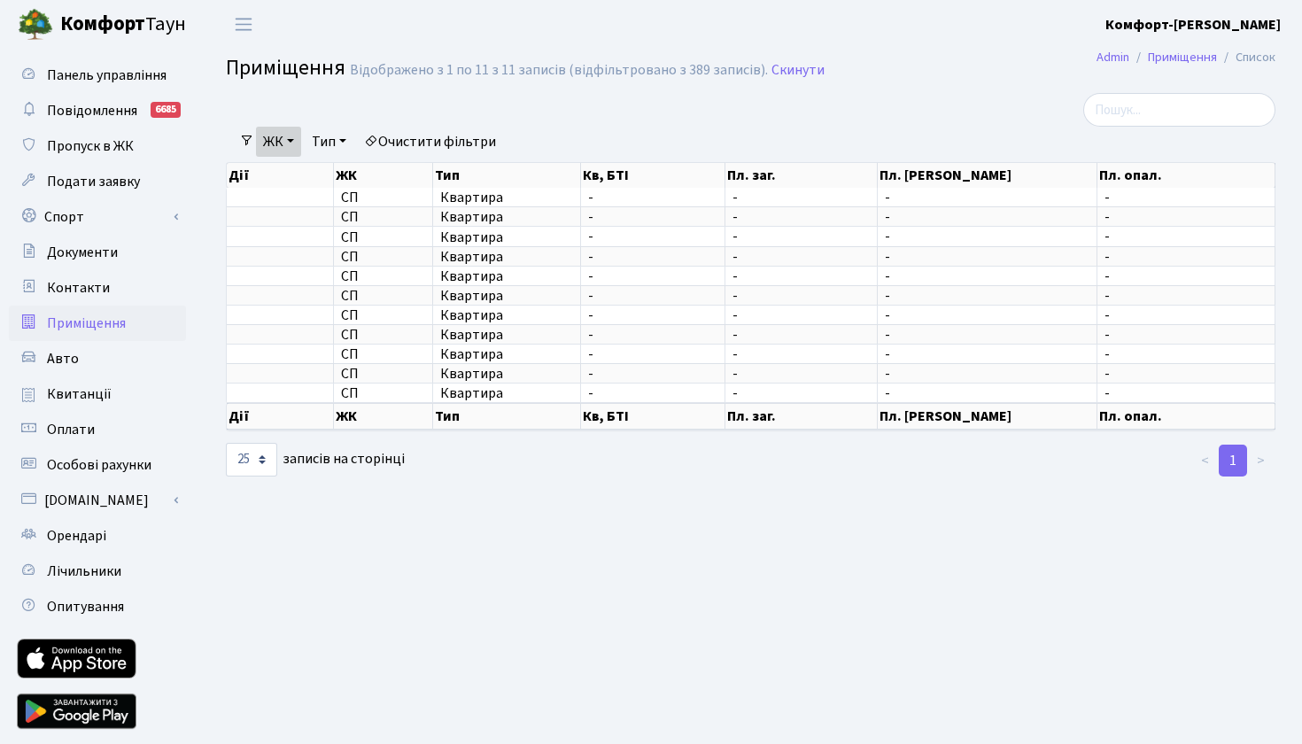
click at [292, 143] on link "ЖК" at bounding box center [278, 142] width 45 height 30
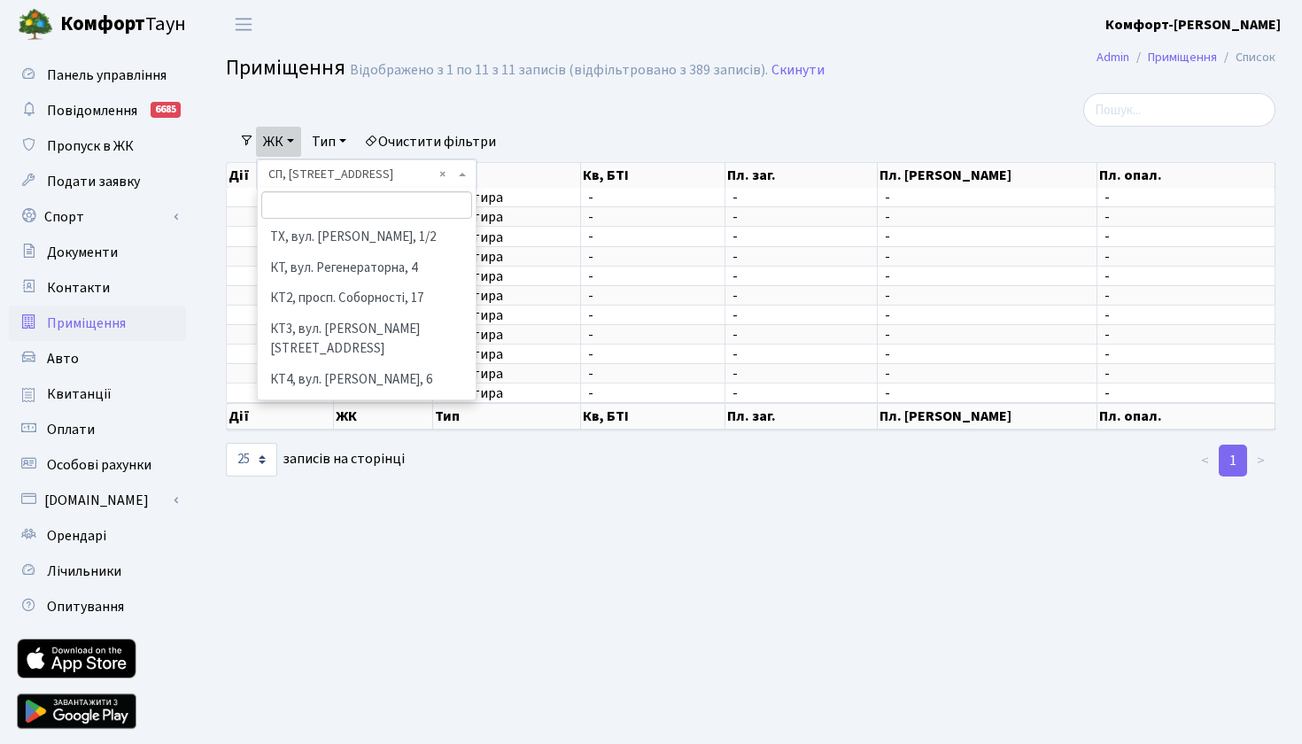
scroll to position [211, 0]
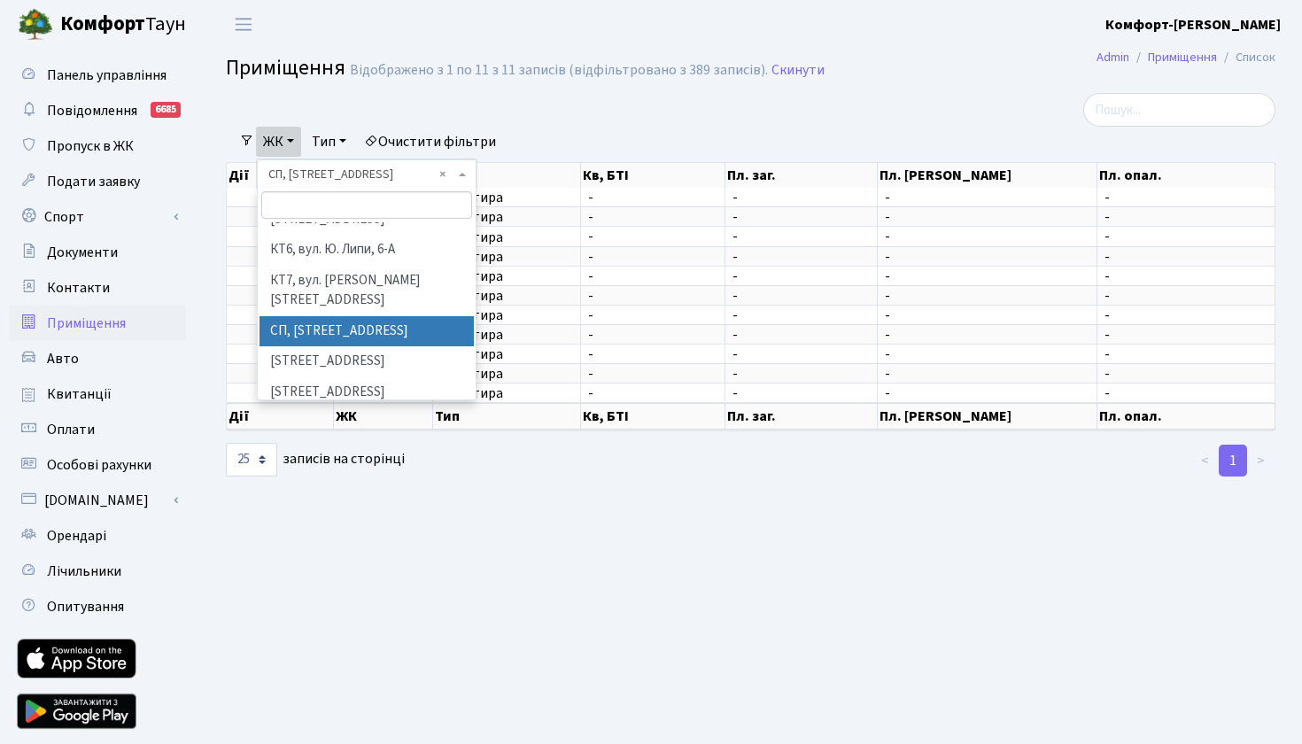
click at [292, 143] on link "ЖК" at bounding box center [278, 142] width 45 height 30
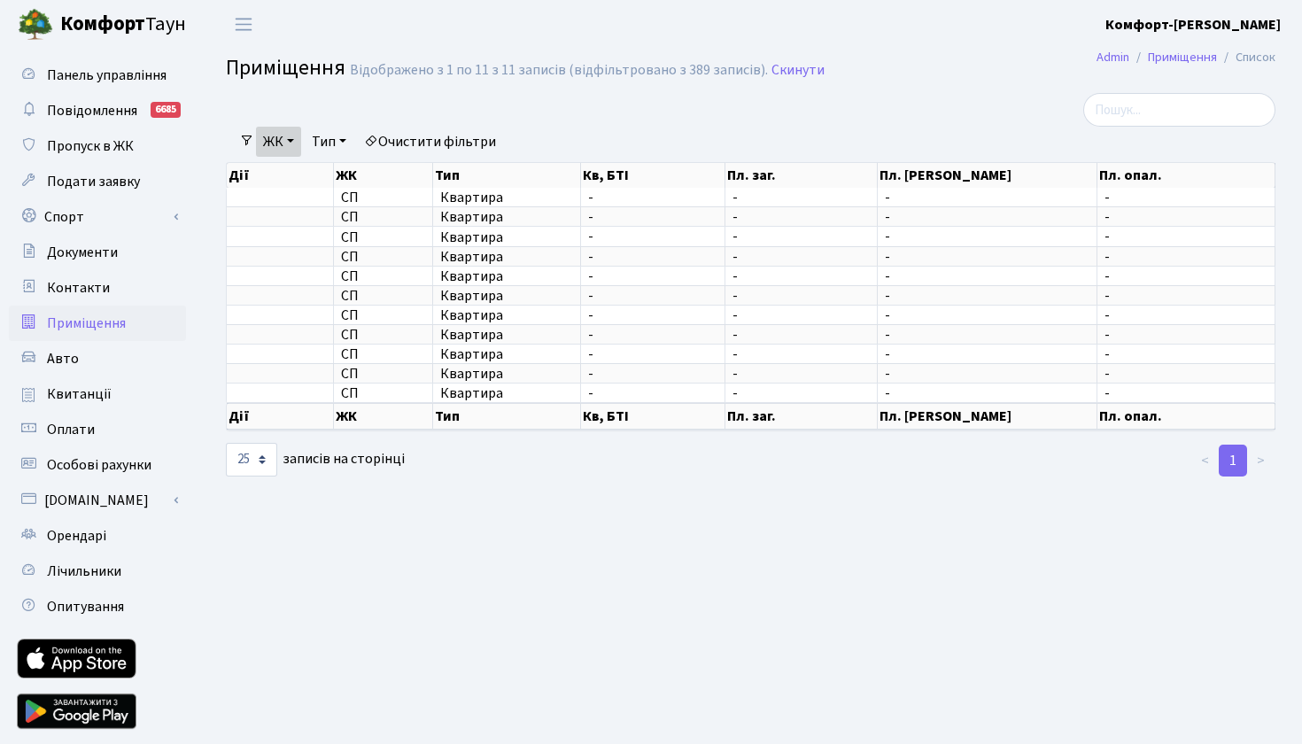
click at [296, 141] on link "ЖК" at bounding box center [278, 142] width 45 height 30
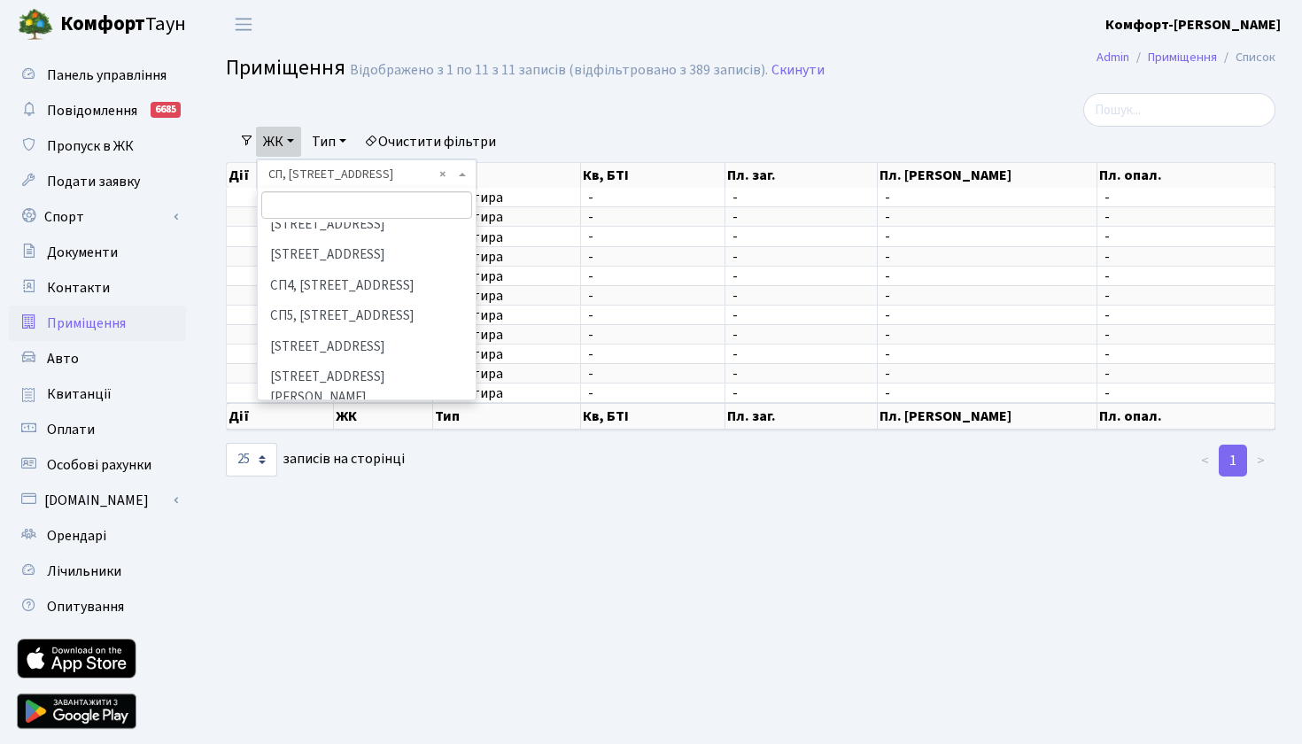
scroll to position [379, 0]
click at [324, 331] on li "[STREET_ADDRESS]" at bounding box center [367, 346] width 214 height 31
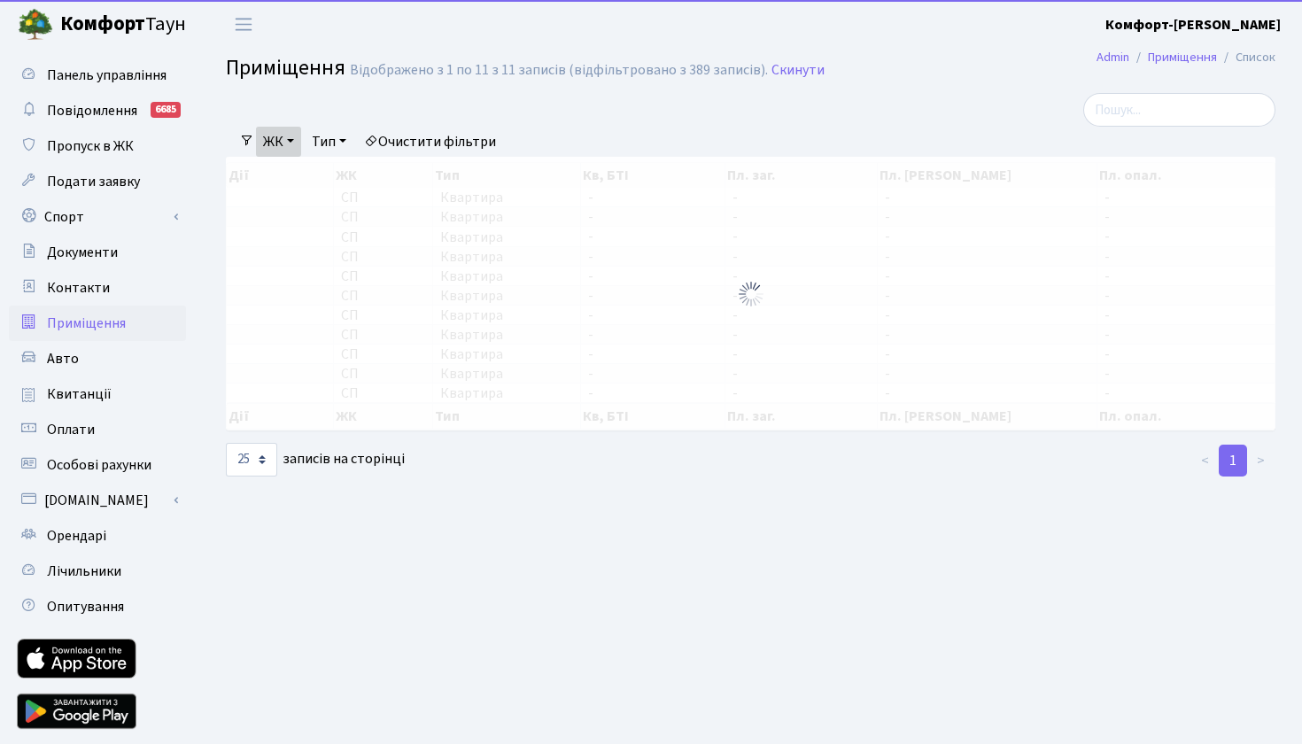
scroll to position [40, 0]
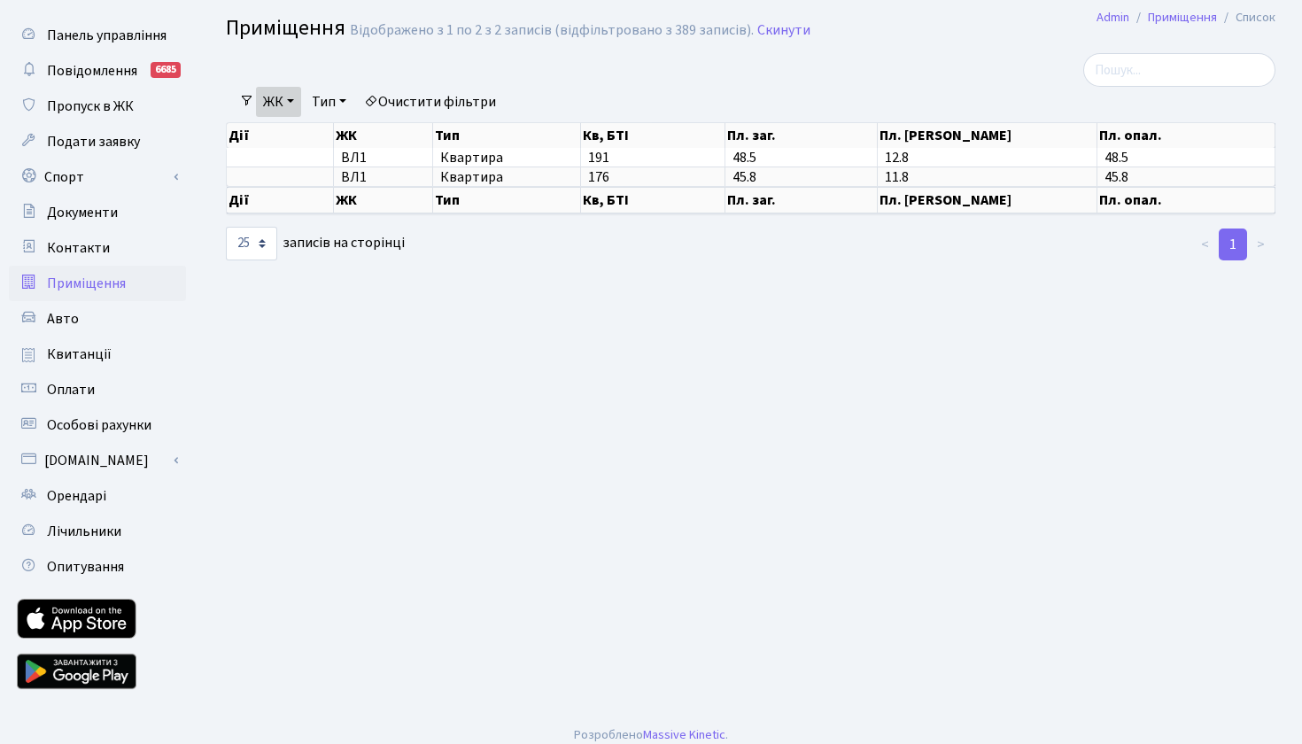
click at [904, 345] on main "Admin Приміщення Список Приміщення Відображено з 1 по 2 з 2 записів (відфільтро…" at bounding box center [750, 361] width 1103 height 704
click at [291, 97] on link "ЖК" at bounding box center [278, 102] width 45 height 30
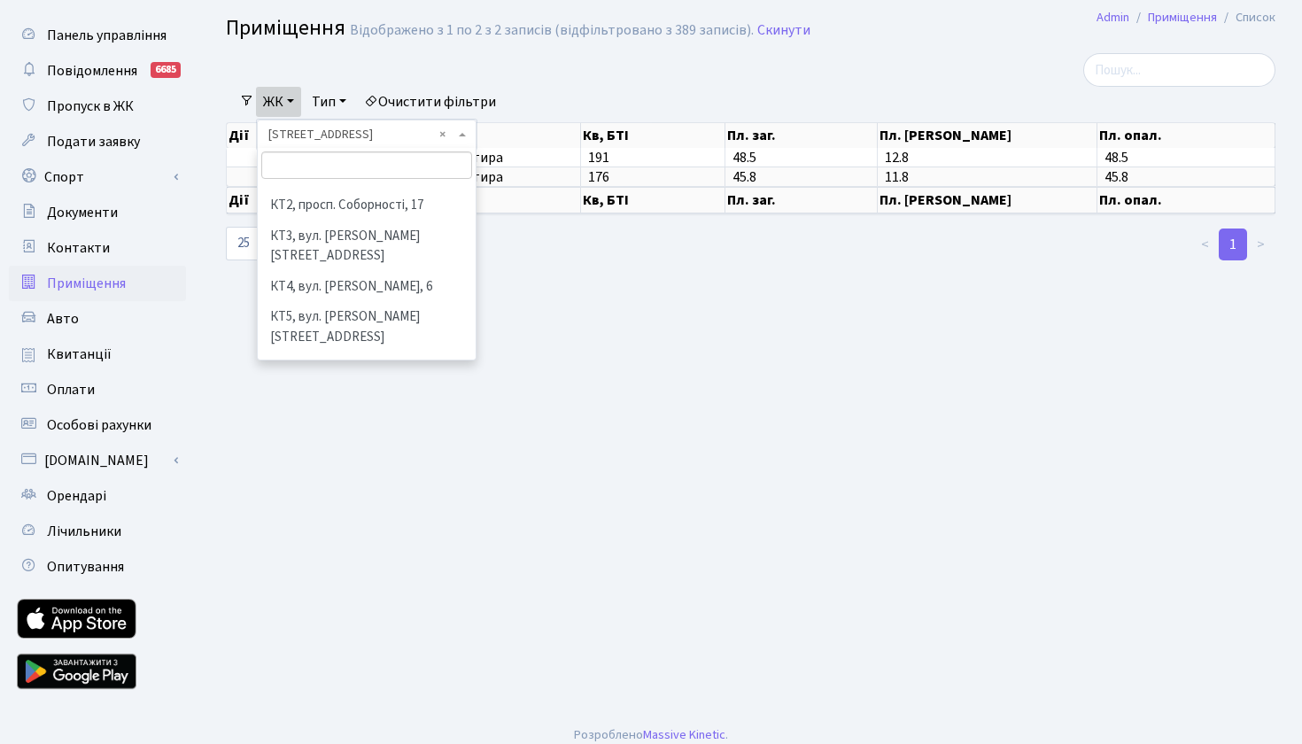
scroll to position [0, 0]
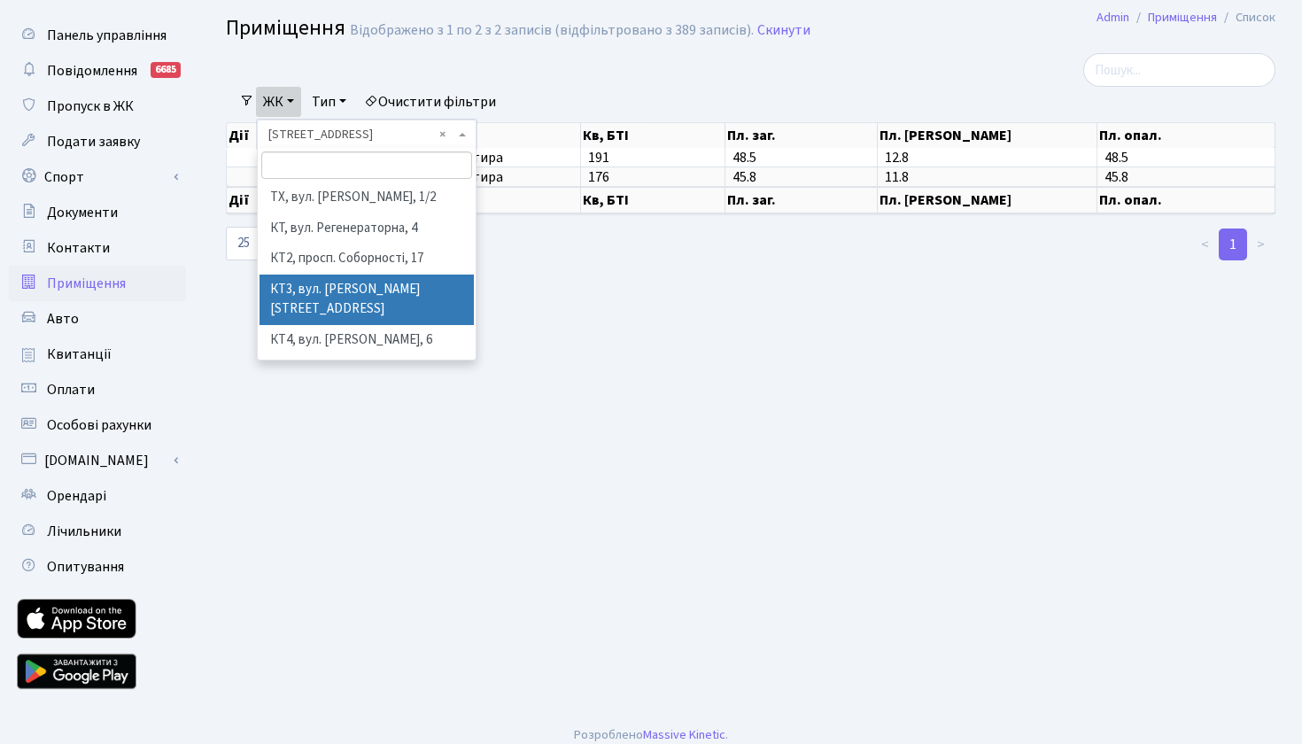
click at [617, 355] on main "Admin Приміщення Список Приміщення Відображено з 1 по 2 з 2 записів (відфільтро…" at bounding box center [750, 361] width 1103 height 704
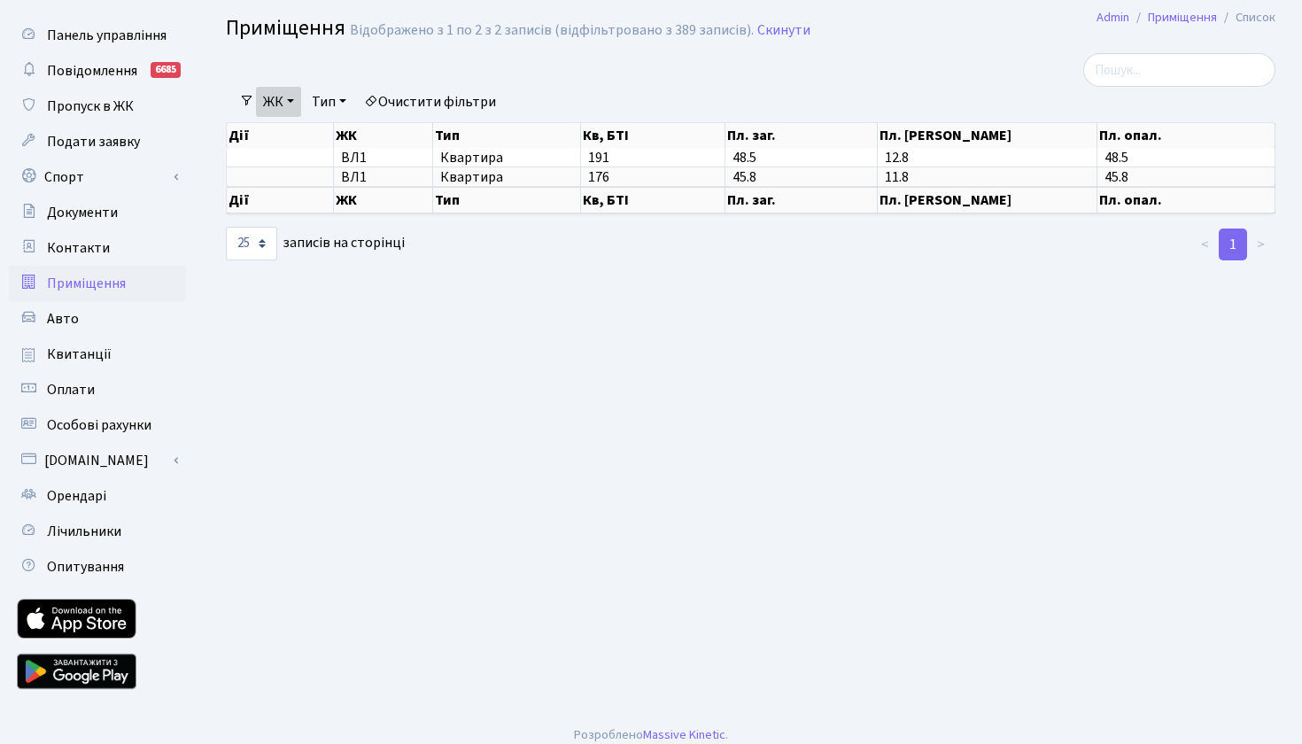
click at [298, 96] on link "ЖК" at bounding box center [278, 102] width 45 height 30
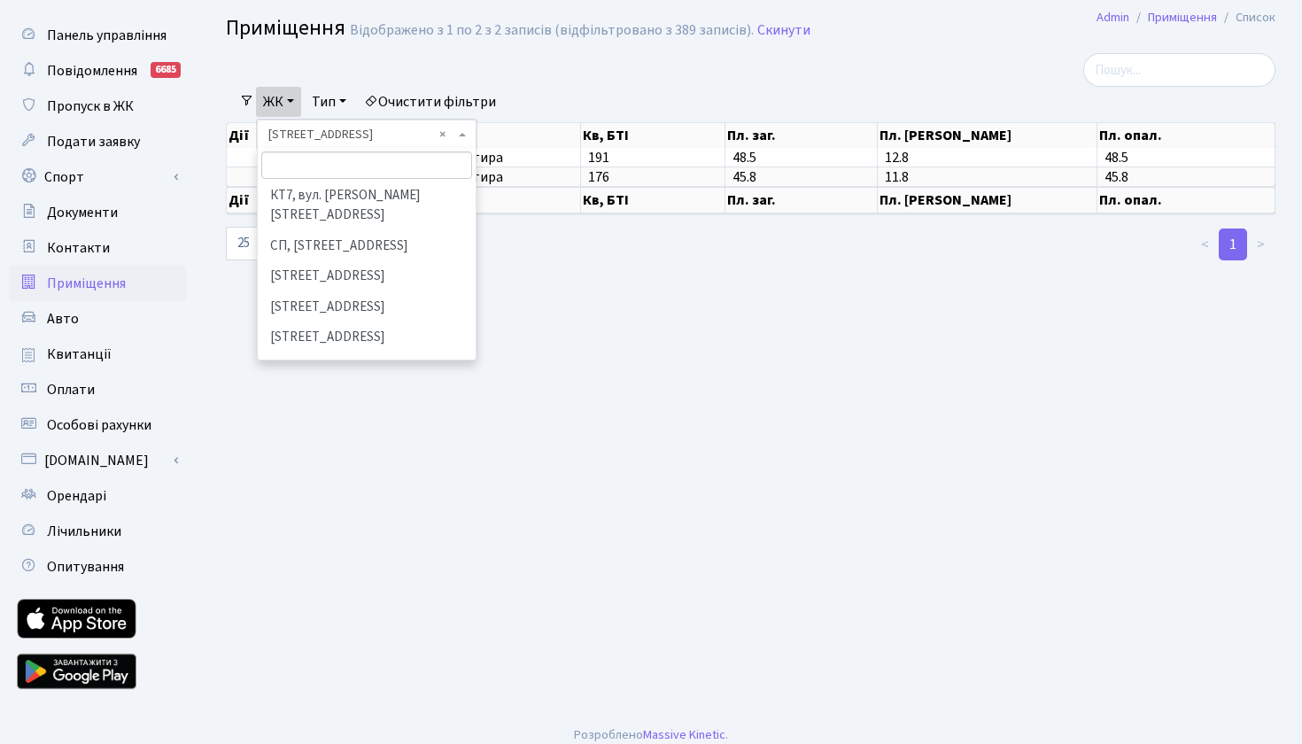
scroll to position [255, 0]
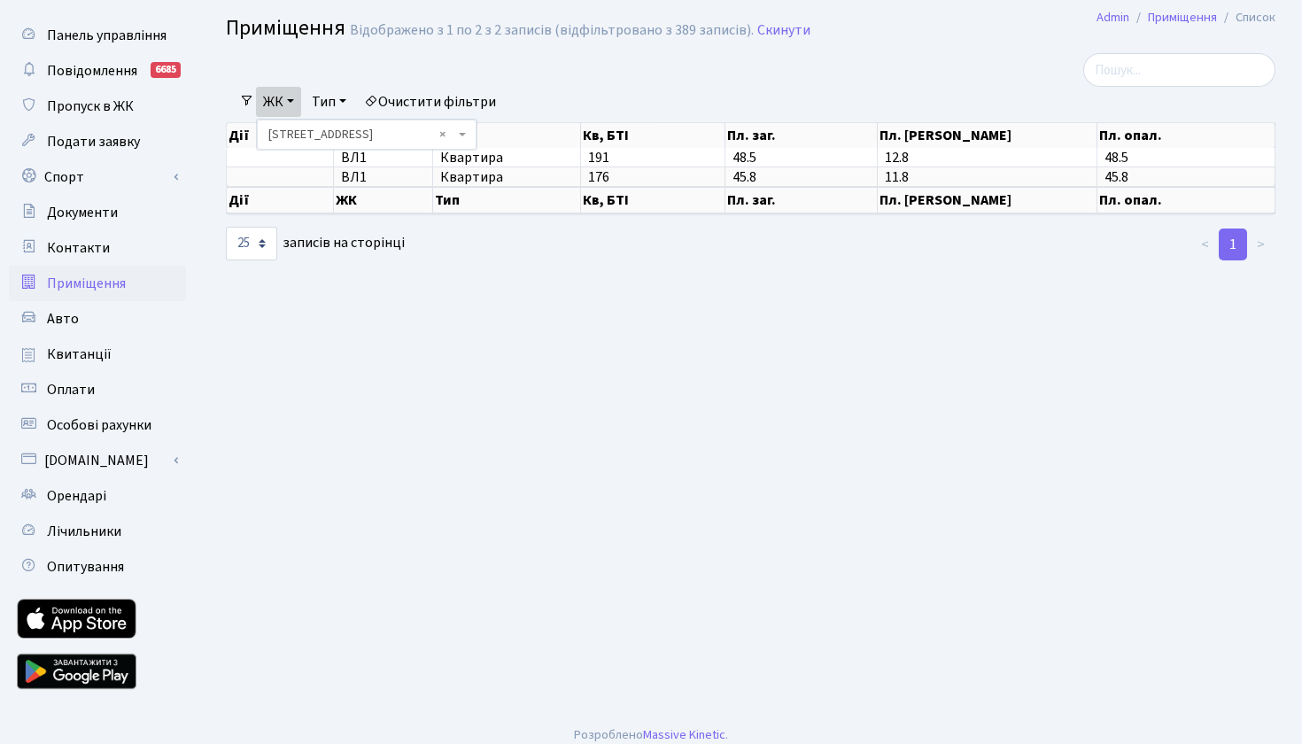
click at [756, 322] on main "Admin Приміщення Список Приміщення Відображено з 1 по 2 з 2 записів (відфільтро…" at bounding box center [750, 361] width 1103 height 704
click at [292, 103] on link "ЖК" at bounding box center [278, 102] width 45 height 30
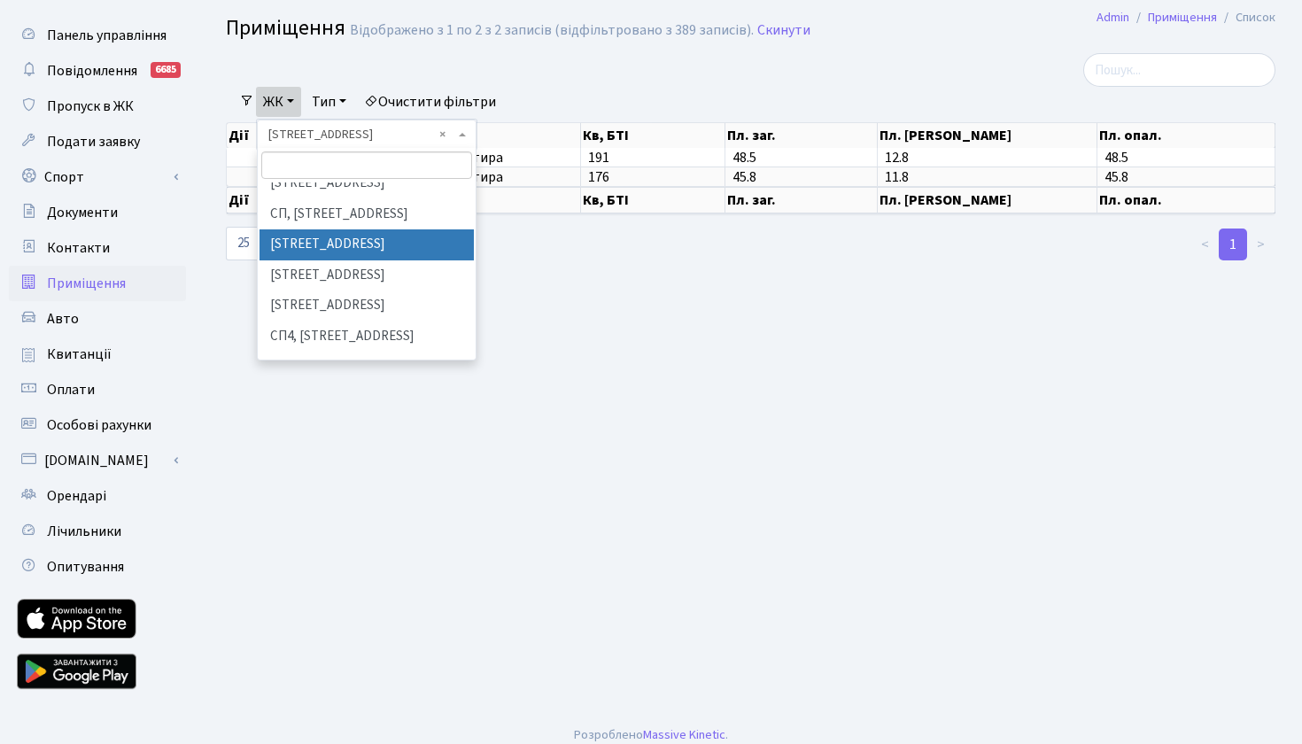
scroll to position [290, 0]
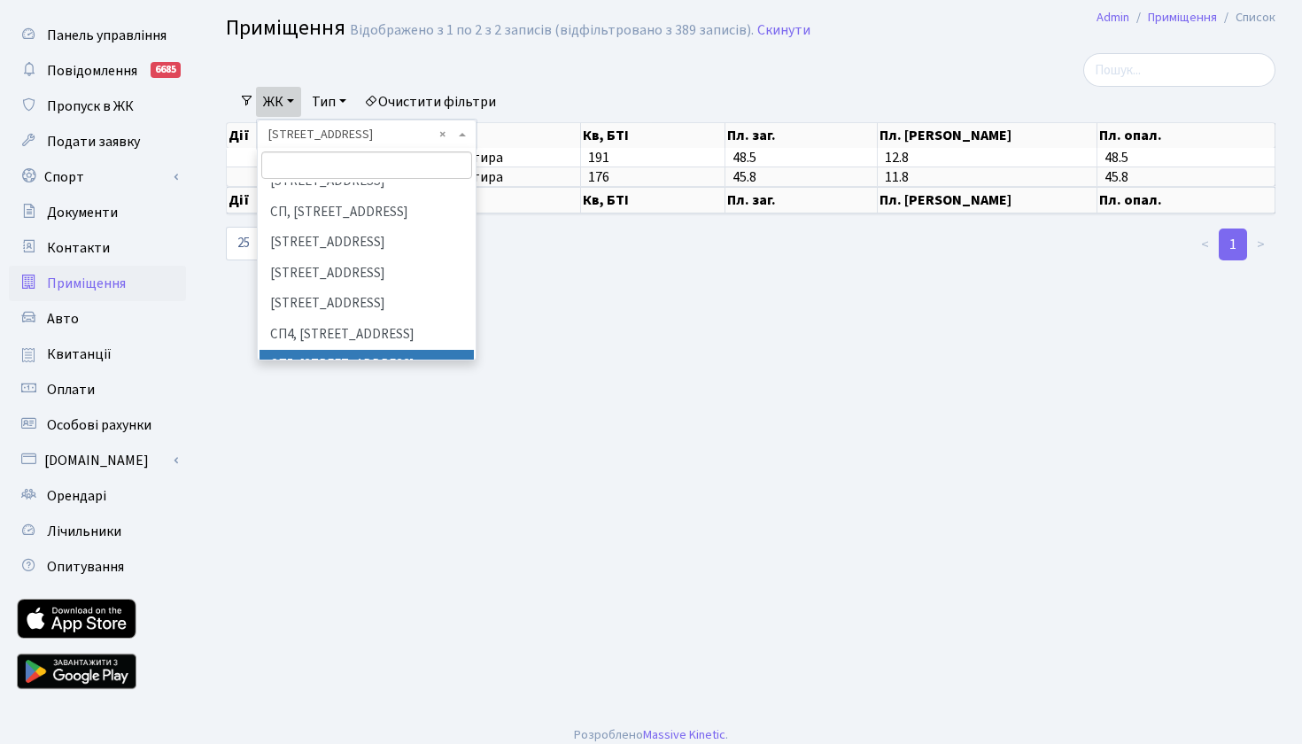
click at [310, 350] on li "СП5, [STREET_ADDRESS]" at bounding box center [367, 365] width 214 height 31
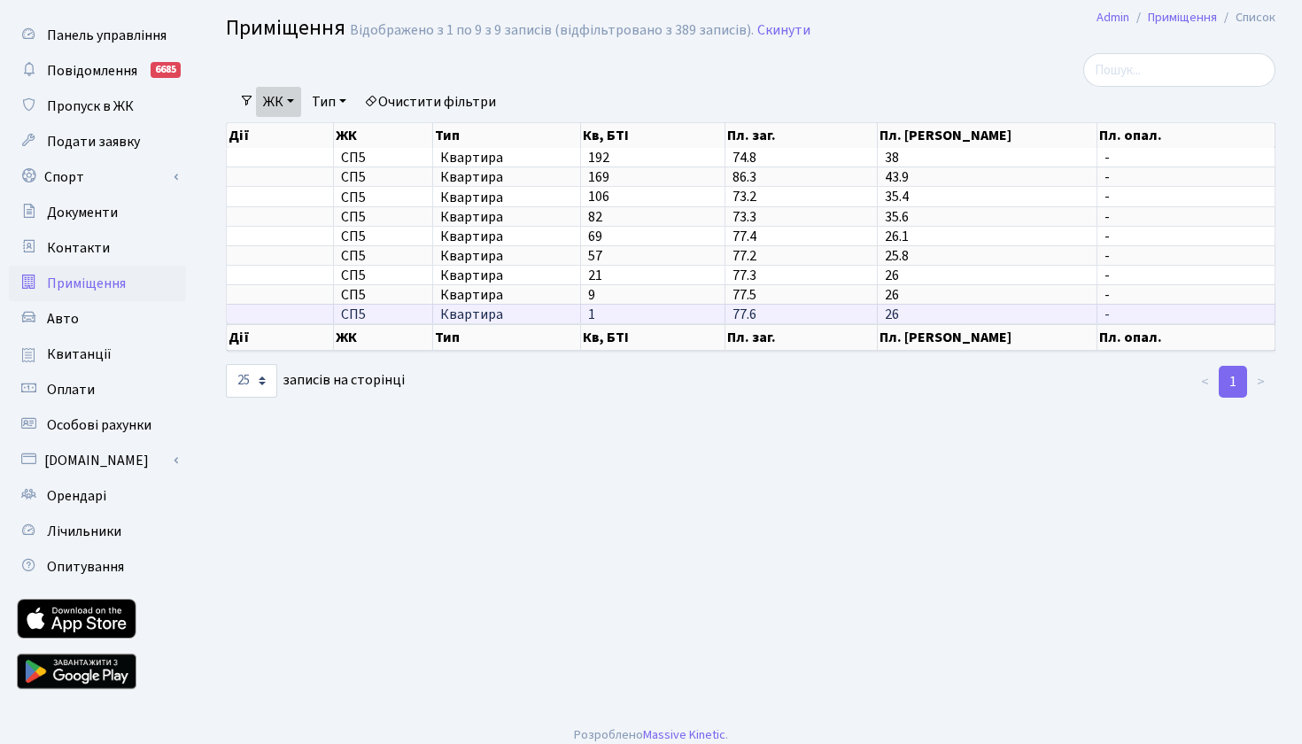
drag, startPoint x: 612, startPoint y: 170, endPoint x: 615, endPoint y: 321, distance: 150.6
click at [615, 323] on tbody "СП5 Квартира 192 74.8 38 - СП5 169 86.3 43.9" at bounding box center [751, 235] width 1049 height 175
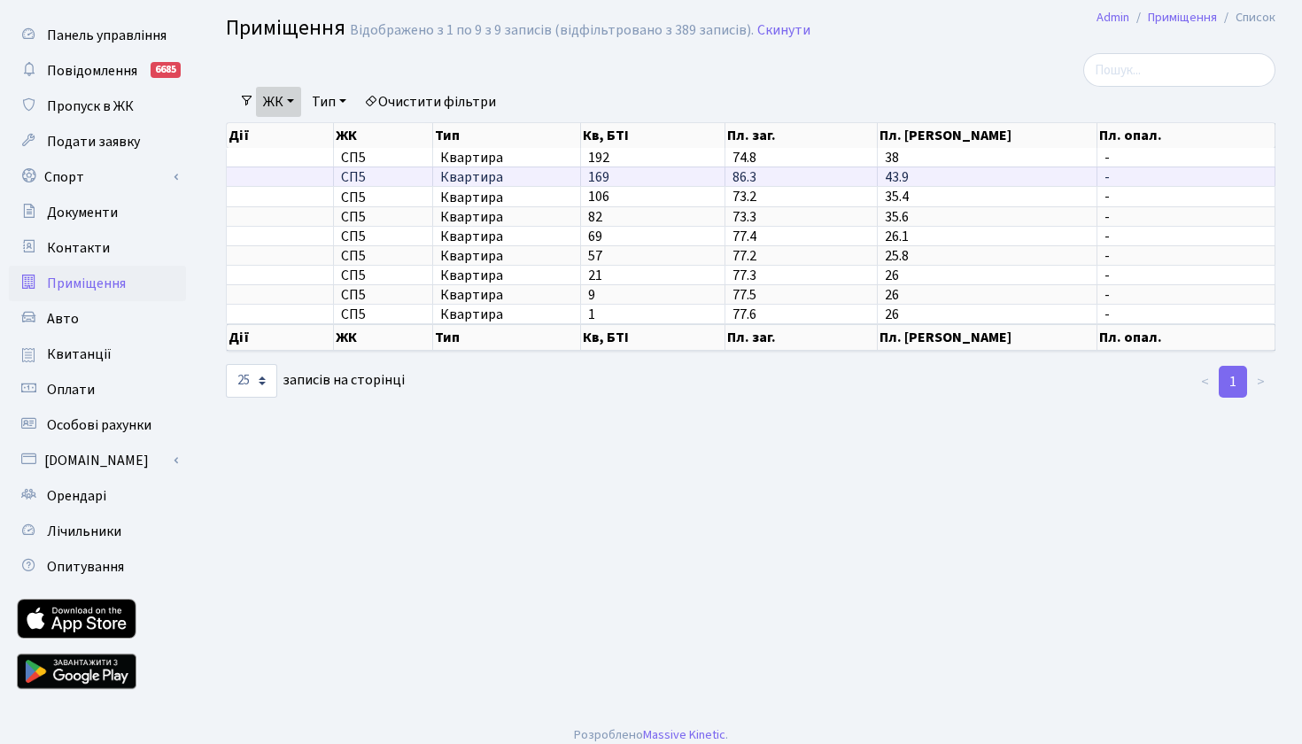
click at [290, 186] on td at bounding box center [280, 176] width 107 height 19
click at [293, 98] on link "ЖК" at bounding box center [278, 102] width 45 height 30
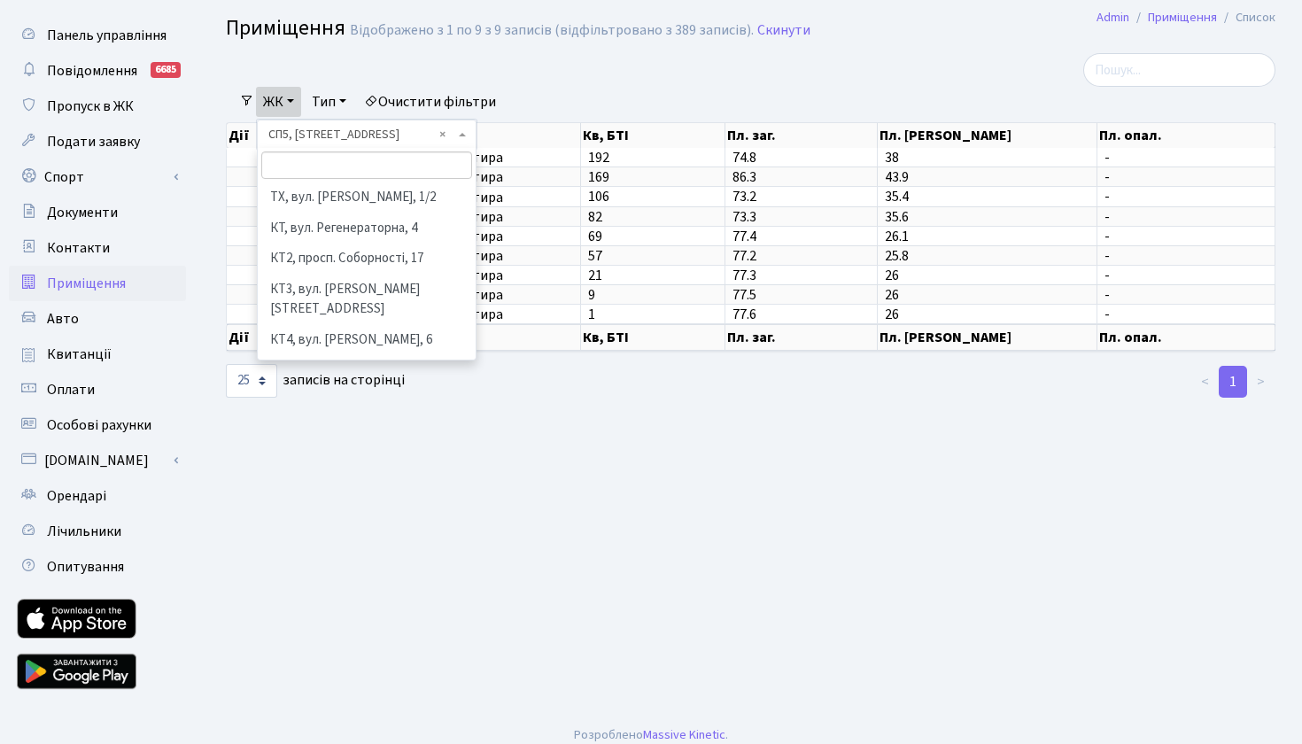
scroll to position [361, 0]
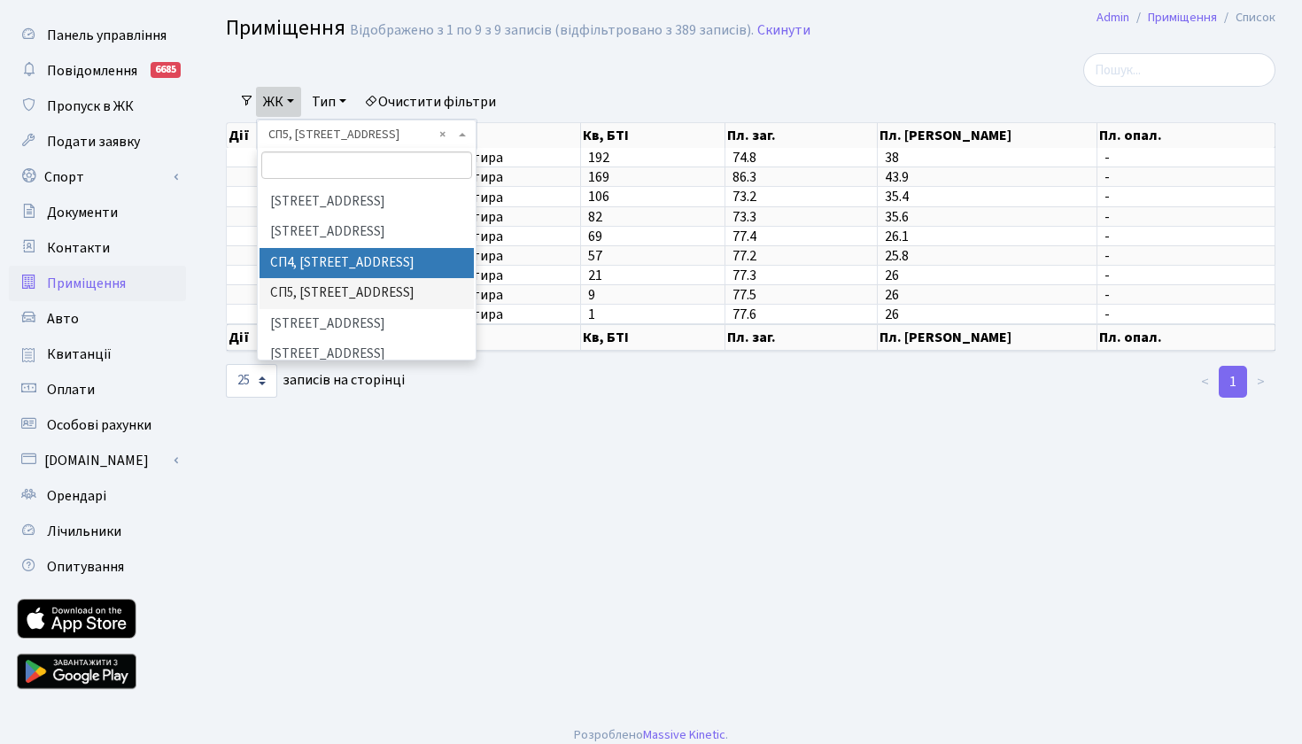
click at [308, 248] on li "СП4, [STREET_ADDRESS]" at bounding box center [367, 263] width 214 height 31
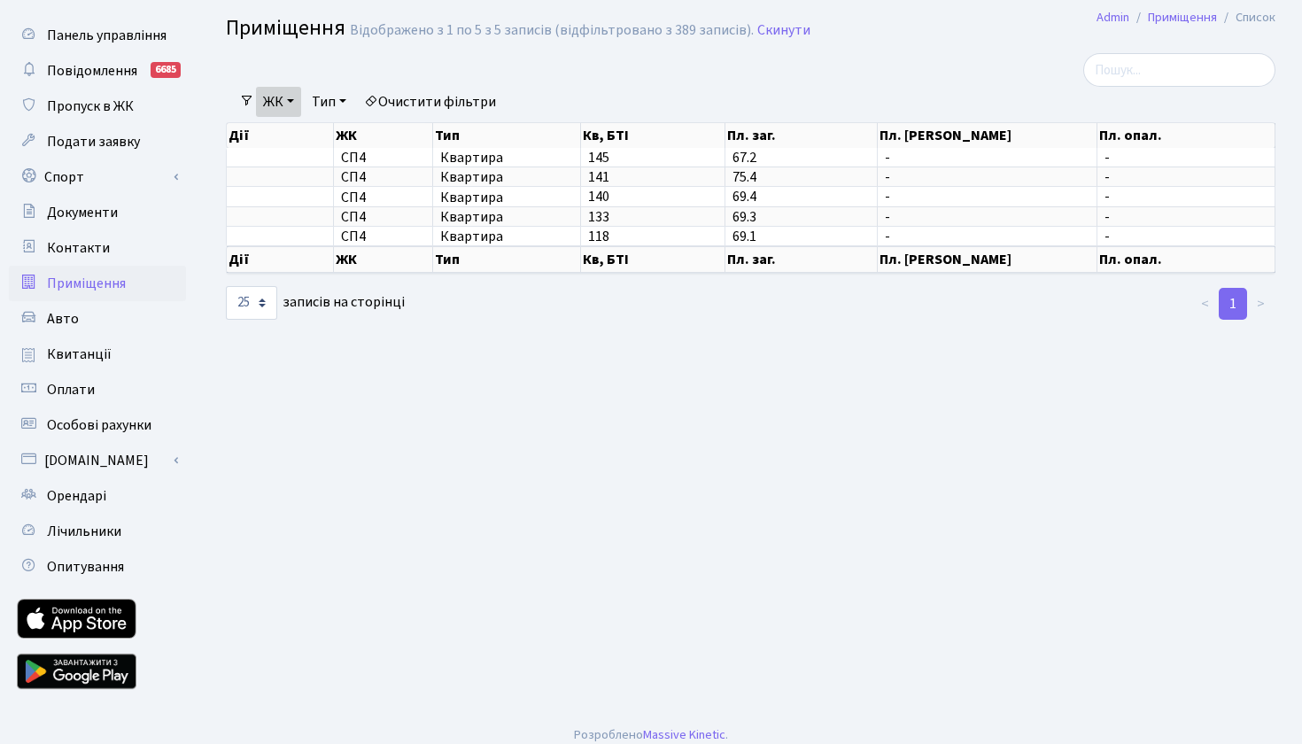
click at [294, 102] on link "ЖК" at bounding box center [278, 102] width 45 height 30
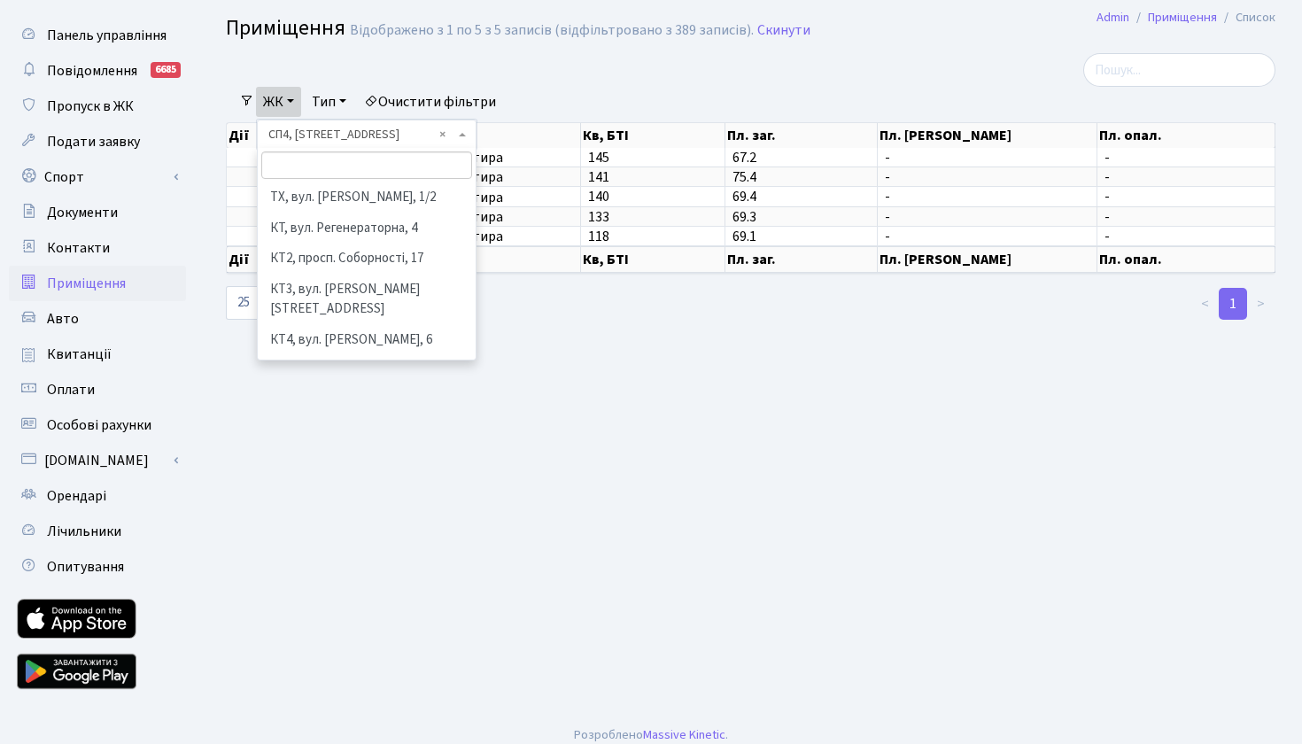
scroll to position [331, 0]
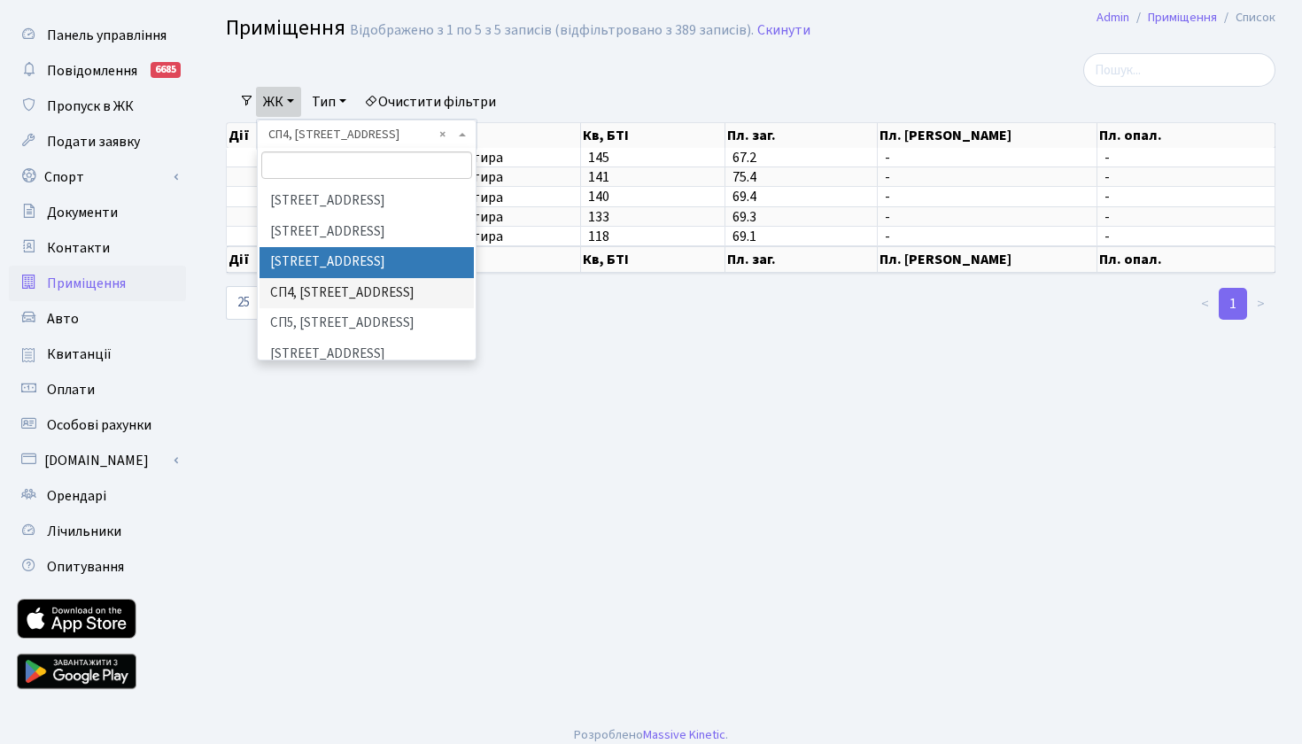
click at [320, 247] on li "[STREET_ADDRESS]" at bounding box center [367, 262] width 214 height 31
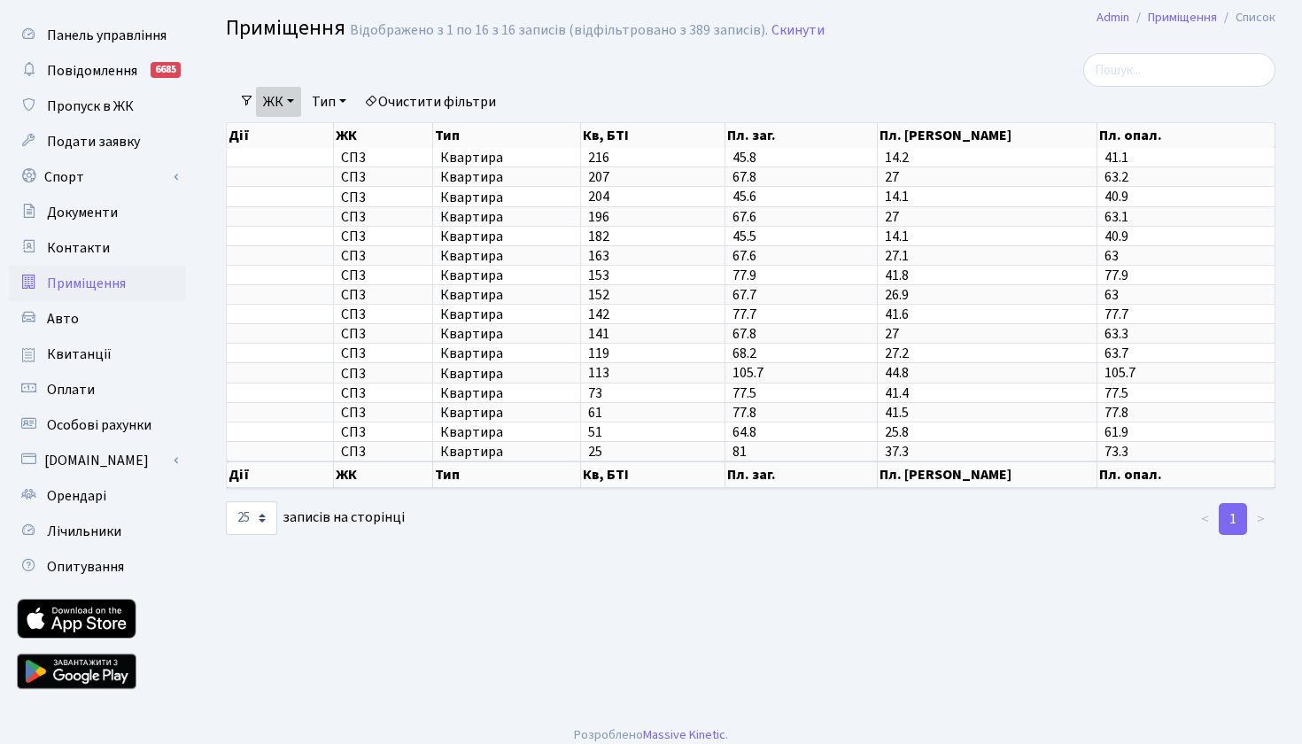
click at [301, 100] on link "ЖК" at bounding box center [278, 102] width 45 height 30
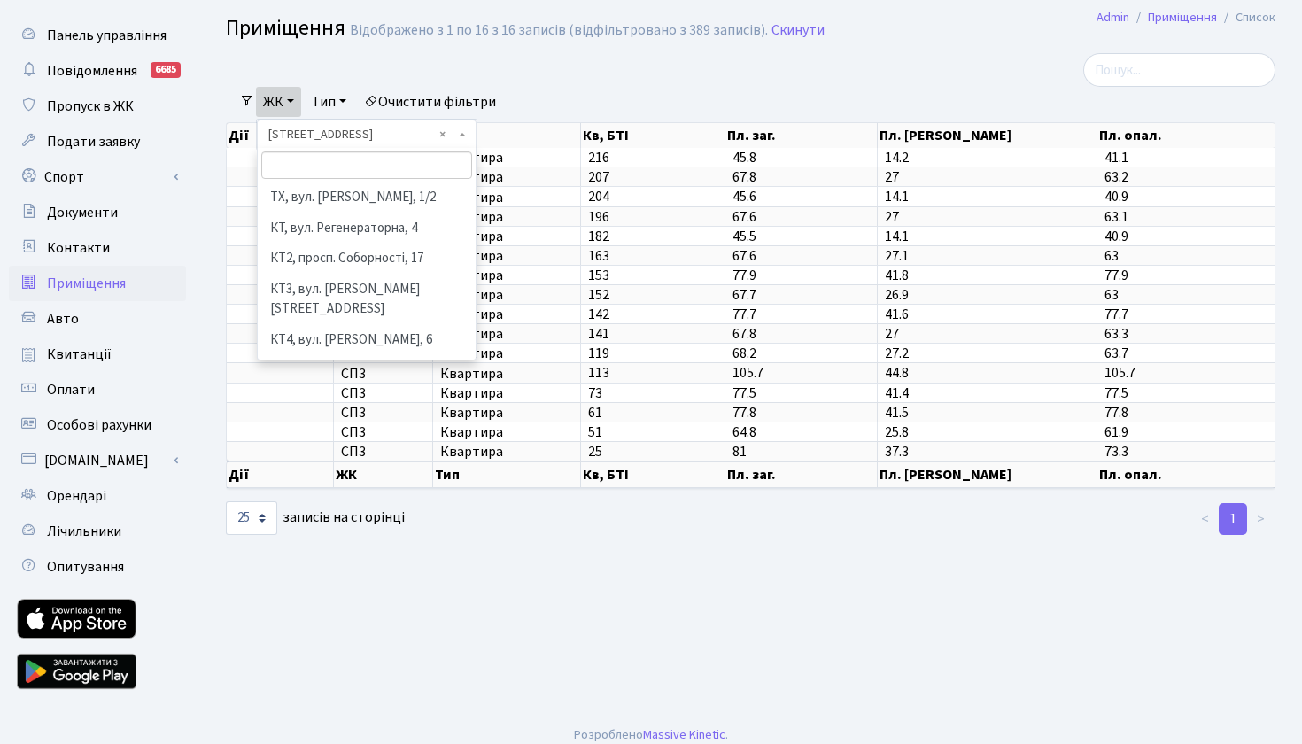
scroll to position [301, 0]
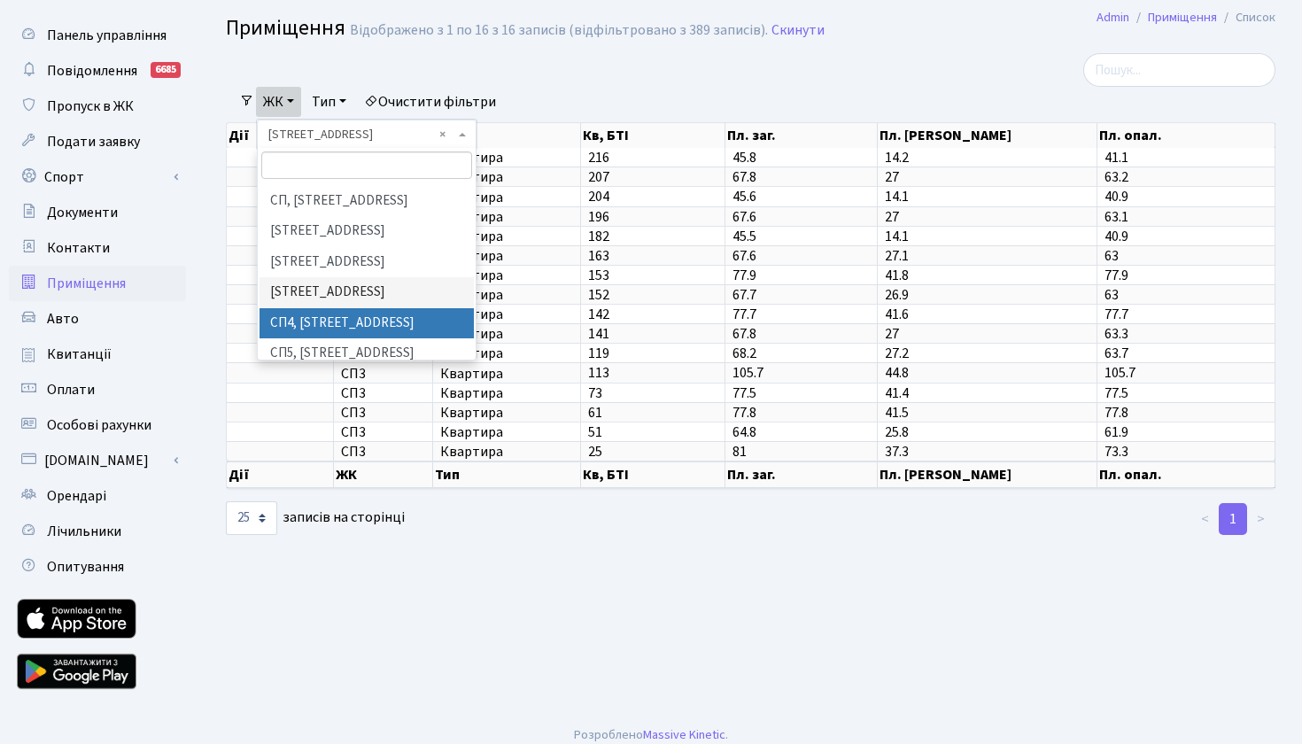
click at [325, 308] on li "СП4, [STREET_ADDRESS]" at bounding box center [367, 323] width 214 height 31
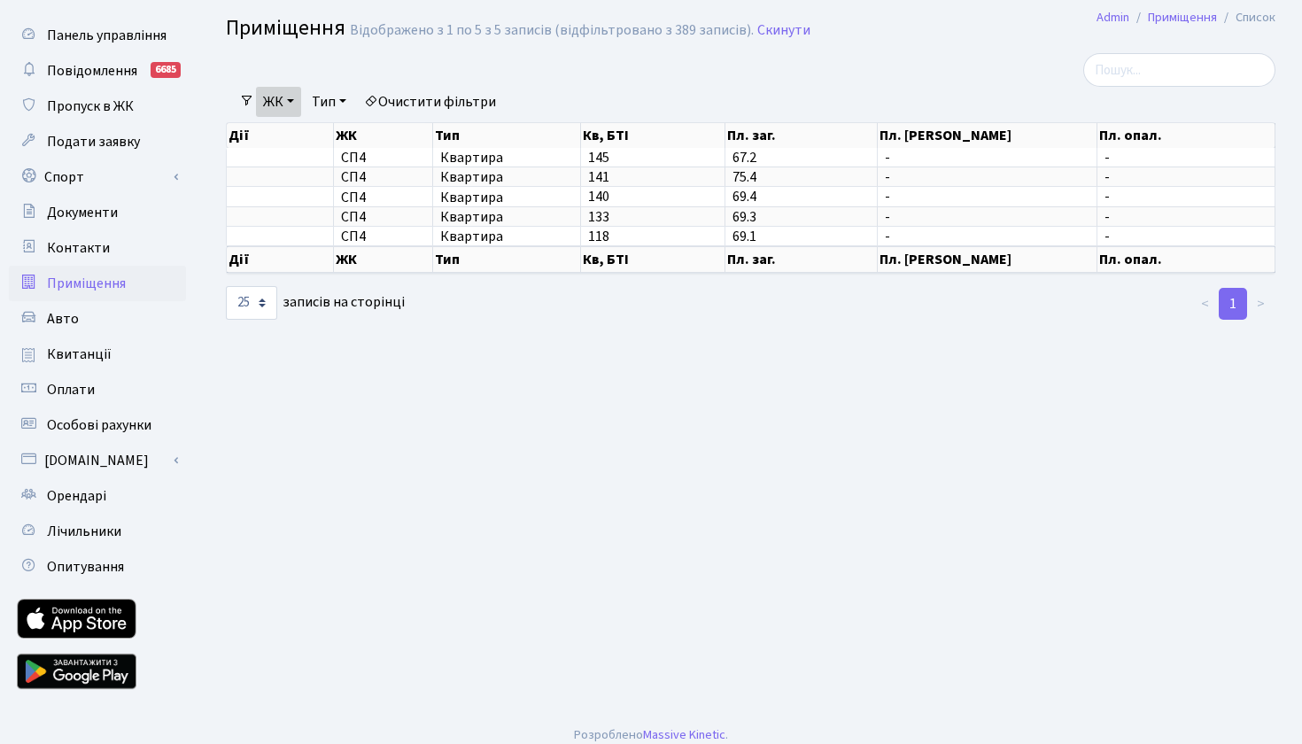
click at [345, 422] on main "Admin Приміщення Список Приміщення Відображено з 1 по 5 з 5 записів (відфільтро…" at bounding box center [750, 361] width 1103 height 704
click at [298, 100] on link "ЖК" at bounding box center [278, 102] width 45 height 30
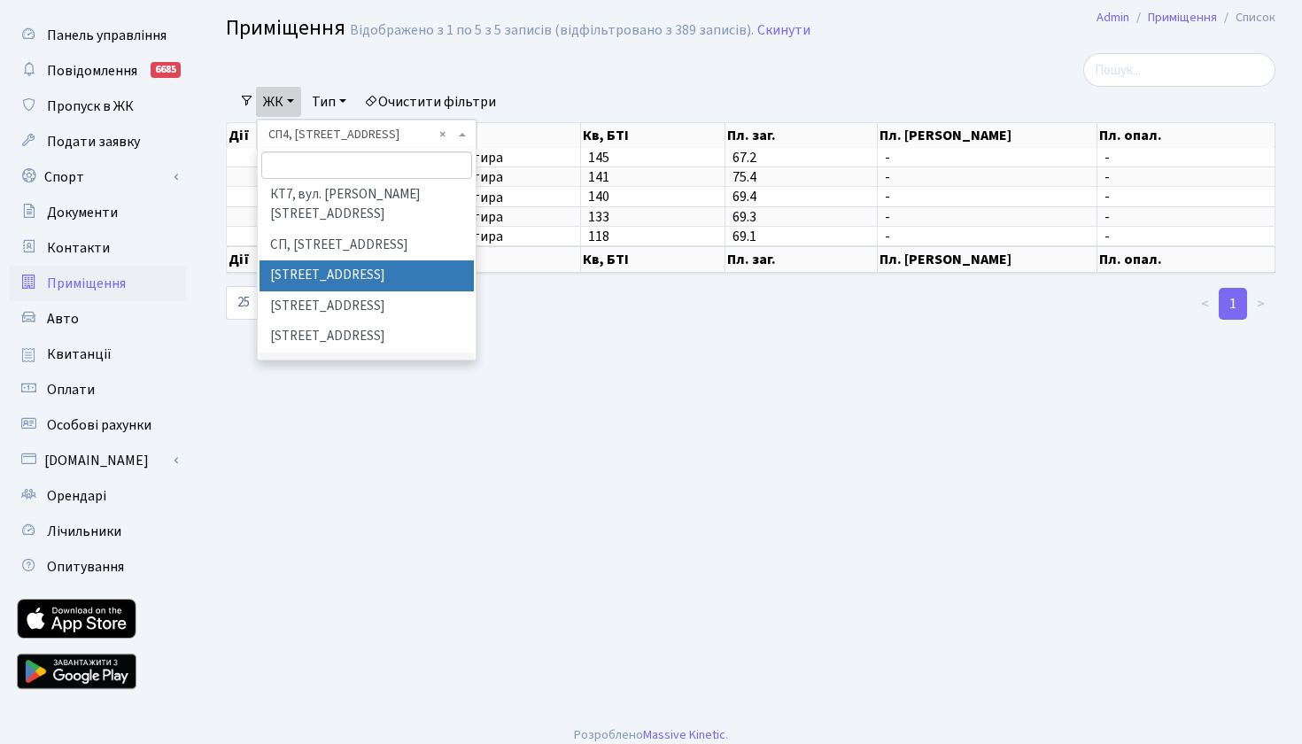
scroll to position [258, 0]
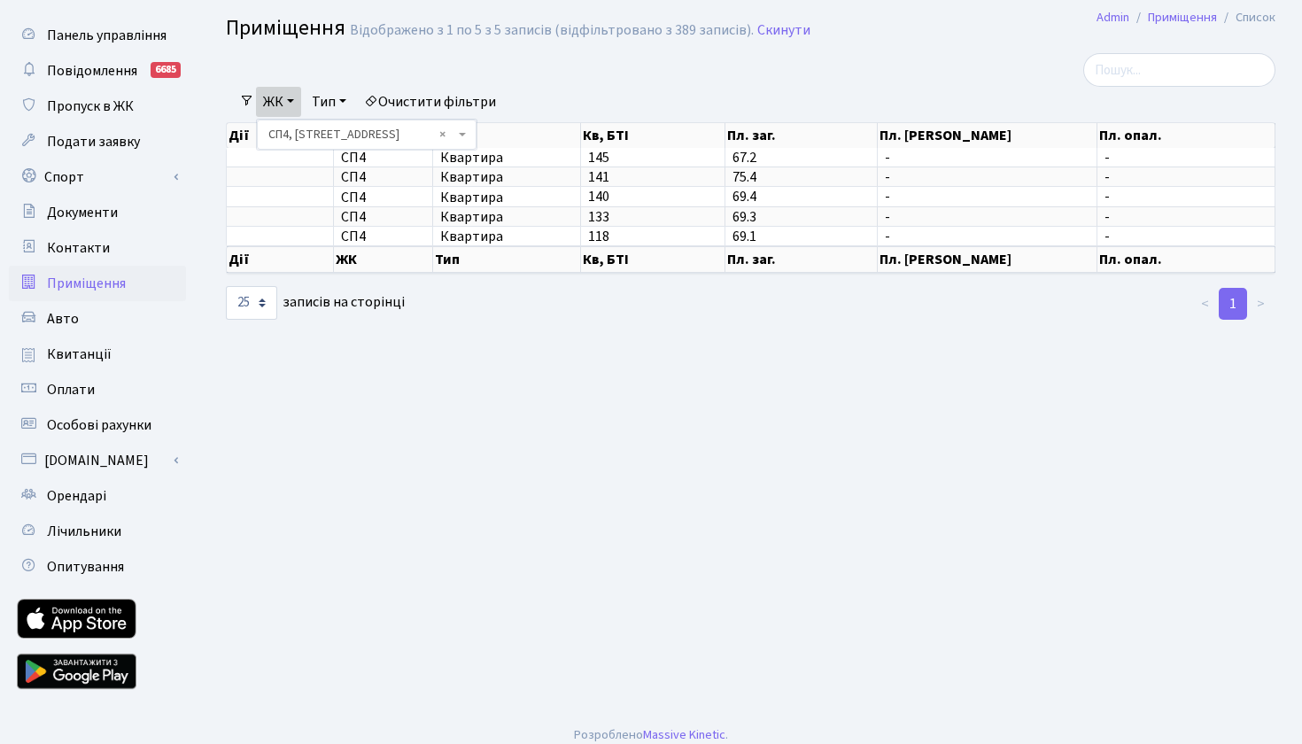
click at [292, 105] on link "ЖК" at bounding box center [278, 102] width 45 height 30
click at [293, 98] on link "ЖК" at bounding box center [278, 102] width 45 height 30
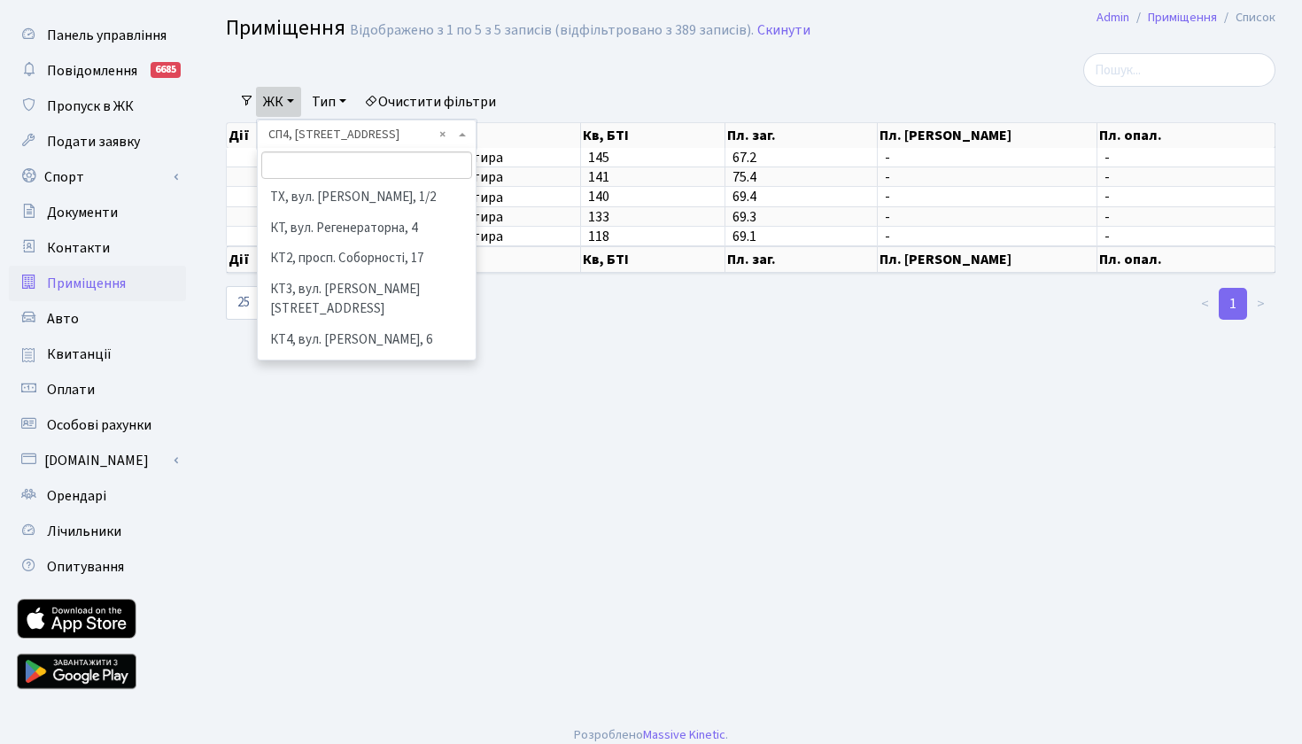
scroll to position [331, 0]
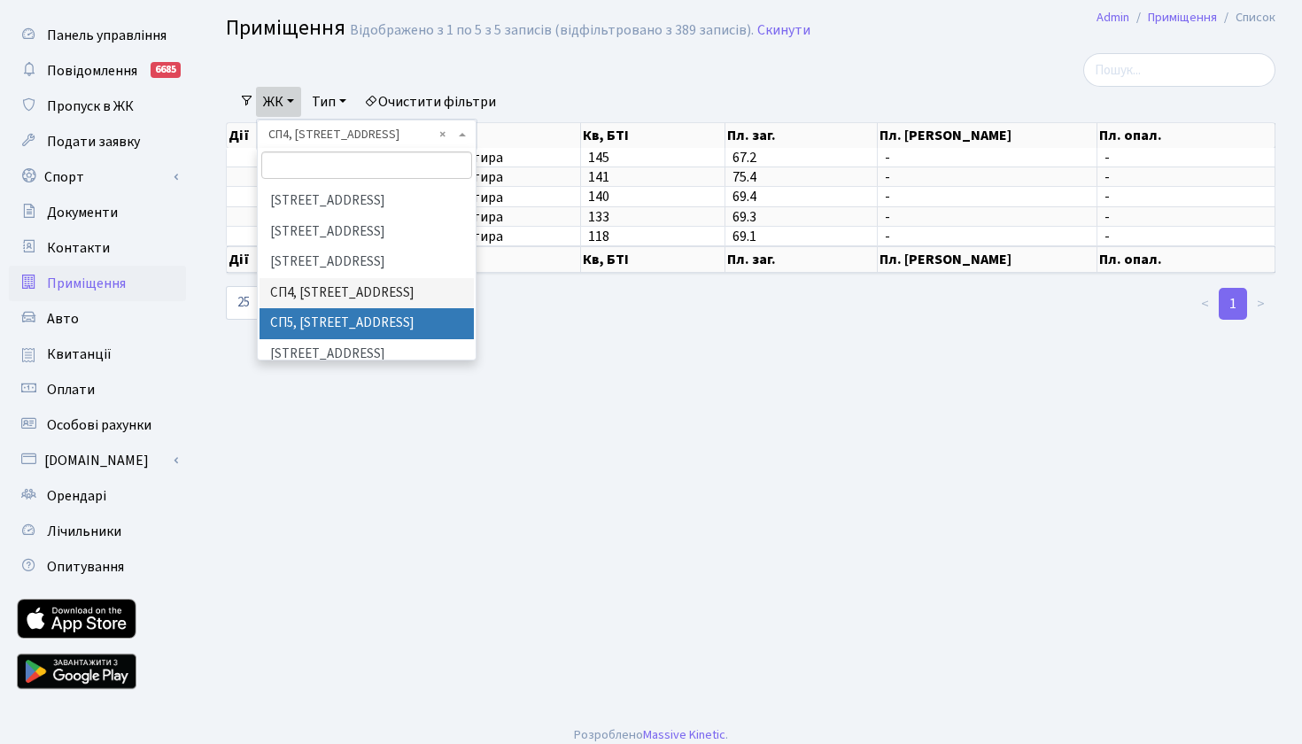
click at [320, 308] on li "СП5, [STREET_ADDRESS]" at bounding box center [367, 323] width 214 height 31
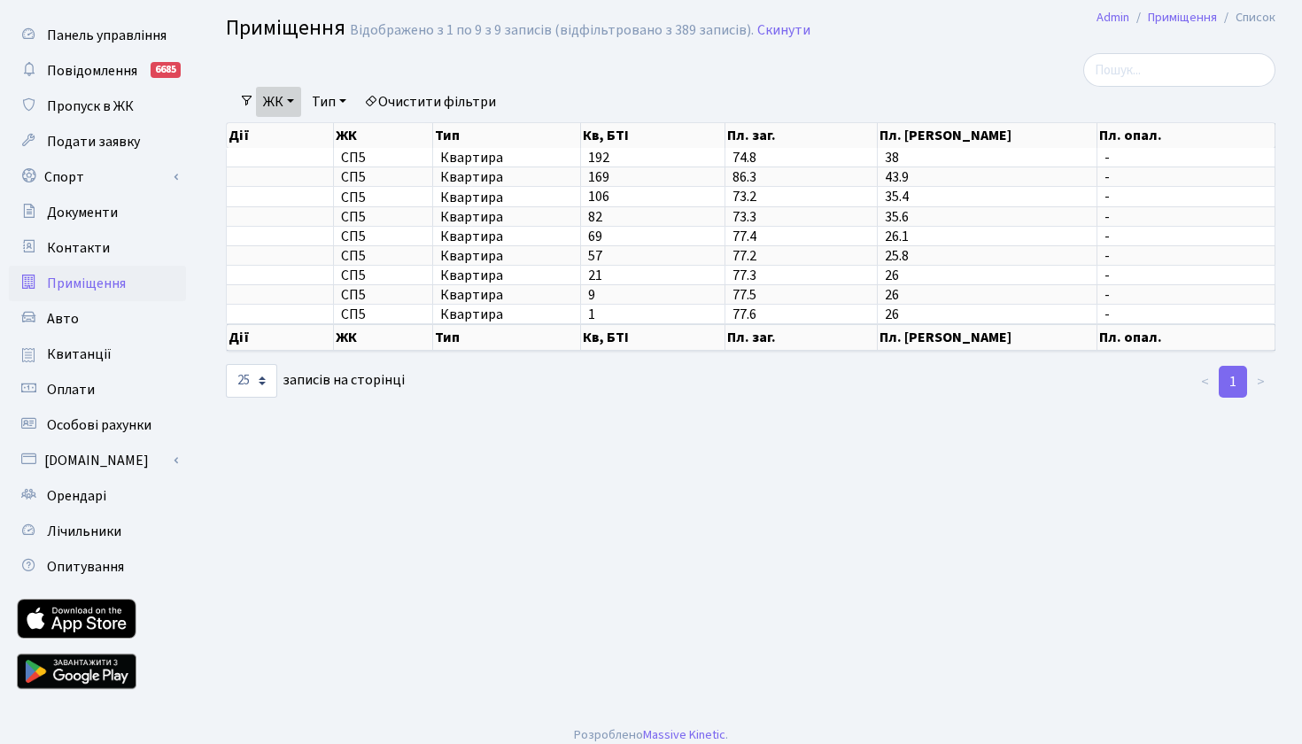
click at [533, 483] on main "Admin Приміщення Список Приміщення Відображено з 1 по 9 з 9 записів (відфільтро…" at bounding box center [750, 361] width 1103 height 704
click at [563, 454] on main "Admin Приміщення Список Приміщення Відображено з 1 по 9 з 9 записів (відфільтро…" at bounding box center [750, 361] width 1103 height 704
click at [291, 102] on link "ЖК" at bounding box center [278, 102] width 45 height 30
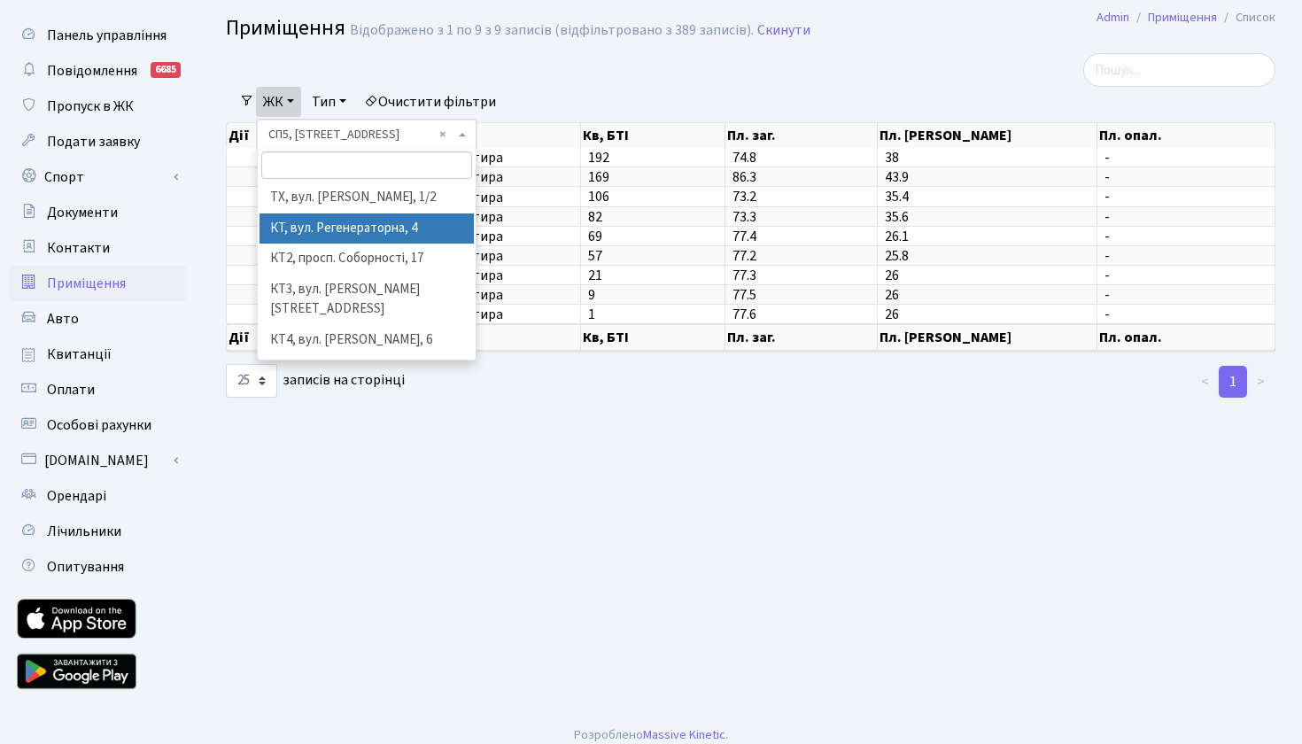
click at [329, 225] on li "КТ, вул. Регенераторна, 4" at bounding box center [367, 228] width 214 height 31
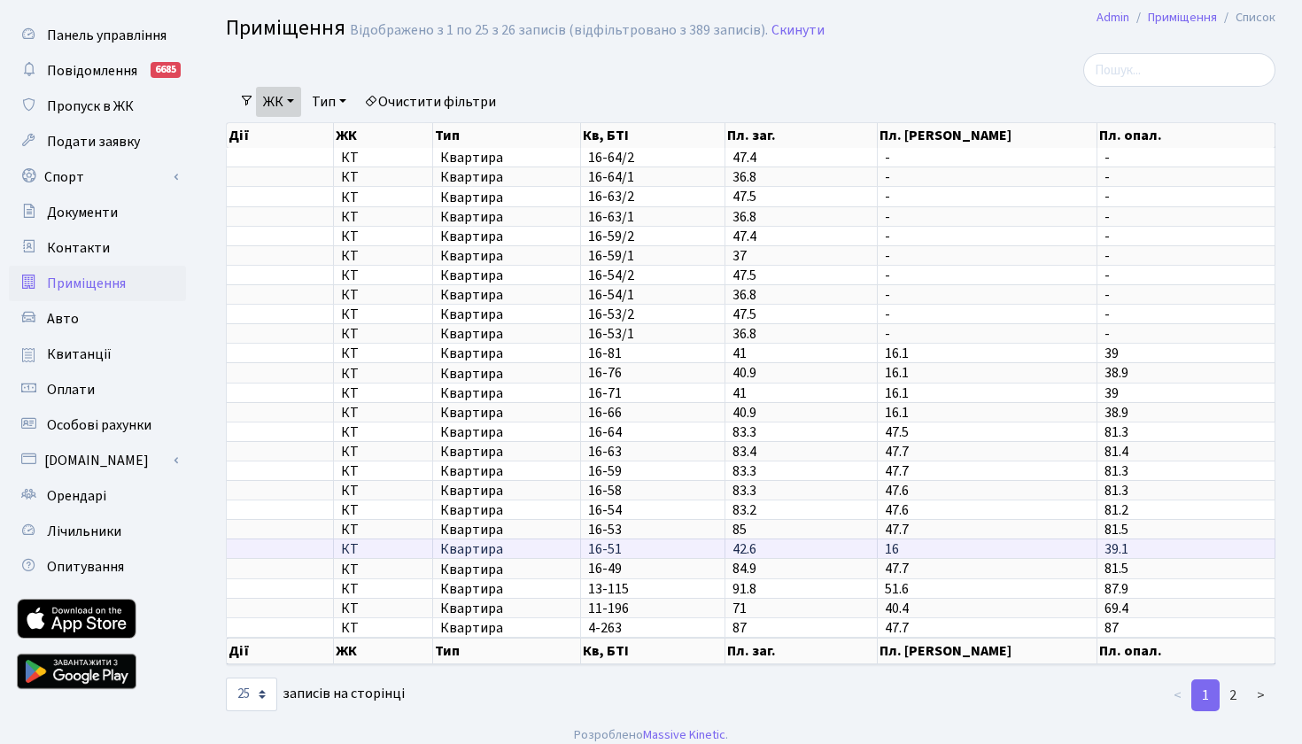
click at [499, 556] on span "Квартира" at bounding box center [506, 549] width 132 height 14
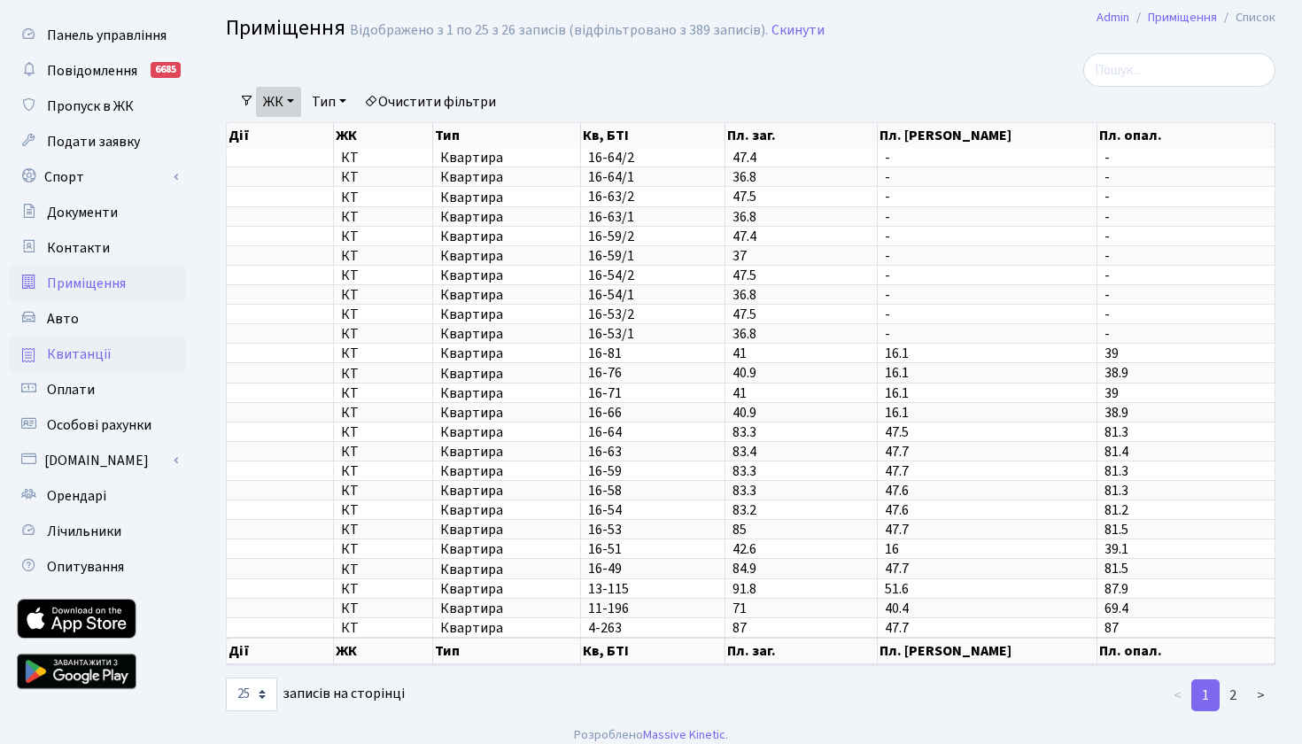
click at [76, 359] on span "Квитанції" at bounding box center [79, 354] width 65 height 19
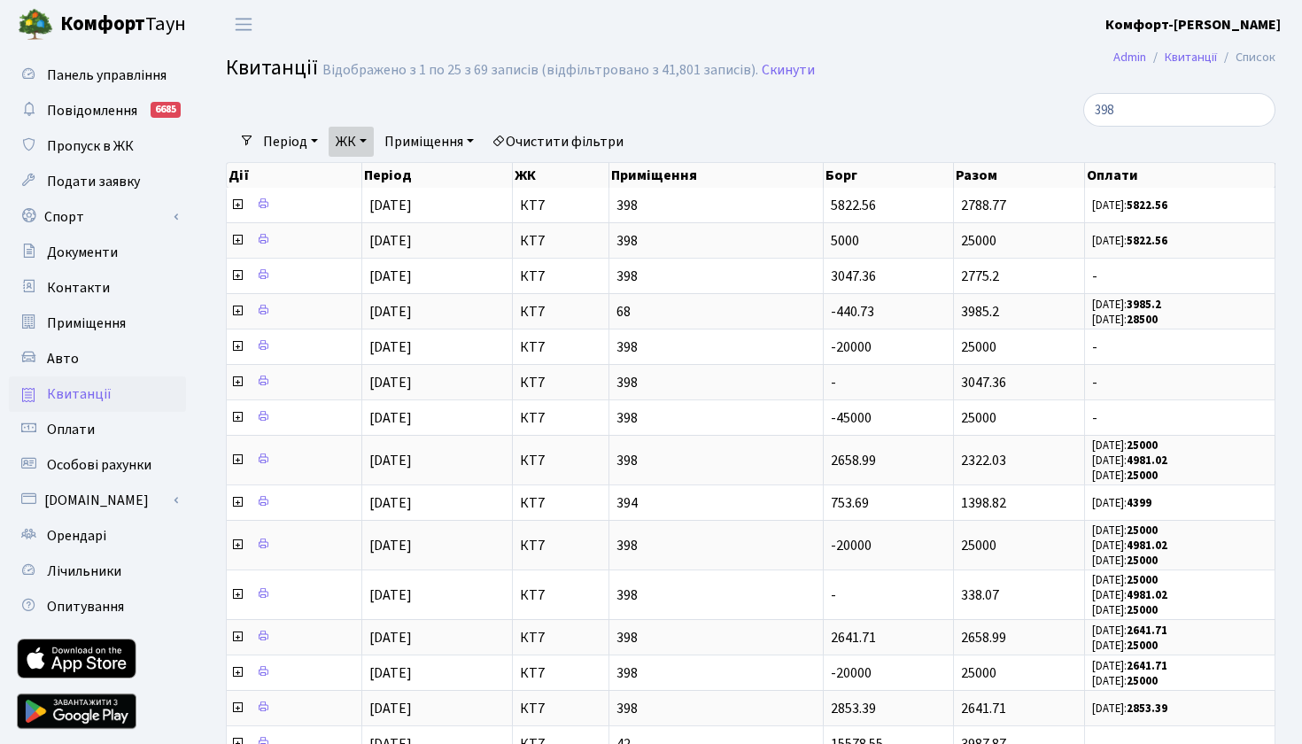
select select "25"
click at [1119, 105] on input "398" at bounding box center [1179, 110] width 192 height 34
drag, startPoint x: 1120, startPoint y: 105, endPoint x: 949, endPoint y: 105, distance: 170.9
click at [949, 105] on div "398" at bounding box center [1109, 110] width 332 height 34
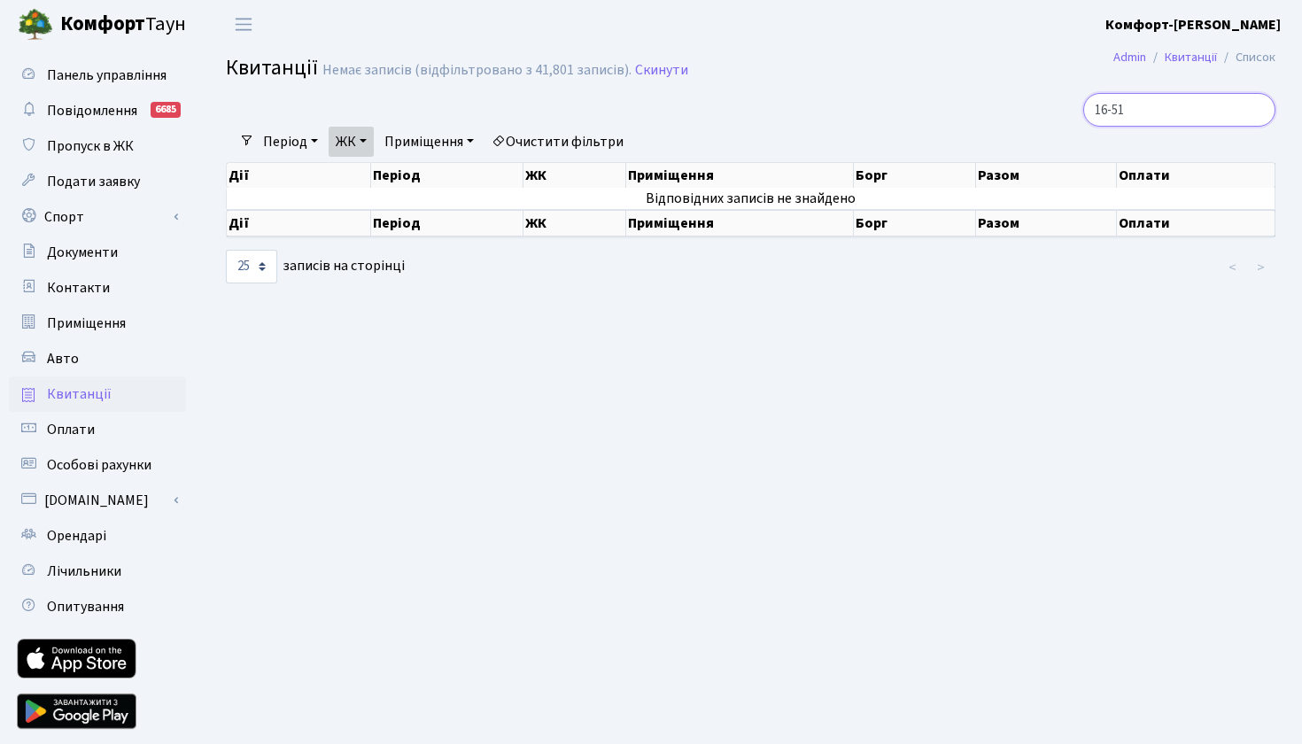
type input "16-51"
click at [368, 137] on link "ЖК" at bounding box center [351, 142] width 45 height 30
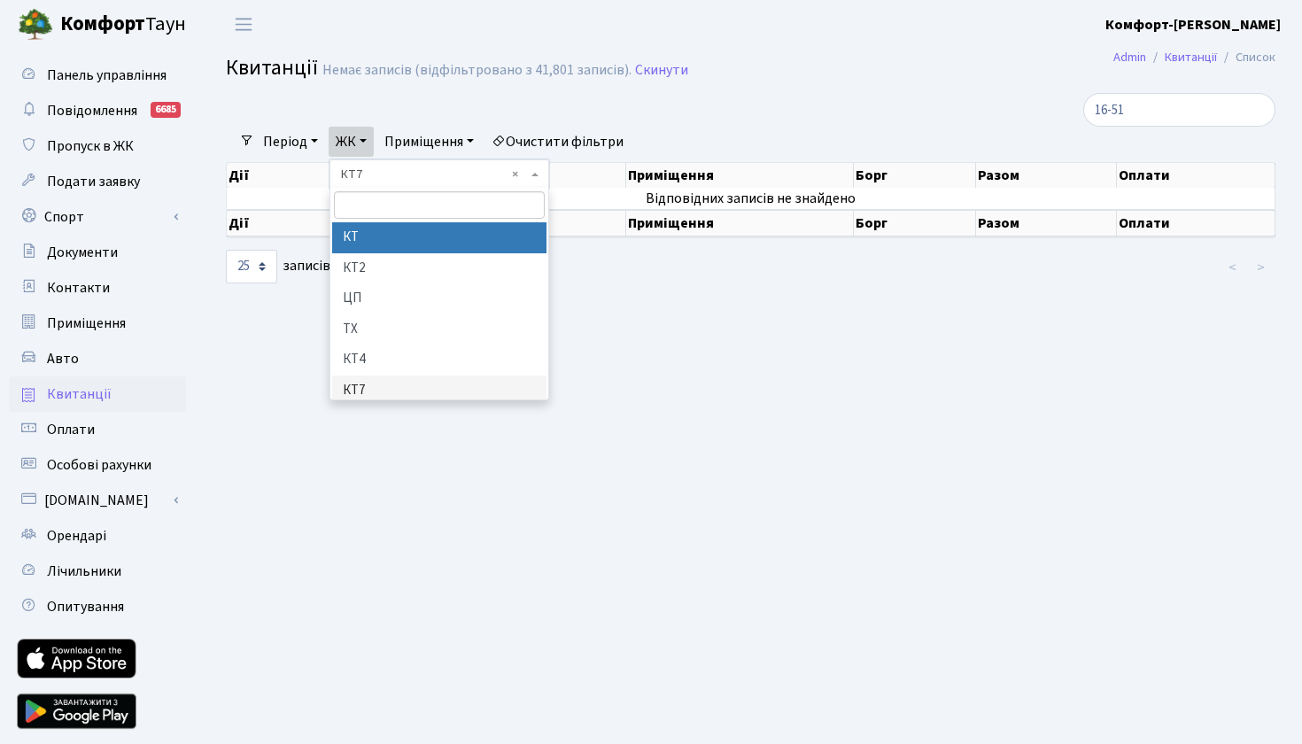
click at [369, 244] on li "КТ" at bounding box center [439, 237] width 214 height 31
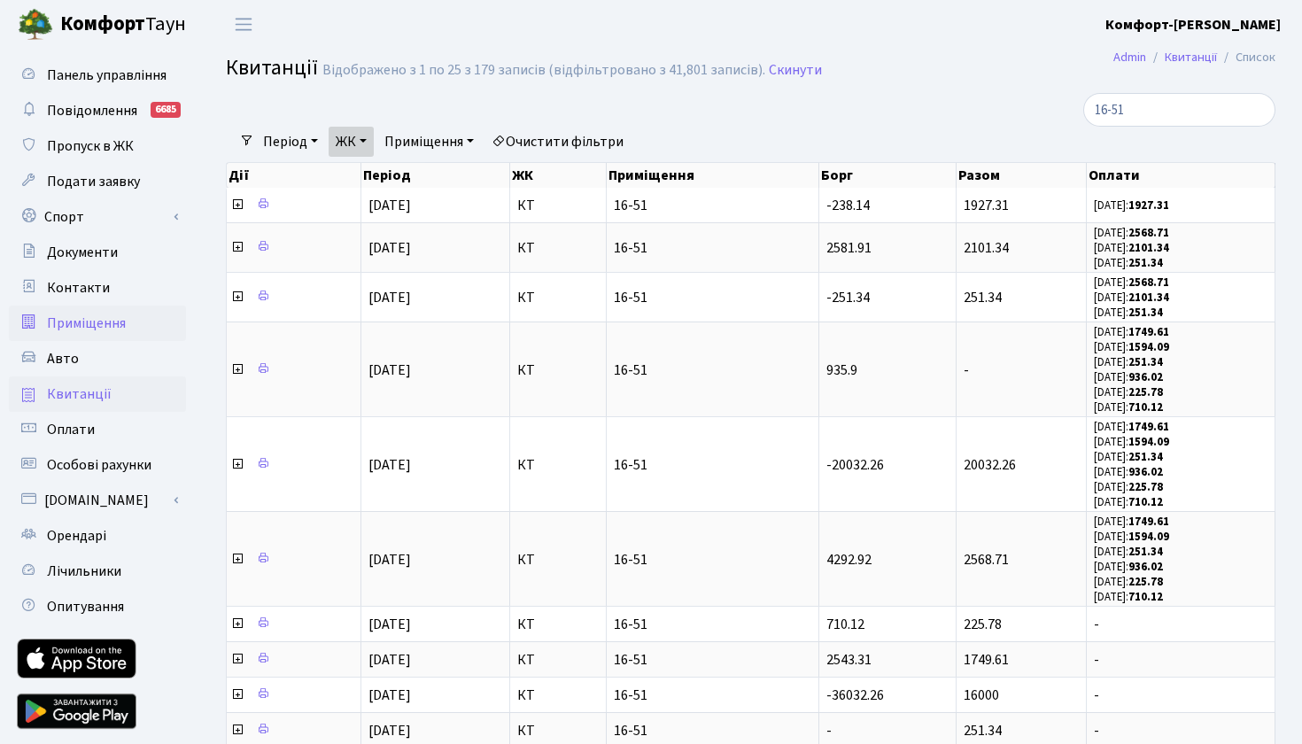
click at [90, 314] on span "Приміщення" at bounding box center [86, 323] width 79 height 19
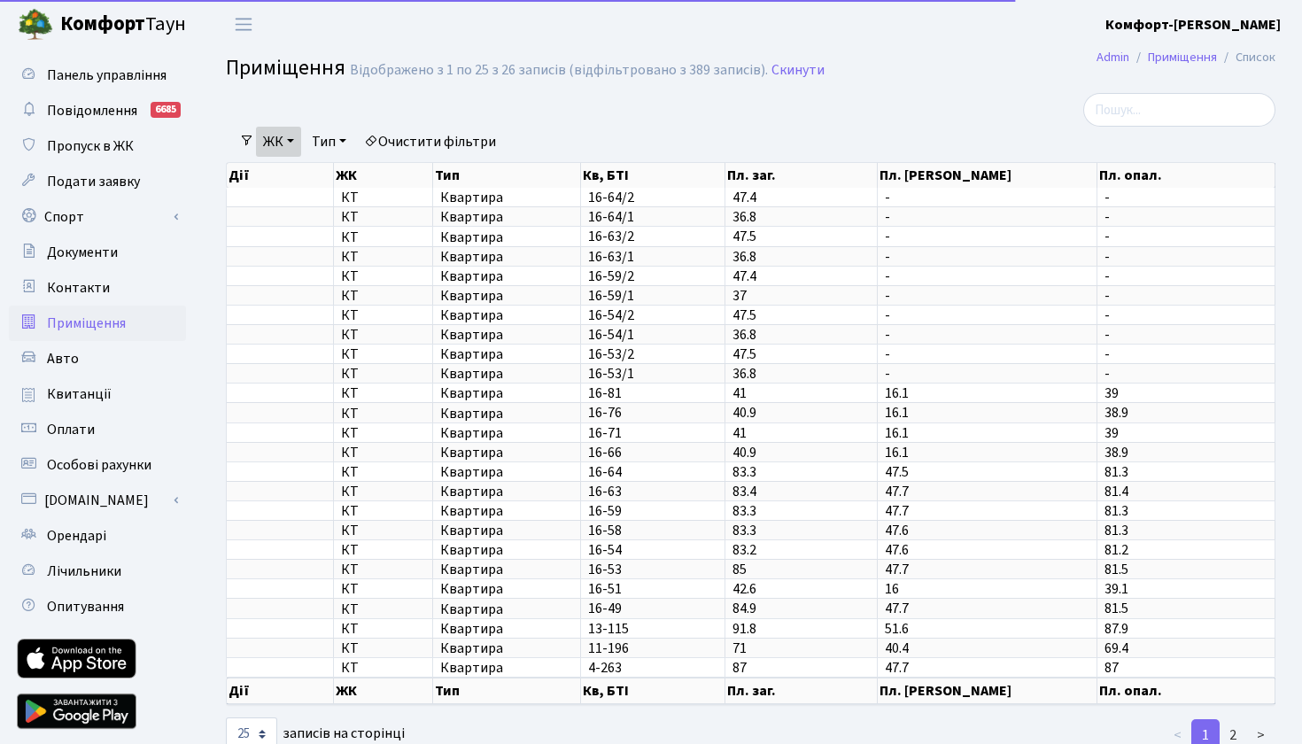
select select "25"
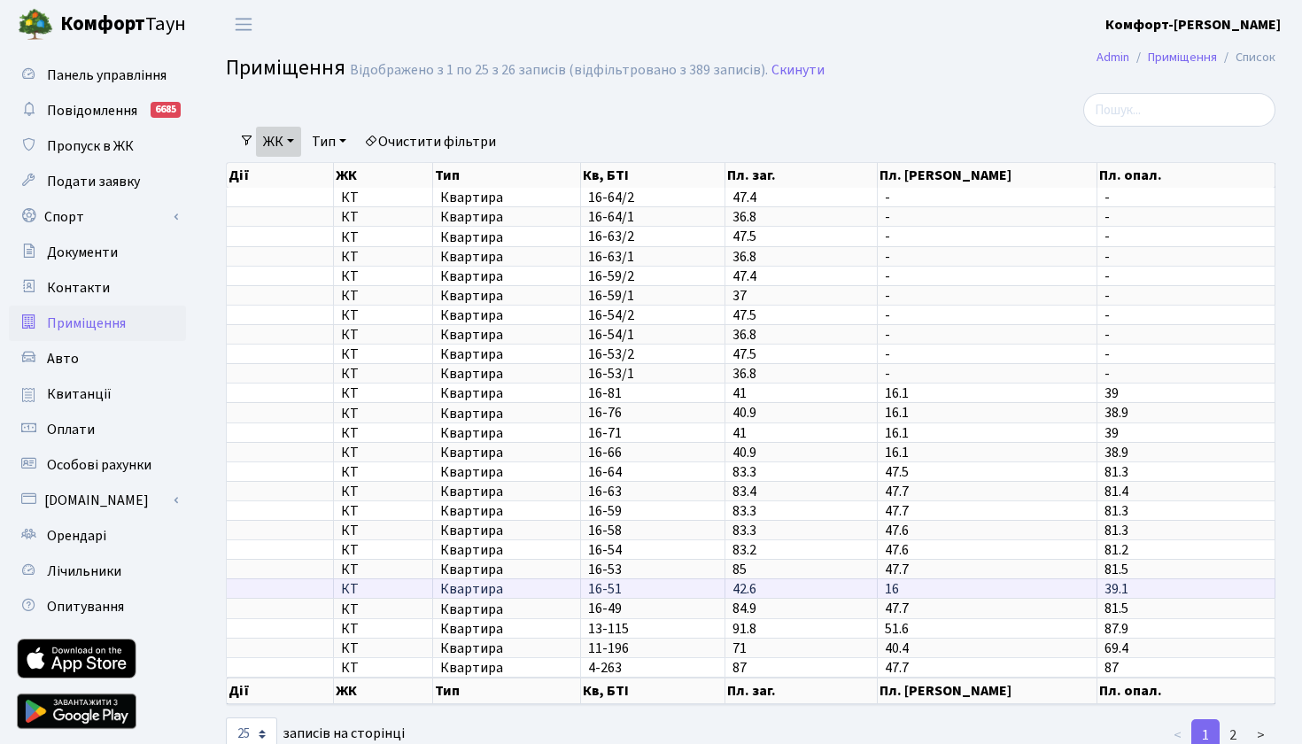
click at [490, 596] on span "Квартира" at bounding box center [506, 589] width 132 height 14
click at [81, 284] on span "Контакти" at bounding box center [78, 287] width 63 height 19
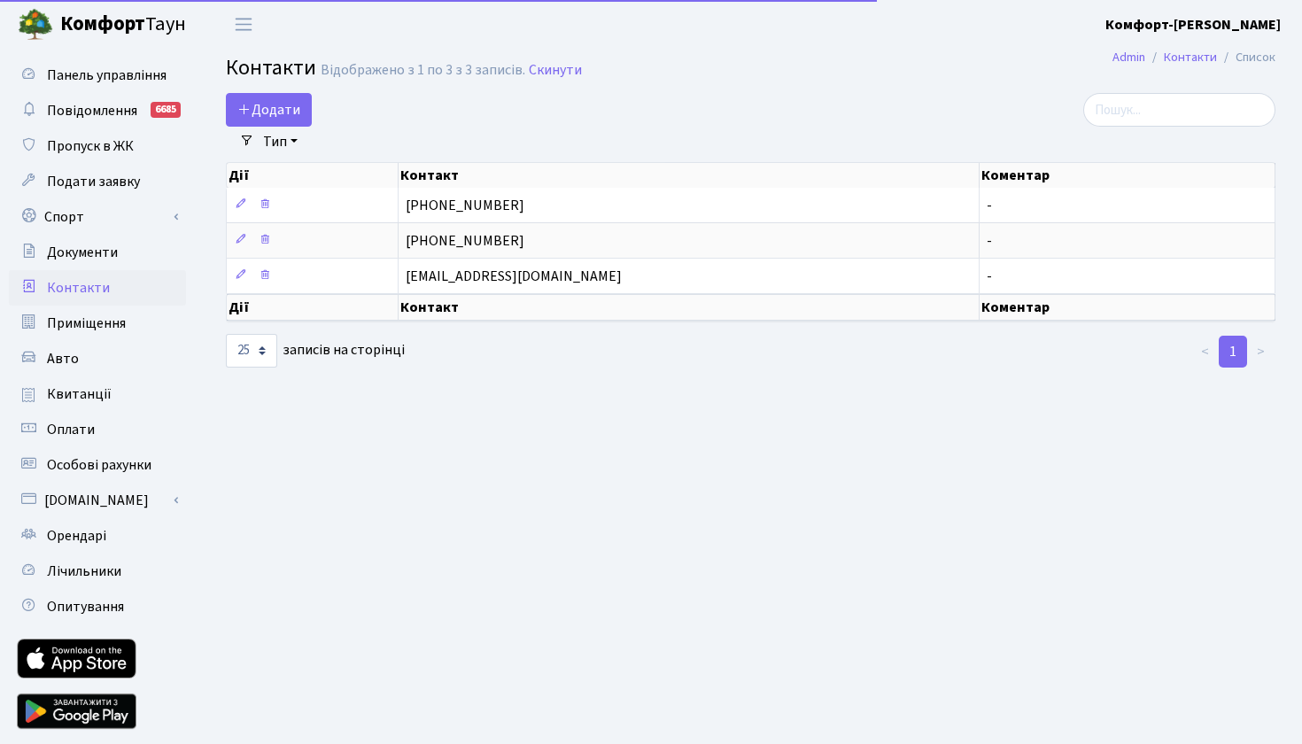
select select "25"
click at [67, 396] on span "Квитанції" at bounding box center [79, 393] width 65 height 19
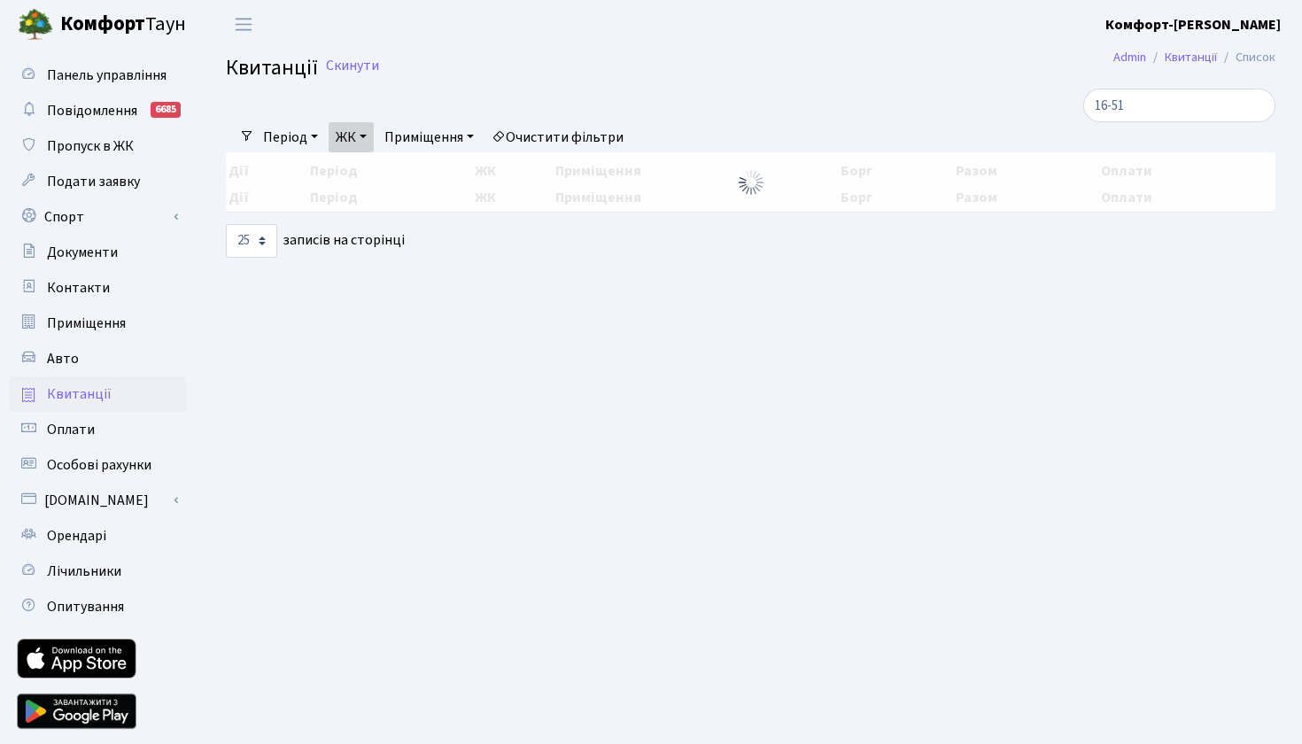
select select "25"
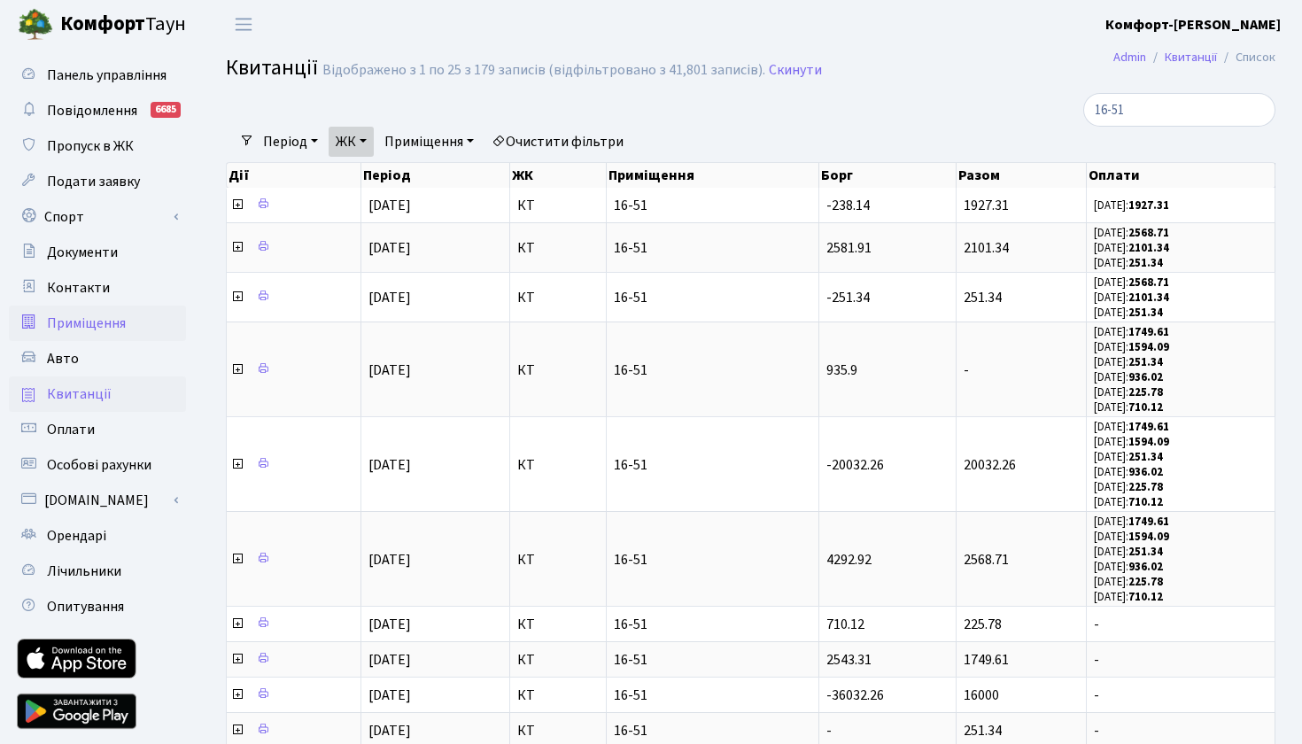
click at [128, 325] on link "Приміщення" at bounding box center [97, 323] width 177 height 35
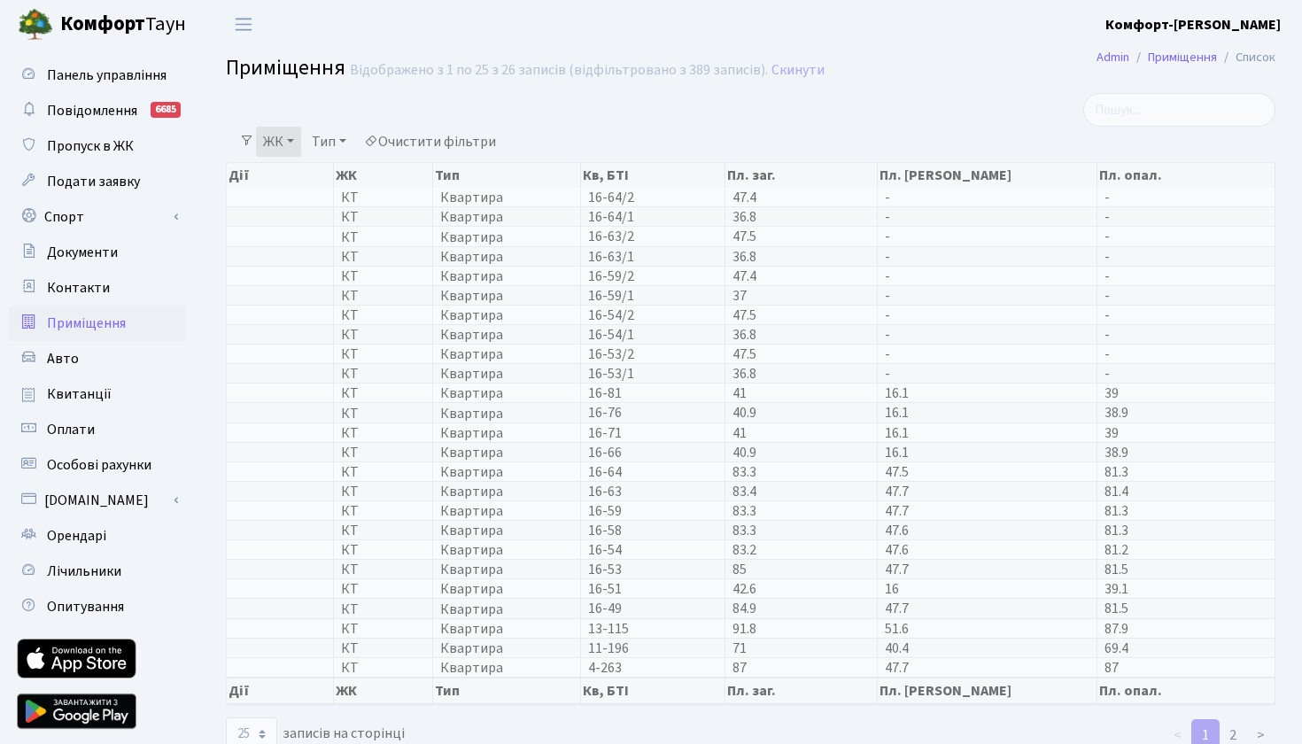
select select "25"
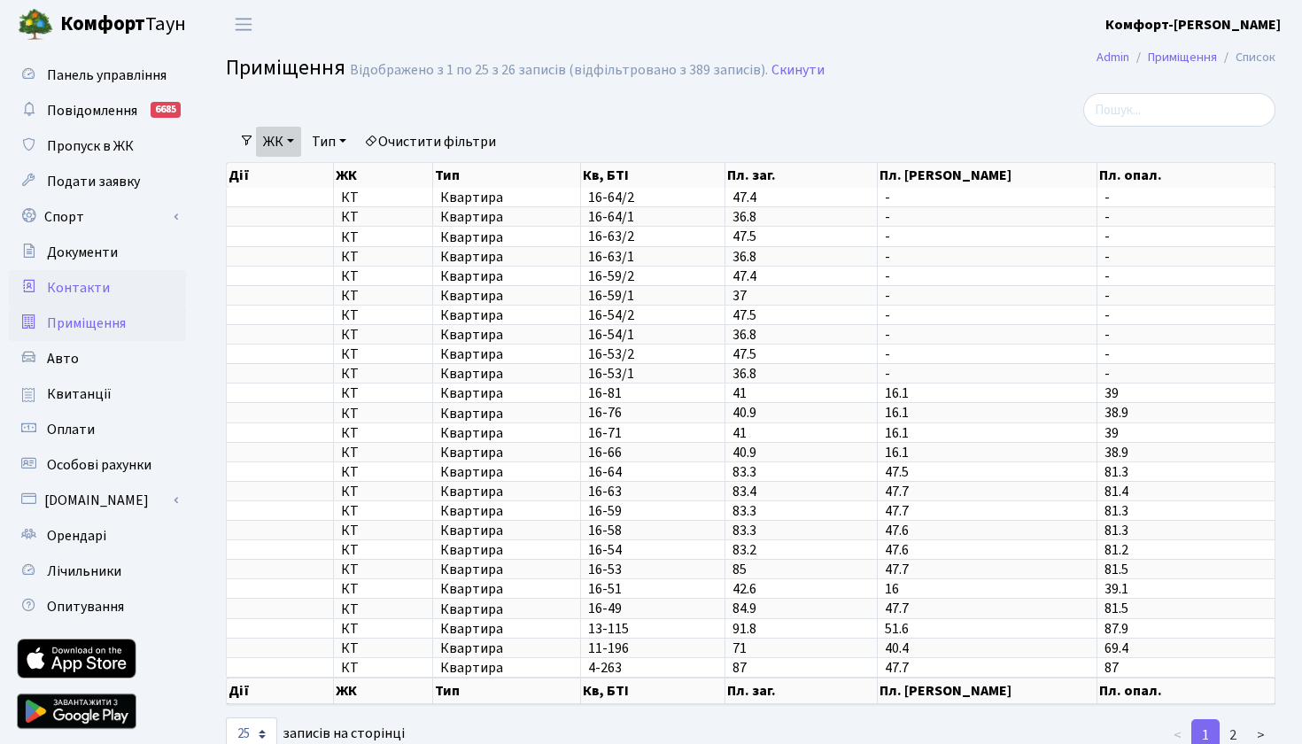
click at [105, 286] on span "Контакти" at bounding box center [78, 287] width 63 height 19
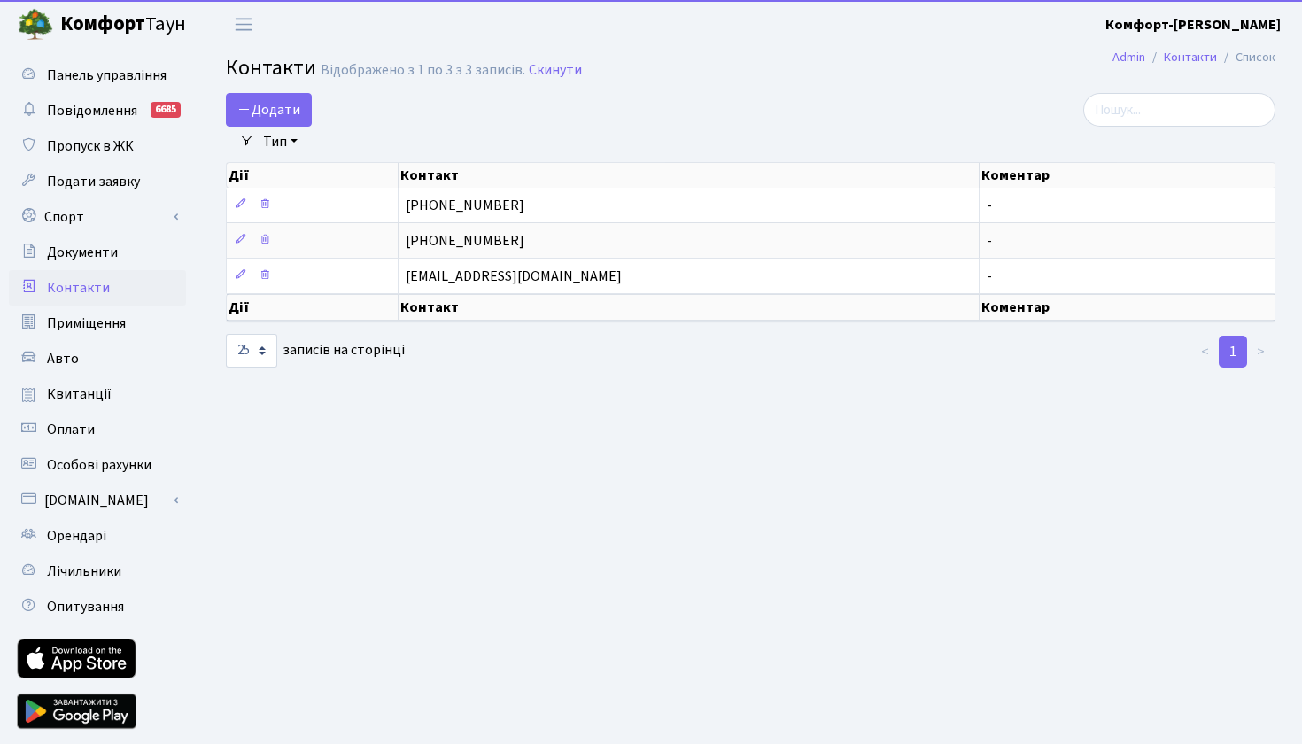
select select "25"
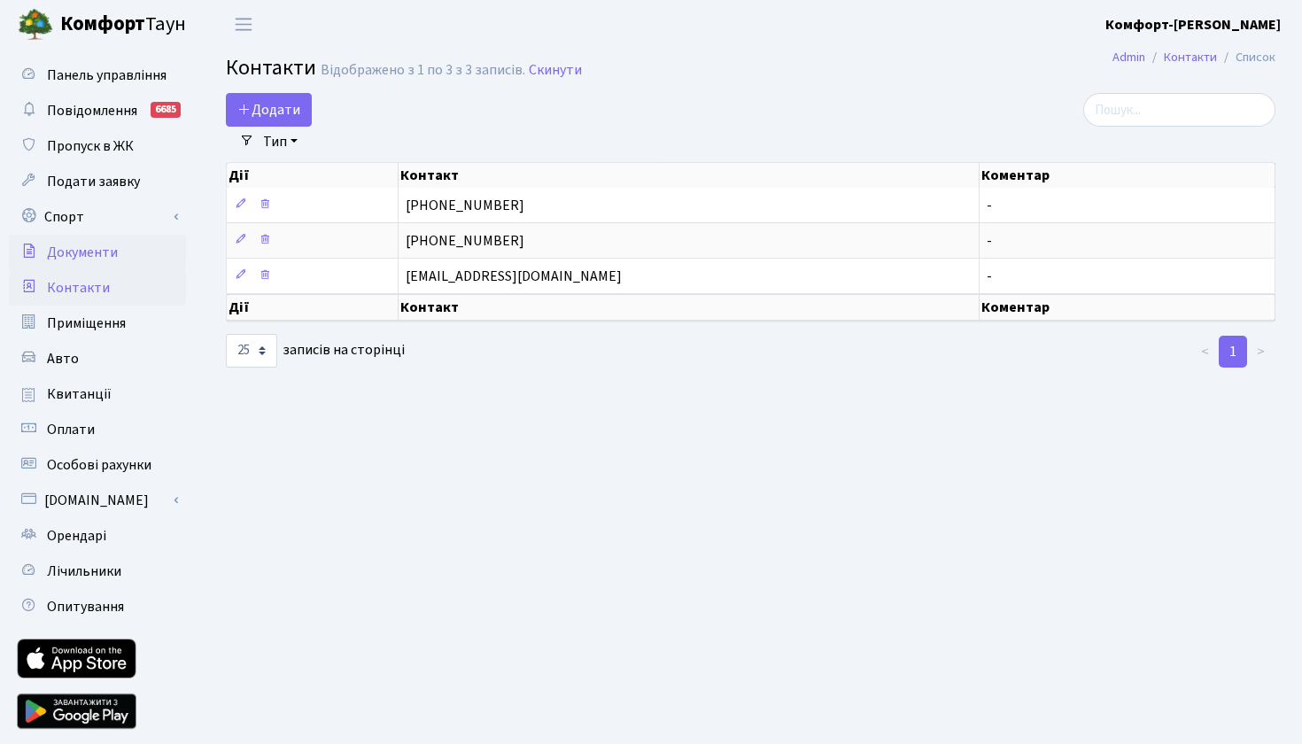
click at [58, 254] on span "Документи" at bounding box center [82, 252] width 71 height 19
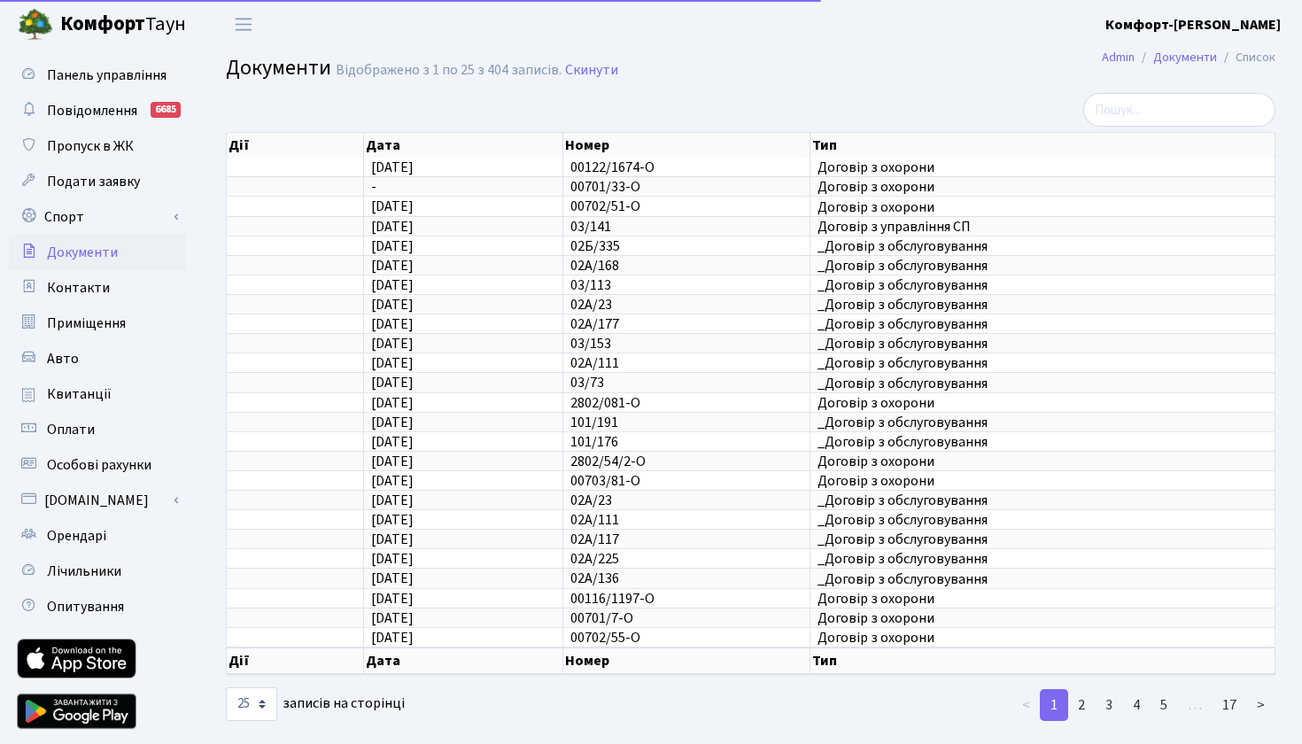
select select "25"
click at [55, 286] on span "Контакти" at bounding box center [78, 287] width 63 height 19
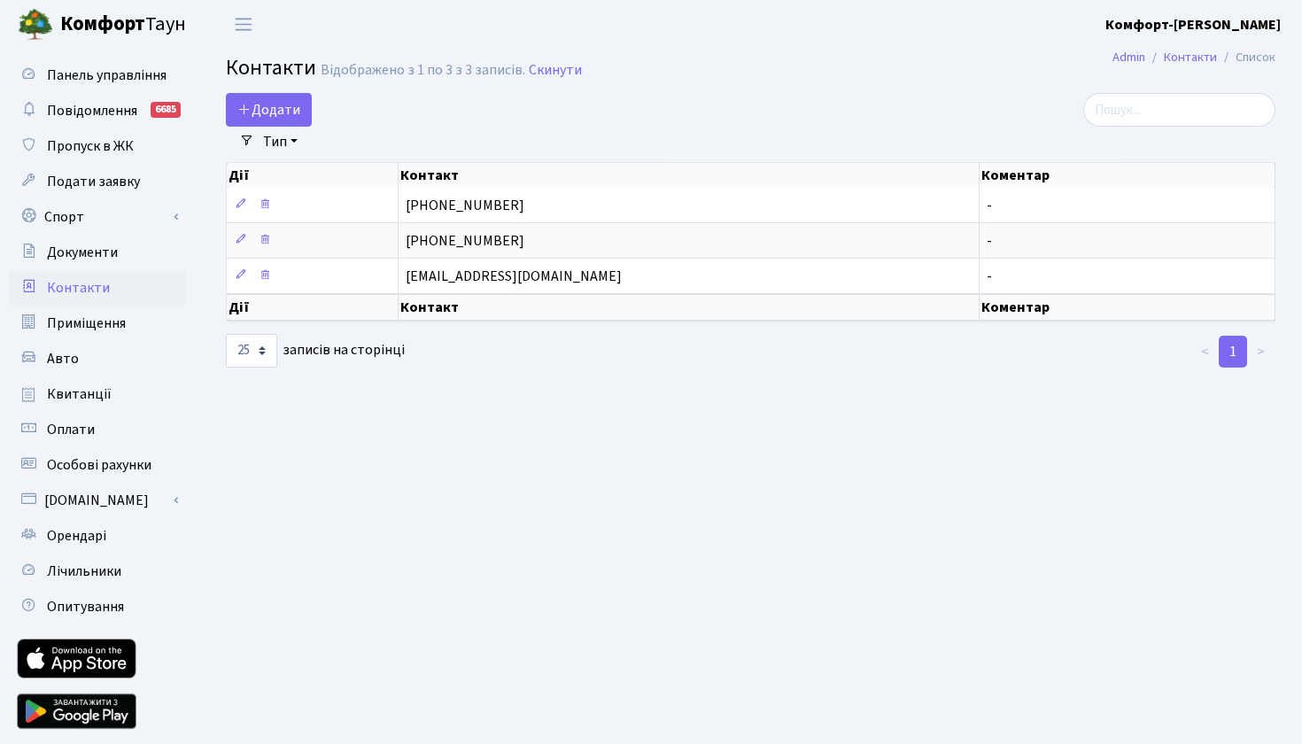
select select "25"
click at [98, 312] on link "Приміщення" at bounding box center [97, 323] width 177 height 35
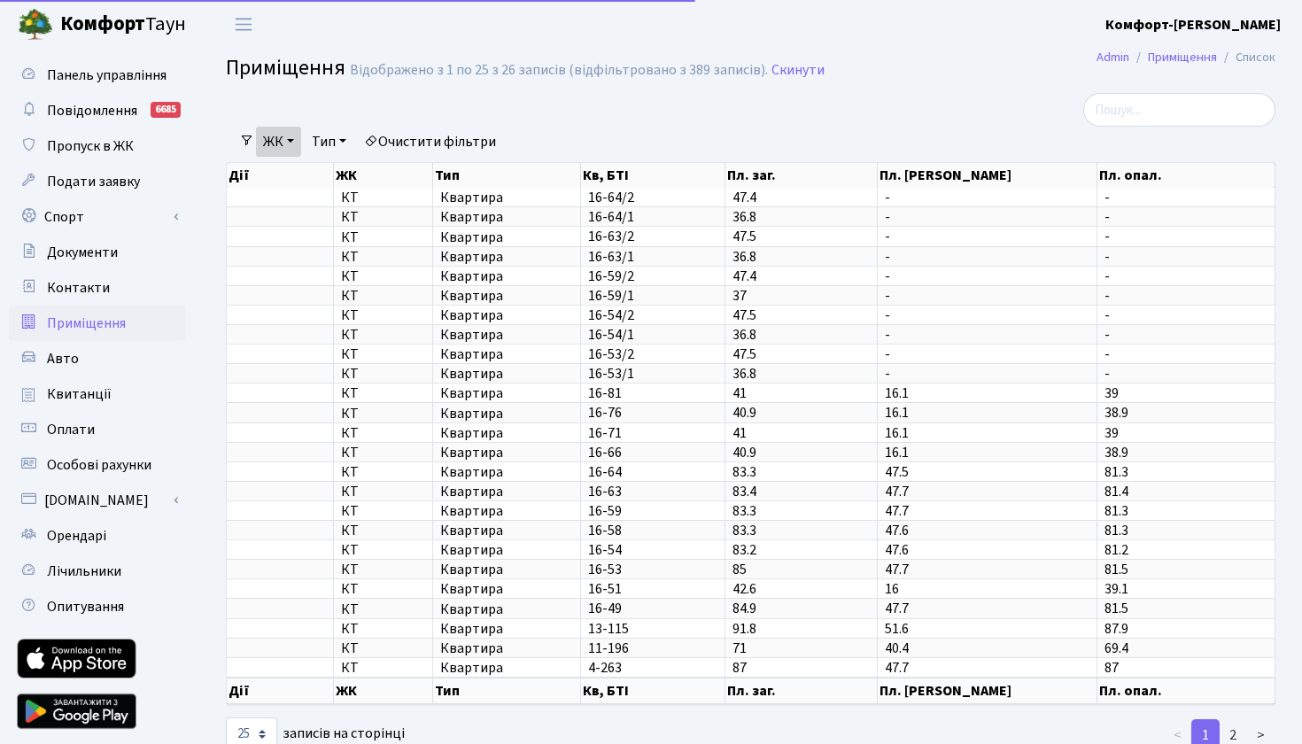
select select "25"
click at [1141, 115] on input "search" at bounding box center [1179, 110] width 192 height 34
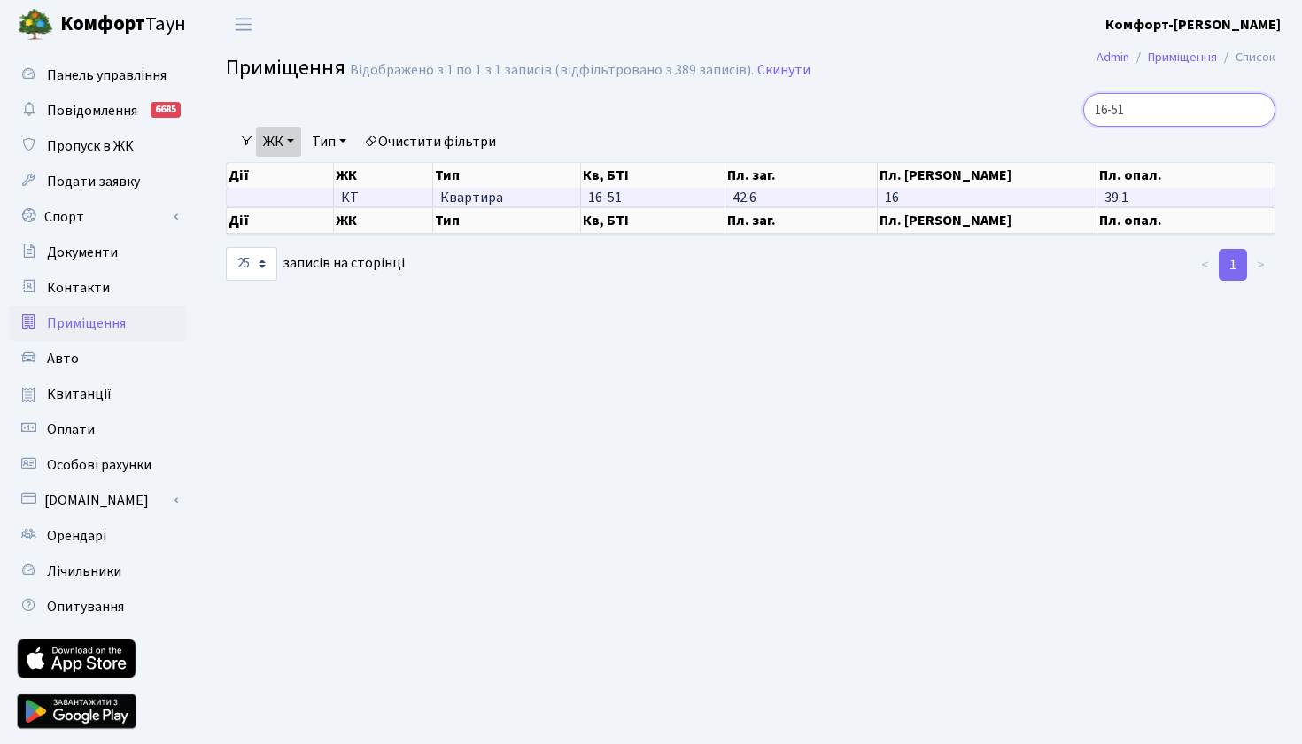
type input "16-51"
click at [540, 206] on td "Квартира" at bounding box center [506, 197] width 147 height 19
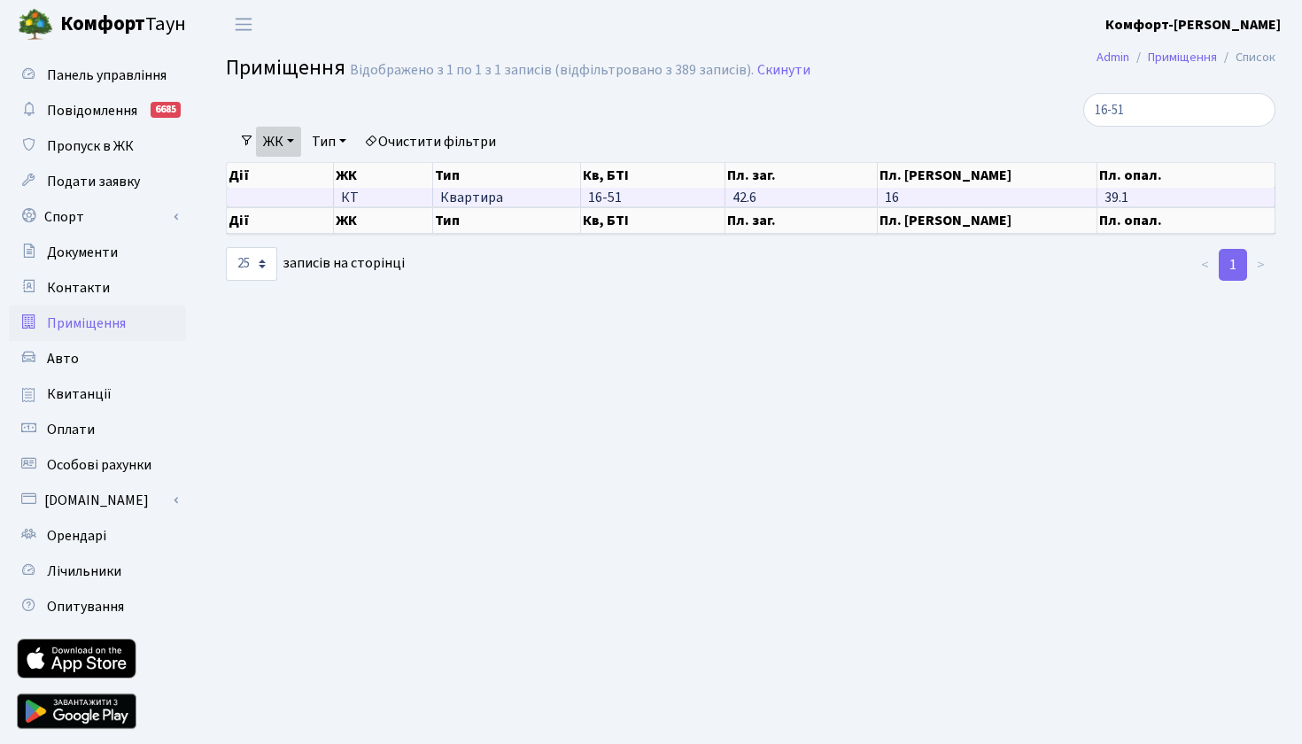
click at [826, 206] on td "42.6" at bounding box center [801, 197] width 153 height 19
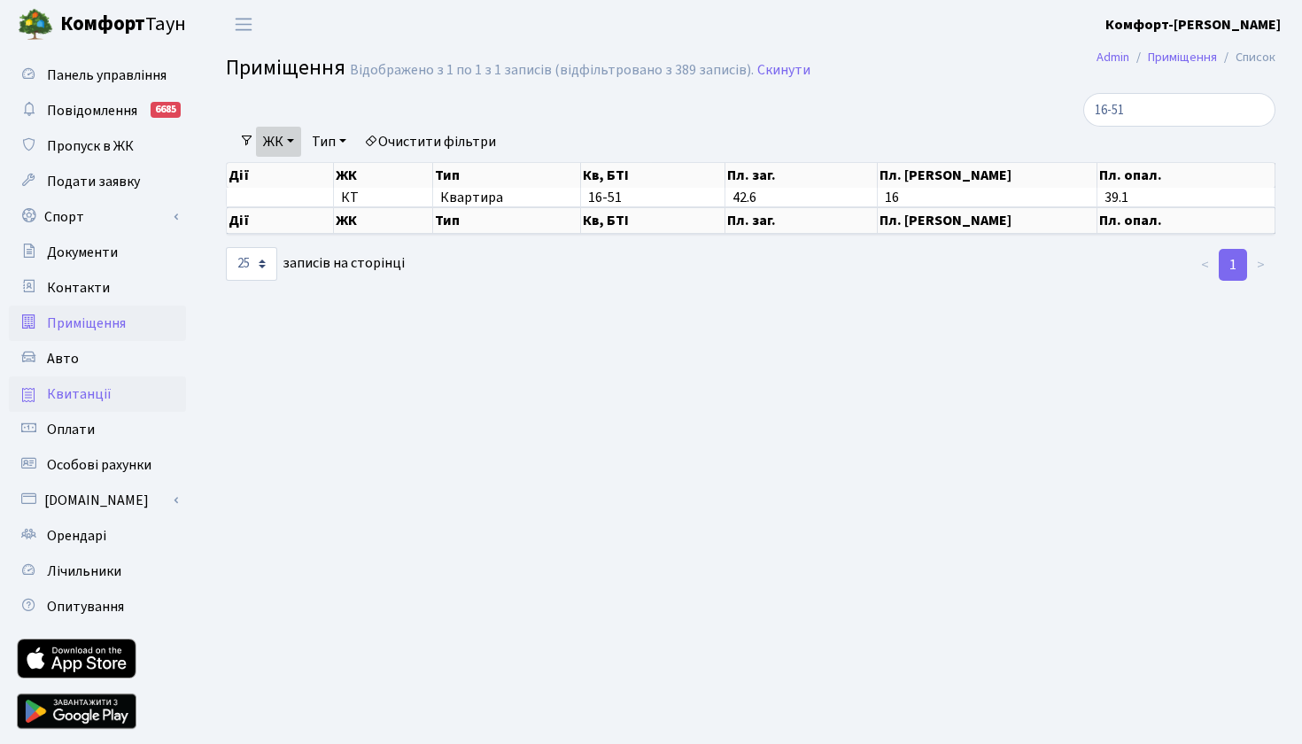
click at [75, 399] on span "Квитанції" at bounding box center [79, 393] width 65 height 19
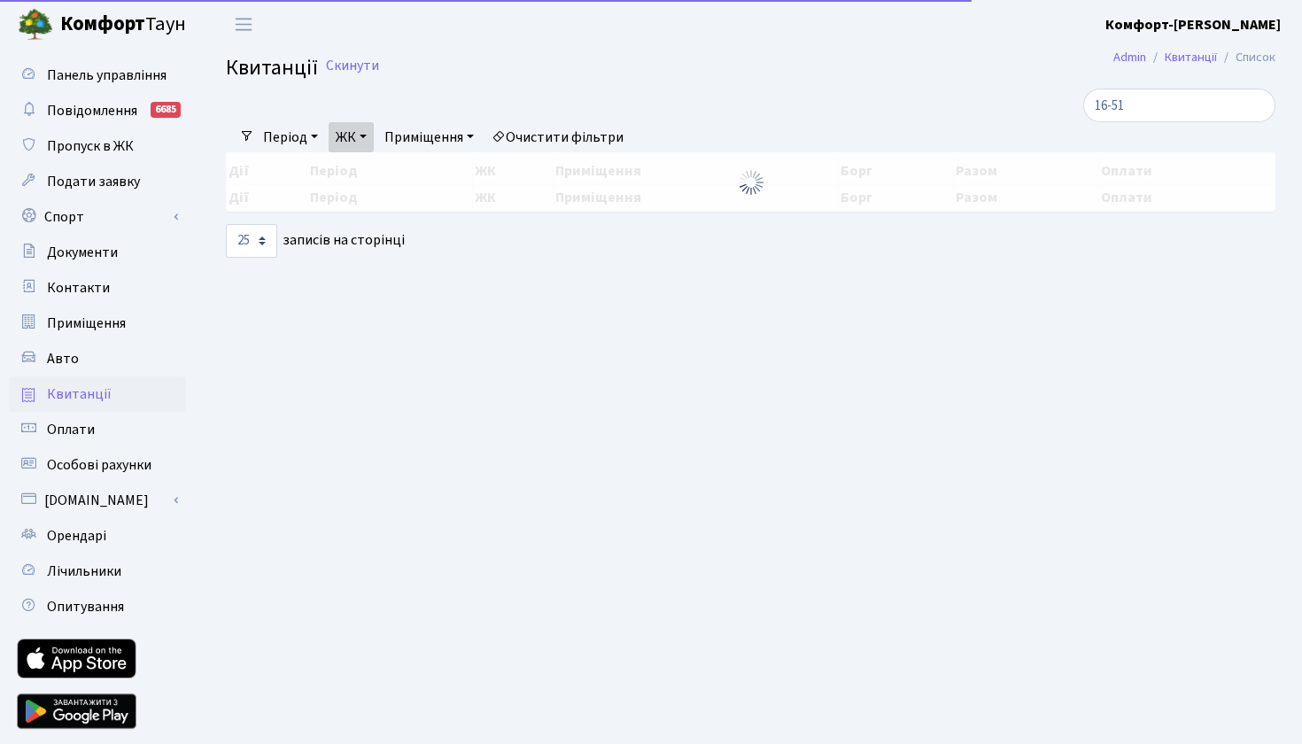
select select "25"
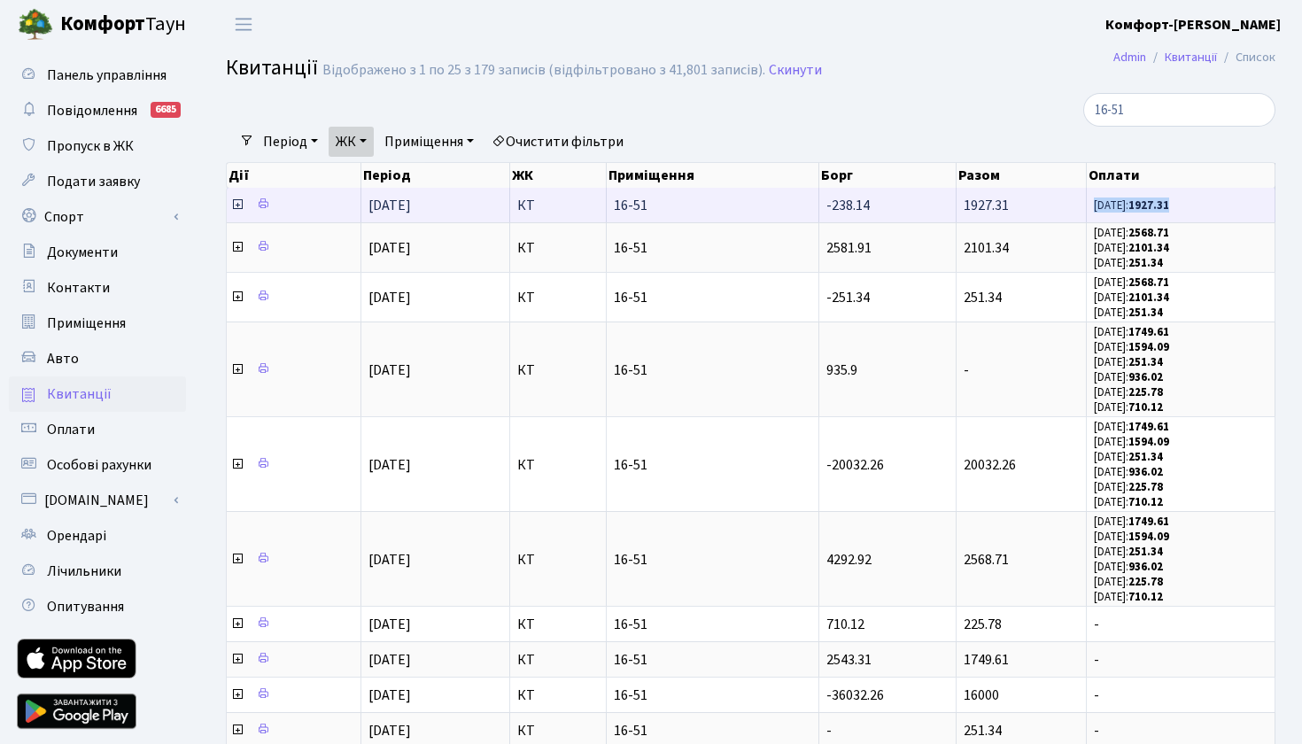
drag, startPoint x: 1096, startPoint y: 214, endPoint x: 1197, endPoint y: 214, distance: 101.0
click at [1197, 213] on span "[DATE]: 1927.31" at bounding box center [1181, 205] width 174 height 15
click at [236, 212] on icon at bounding box center [237, 205] width 14 height 14
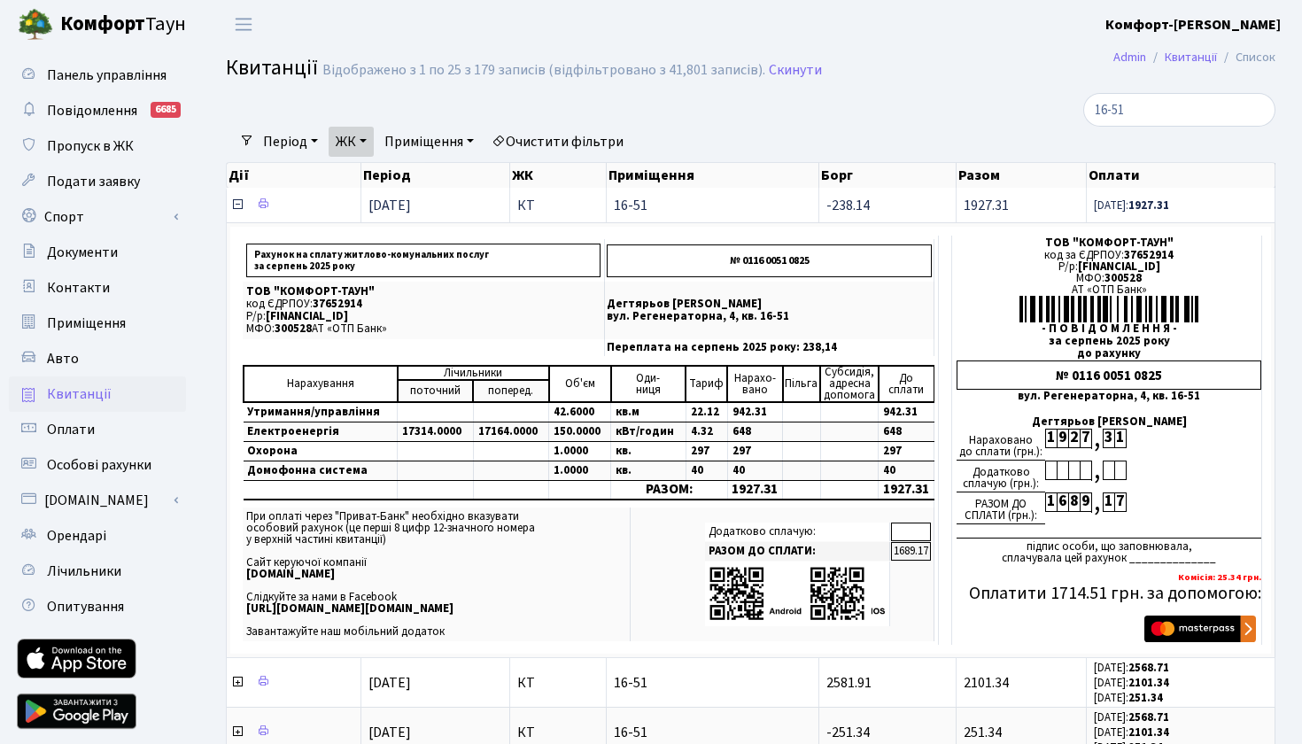
click at [236, 212] on icon at bounding box center [237, 205] width 14 height 14
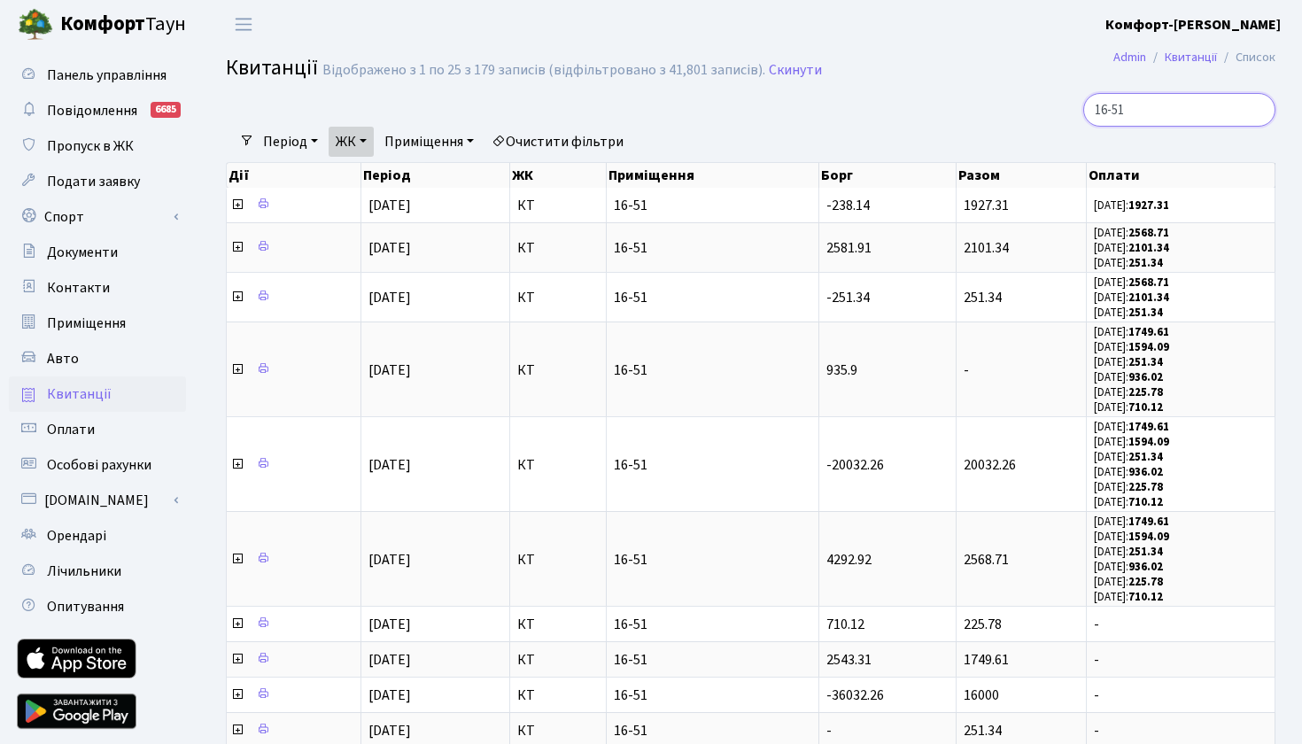
click at [1151, 107] on input "16-51" at bounding box center [1179, 110] width 192 height 34
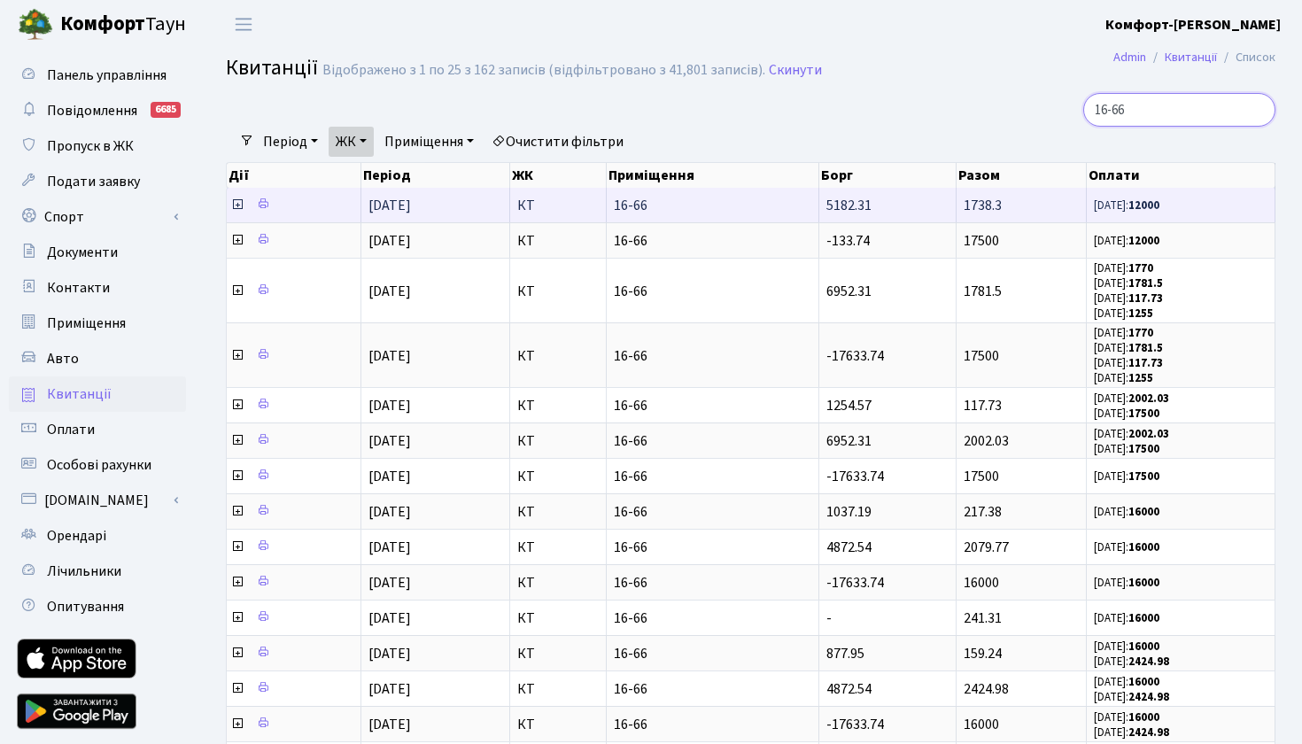
type input "16-66"
click at [236, 212] on icon at bounding box center [237, 205] width 14 height 14
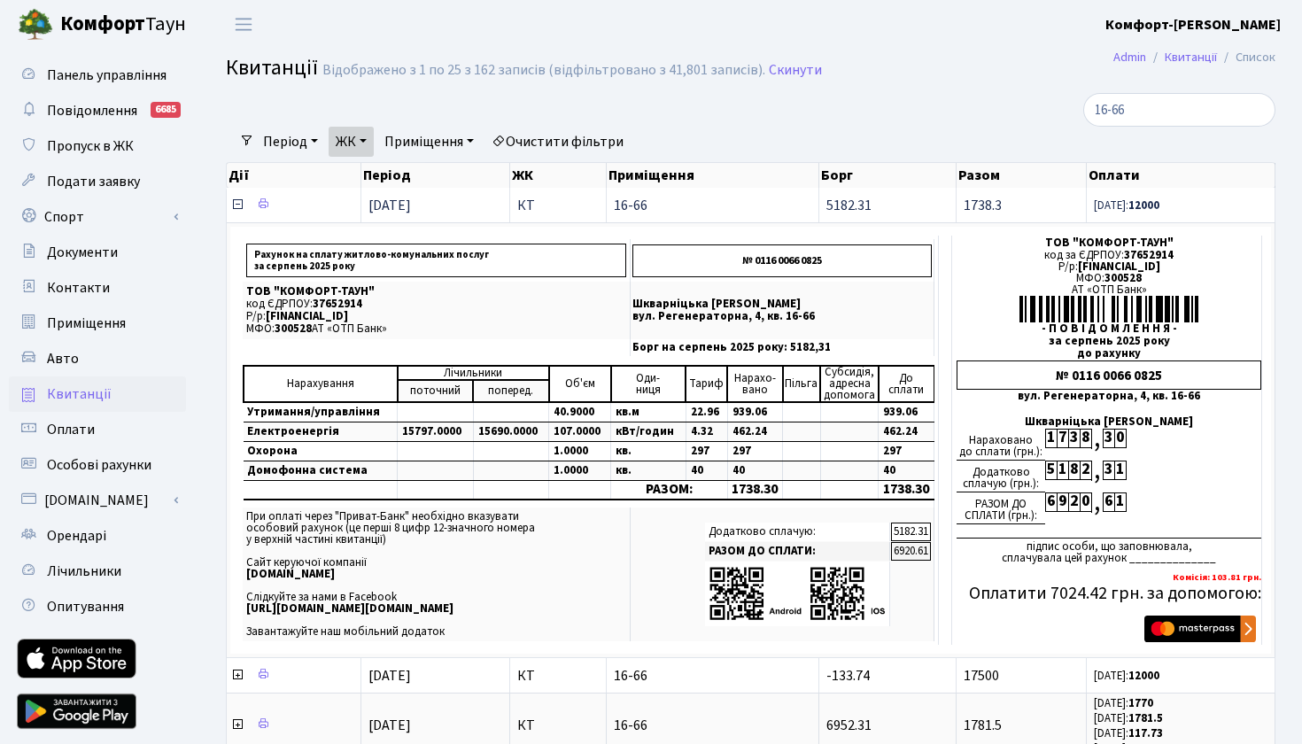
click at [237, 212] on icon at bounding box center [237, 205] width 14 height 14
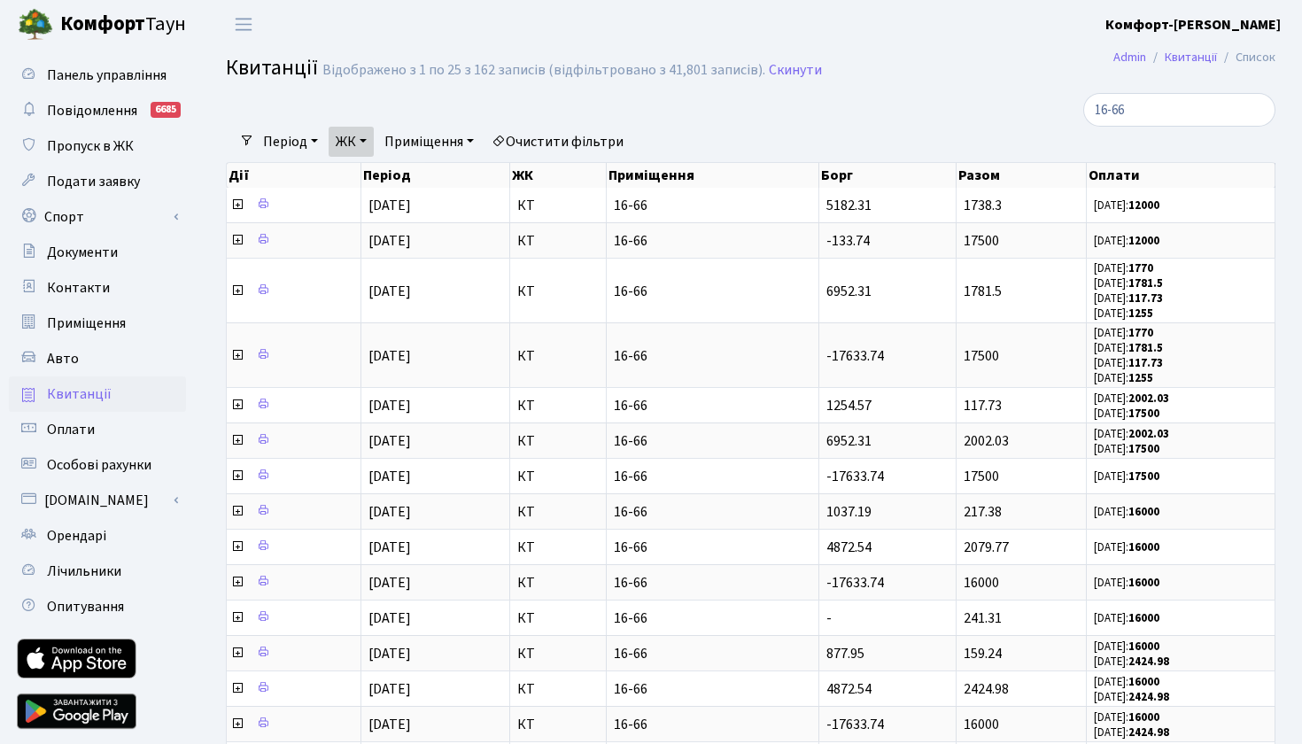
click at [374, 142] on link "ЖК" at bounding box center [351, 142] width 45 height 30
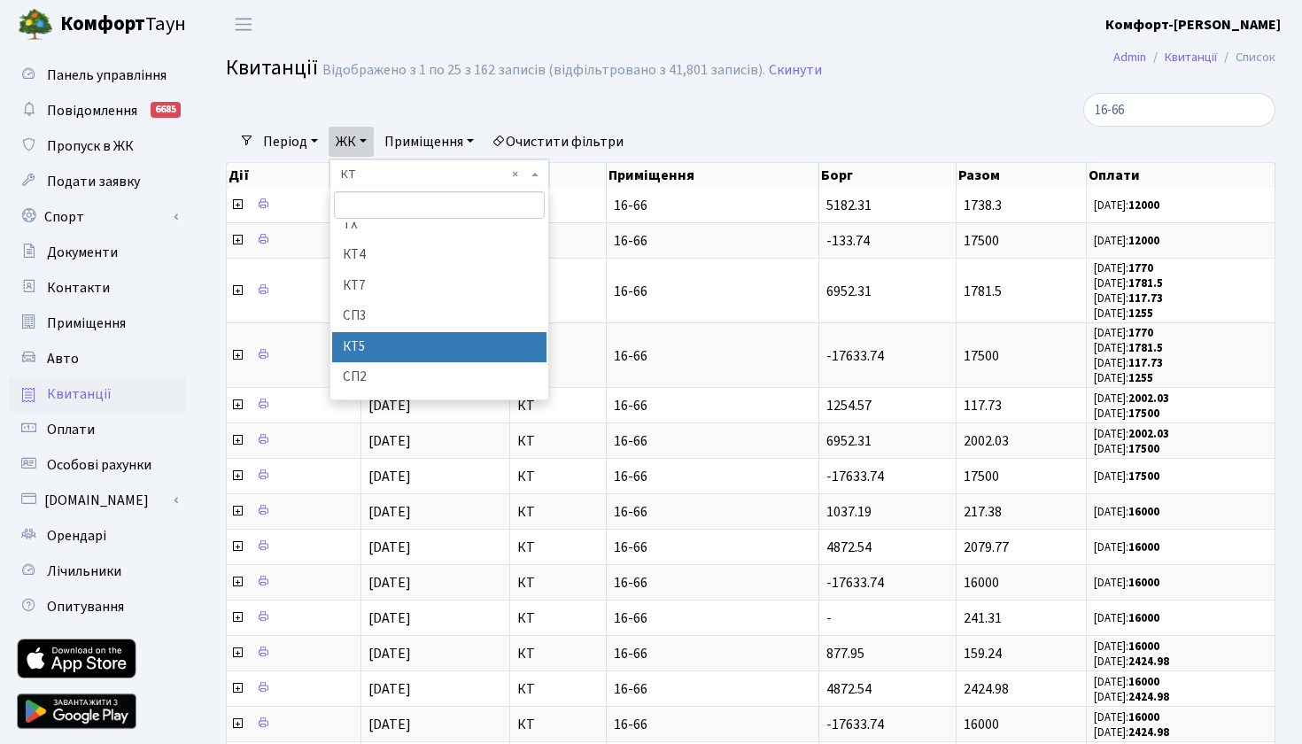
scroll to position [103, 0]
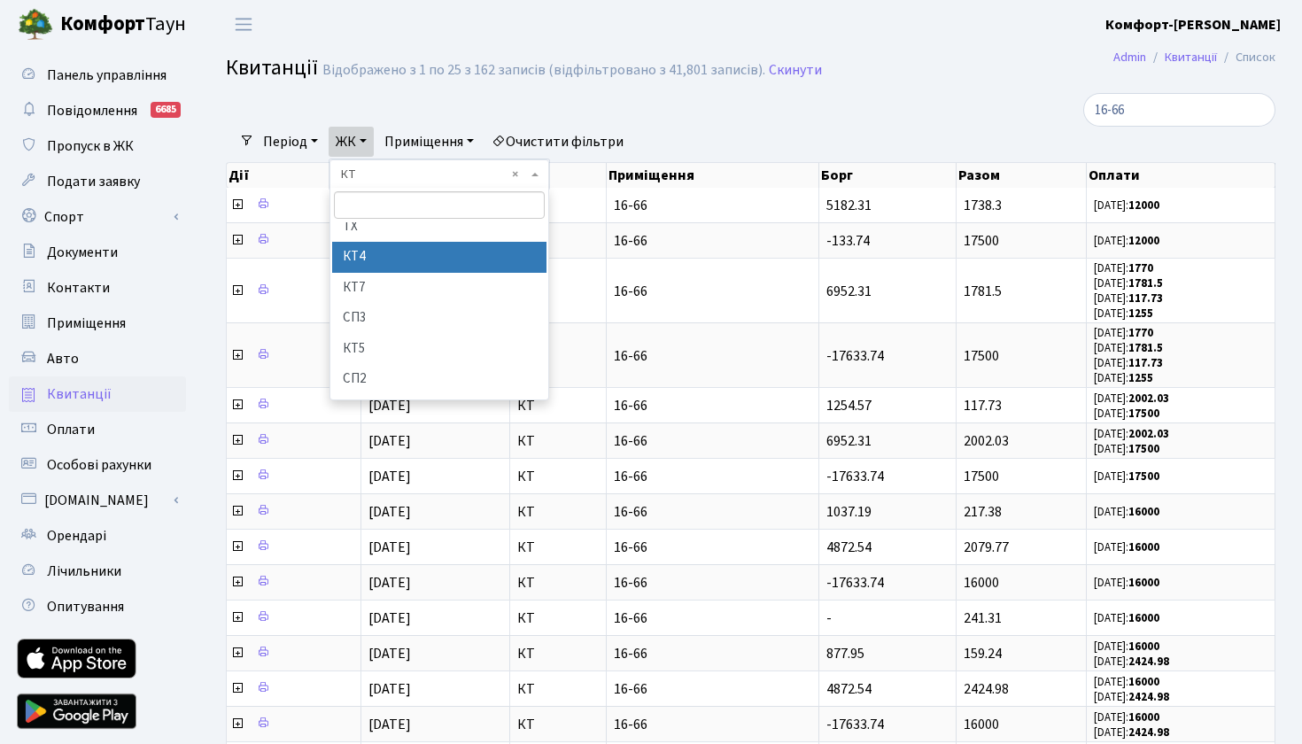
click at [368, 143] on link "ЖК" at bounding box center [351, 142] width 45 height 30
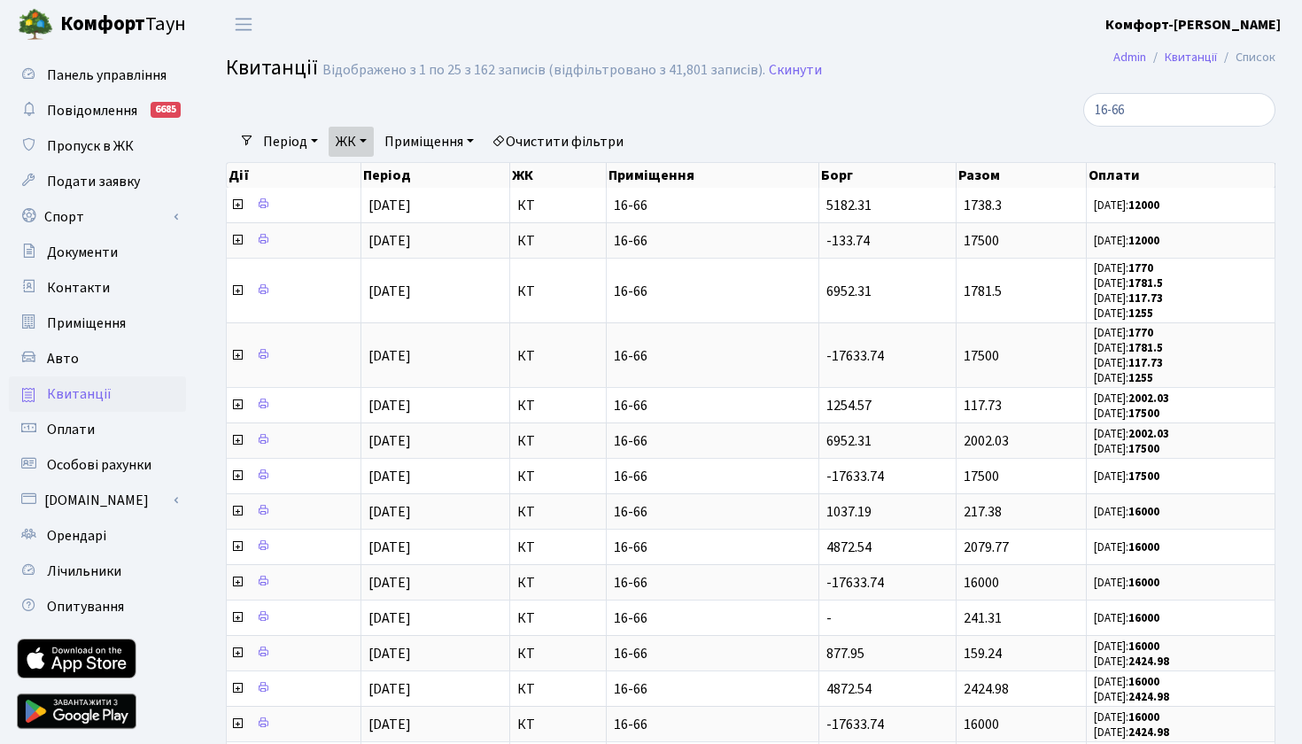
click at [368, 143] on link "ЖК" at bounding box center [351, 142] width 45 height 30
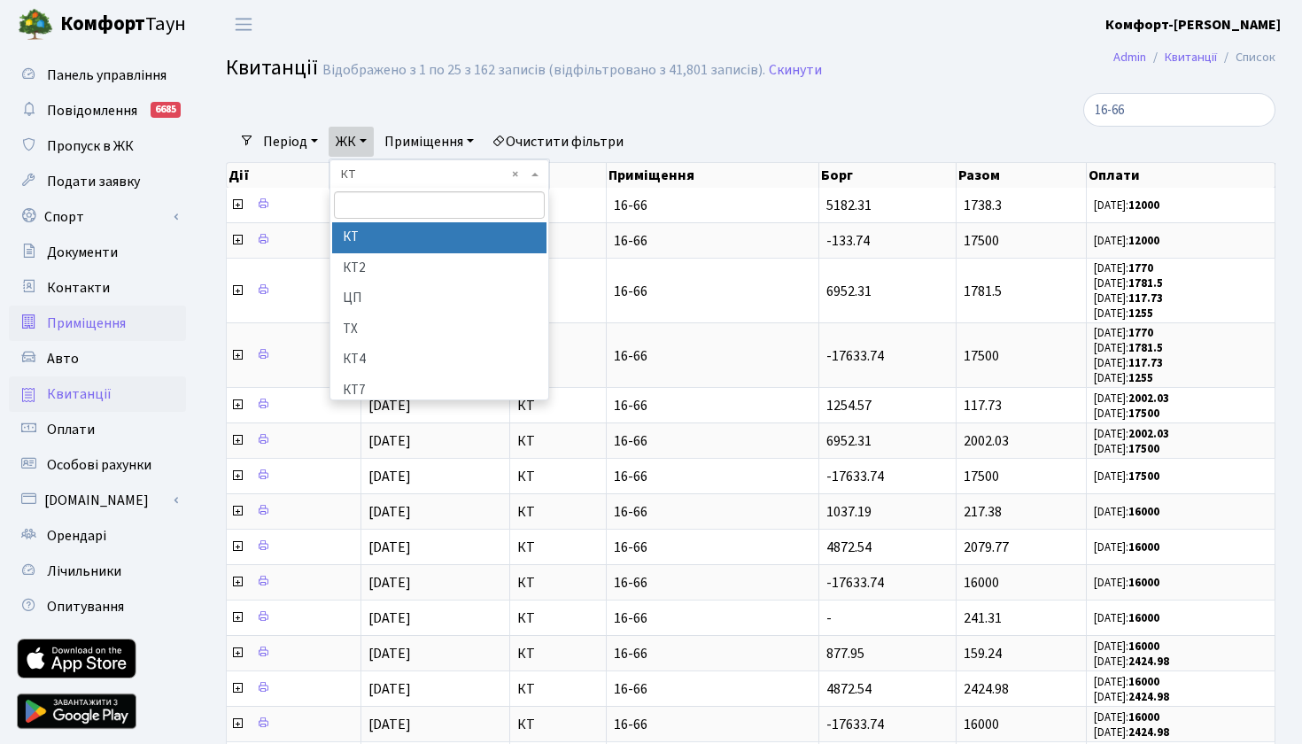
click at [83, 322] on span "Приміщення" at bounding box center [86, 323] width 79 height 19
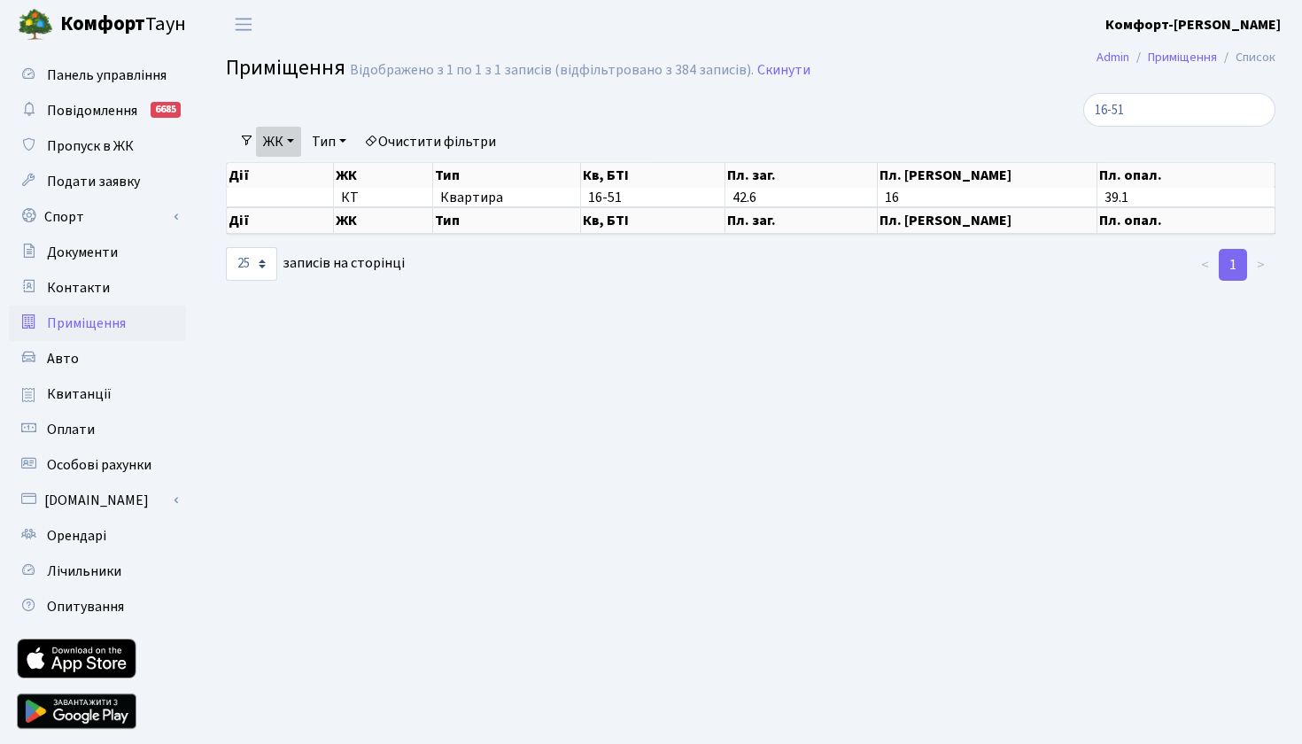
select select "25"
click at [352, 139] on link "Тип" at bounding box center [329, 142] width 49 height 30
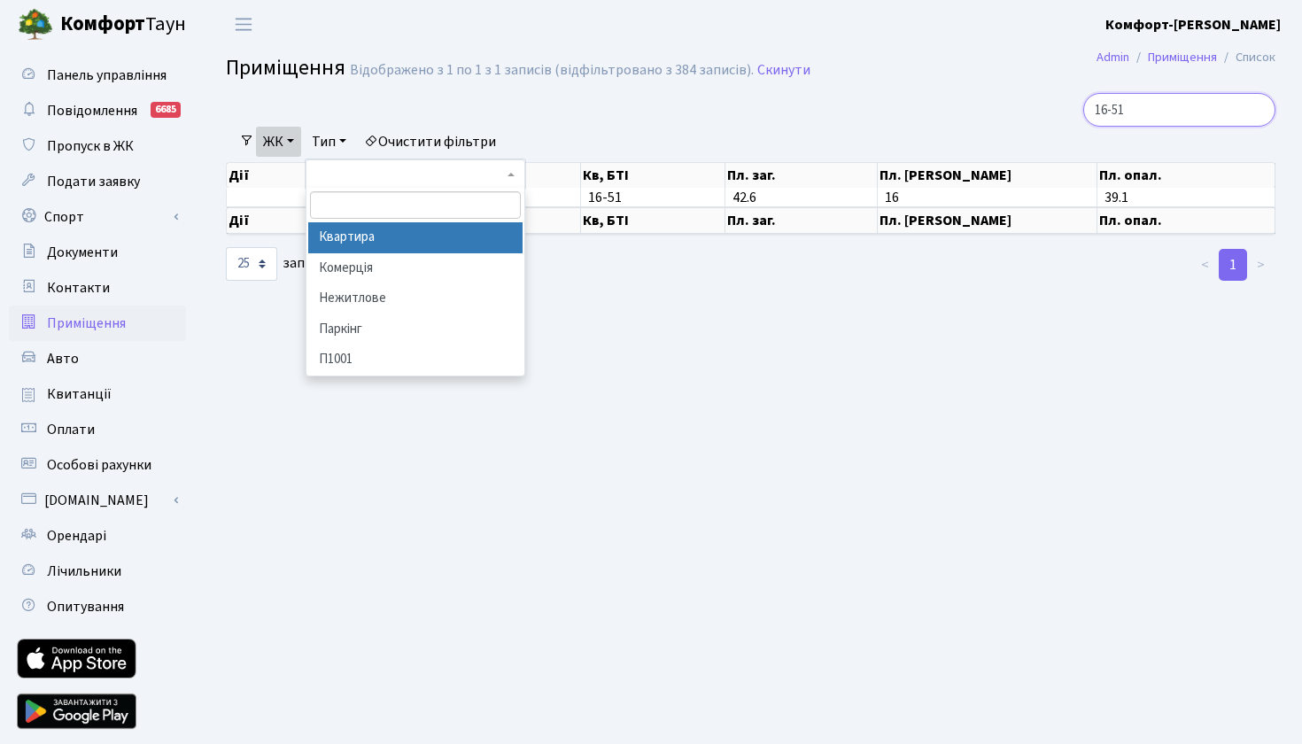
click at [1252, 107] on input "16-51" at bounding box center [1179, 110] width 192 height 34
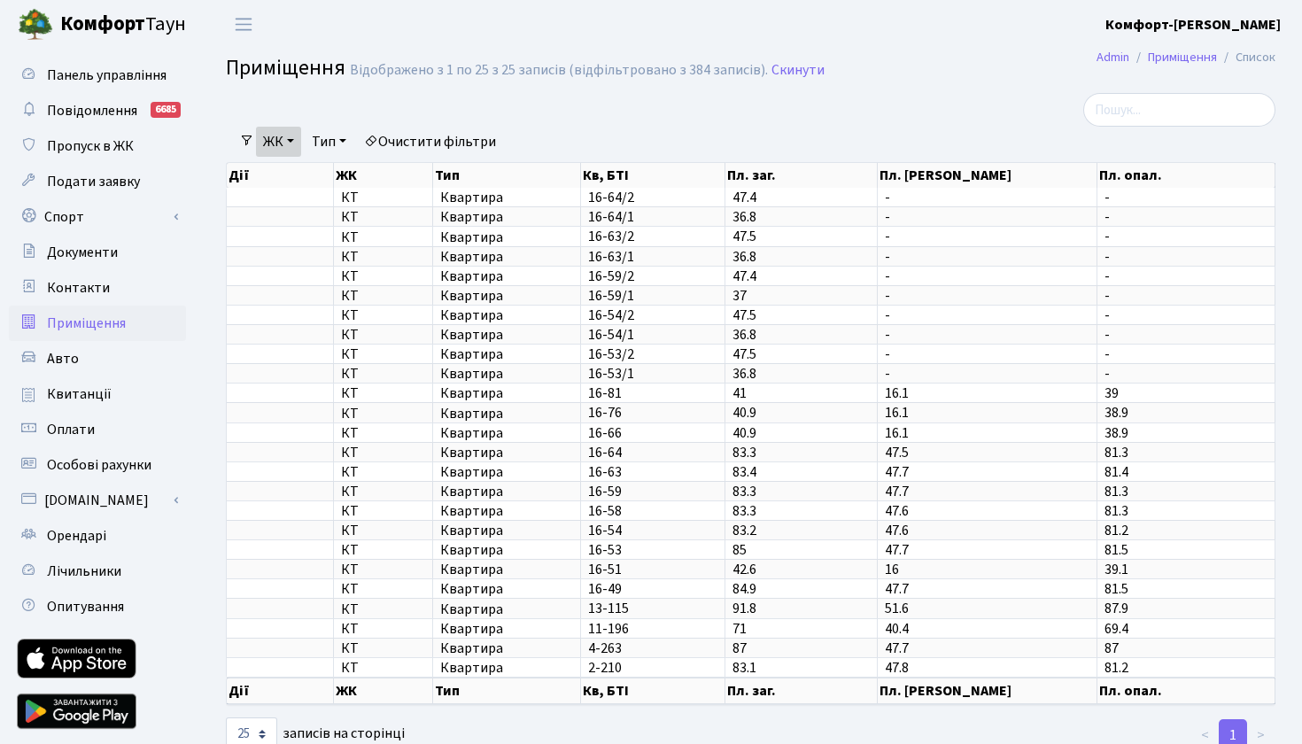
click at [298, 144] on link "ЖК" at bounding box center [278, 142] width 45 height 30
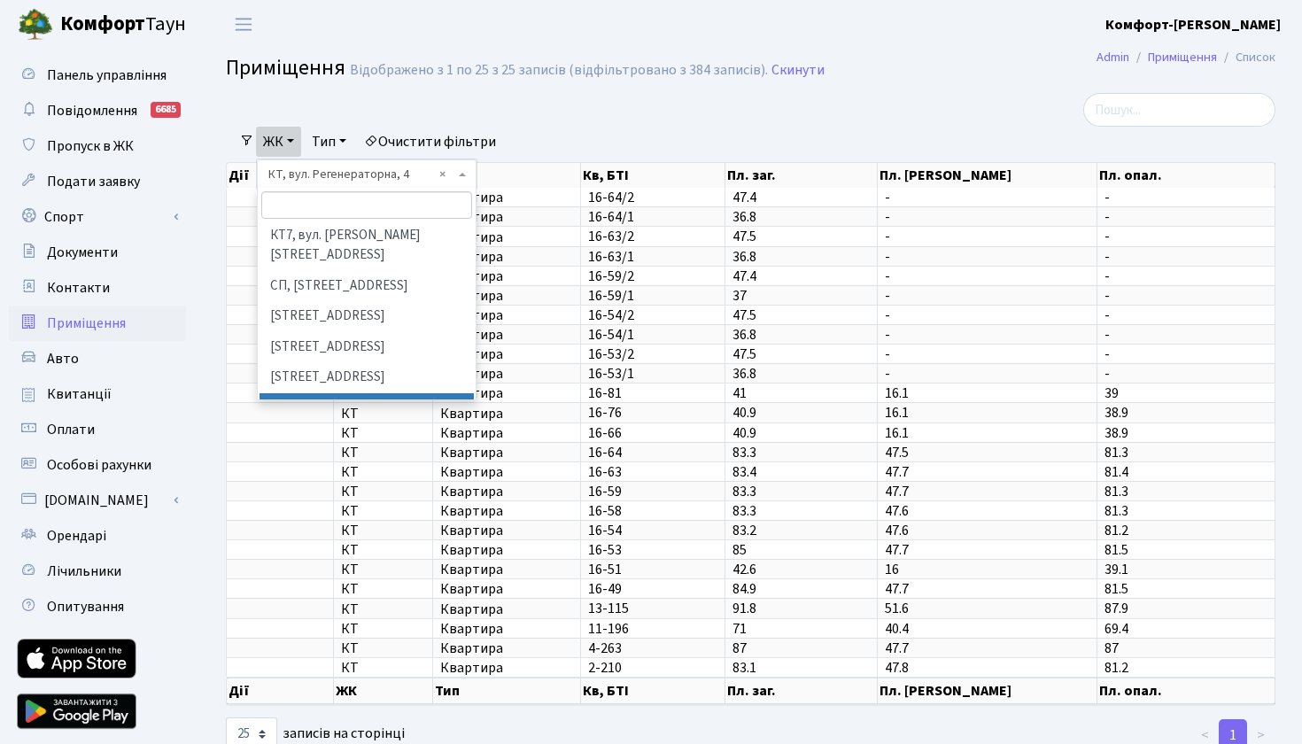
scroll to position [267, 0]
